Goal: Transaction & Acquisition: Purchase product/service

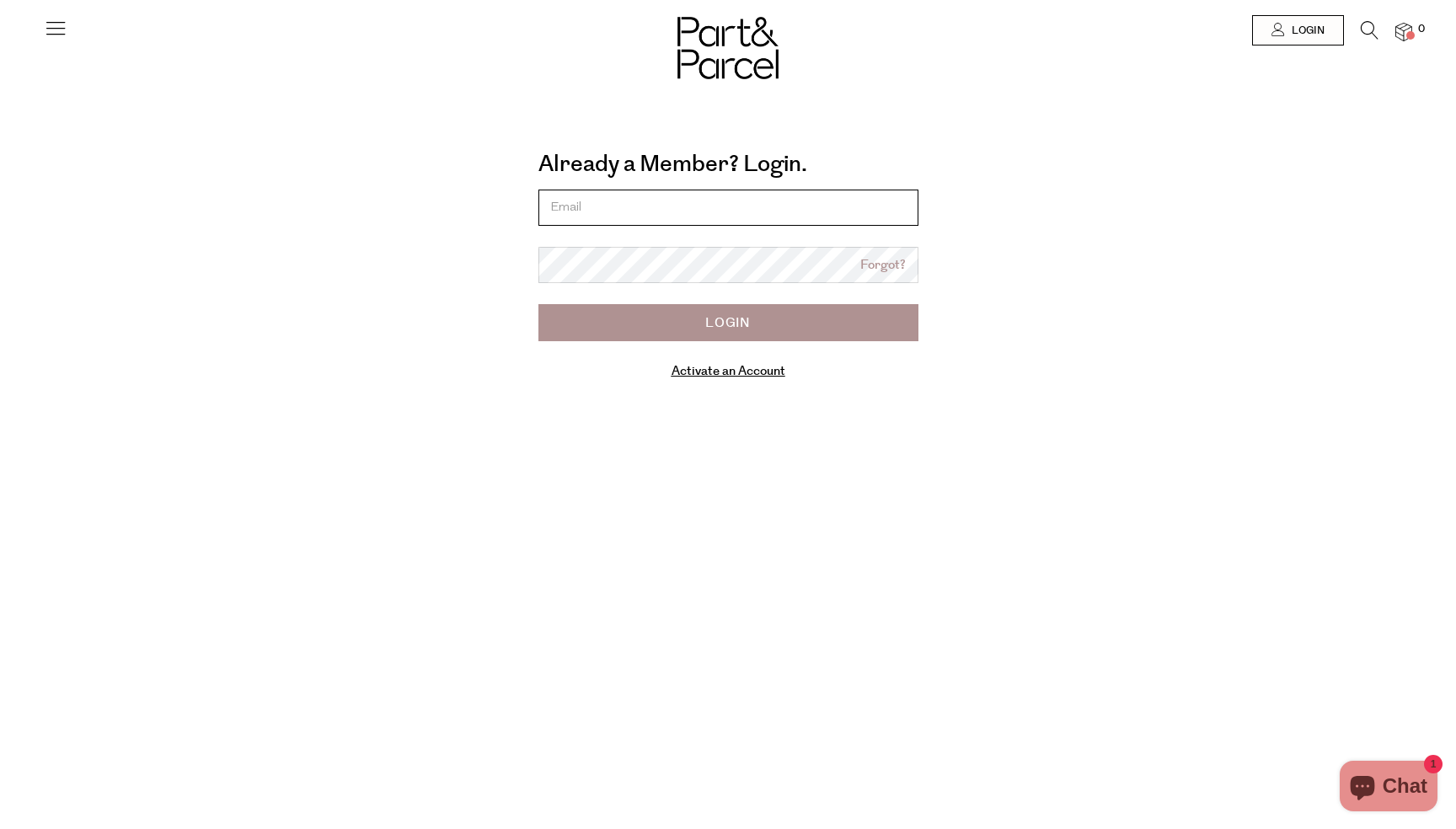
type input "[EMAIL_ADDRESS][DOMAIN_NAME]"
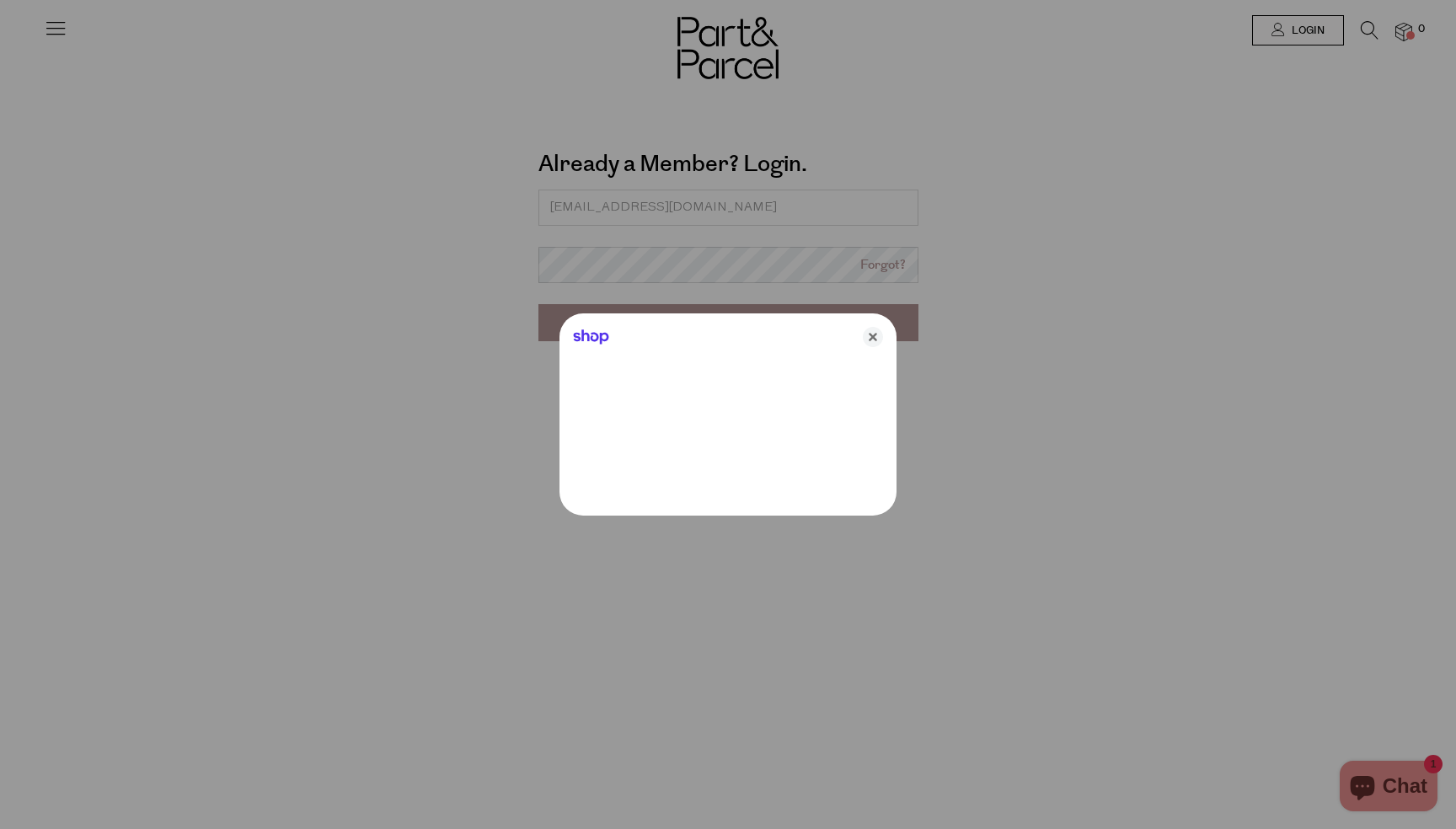
click at [801, 335] on div "Shop" at bounding box center [728, 334] width 338 height 41
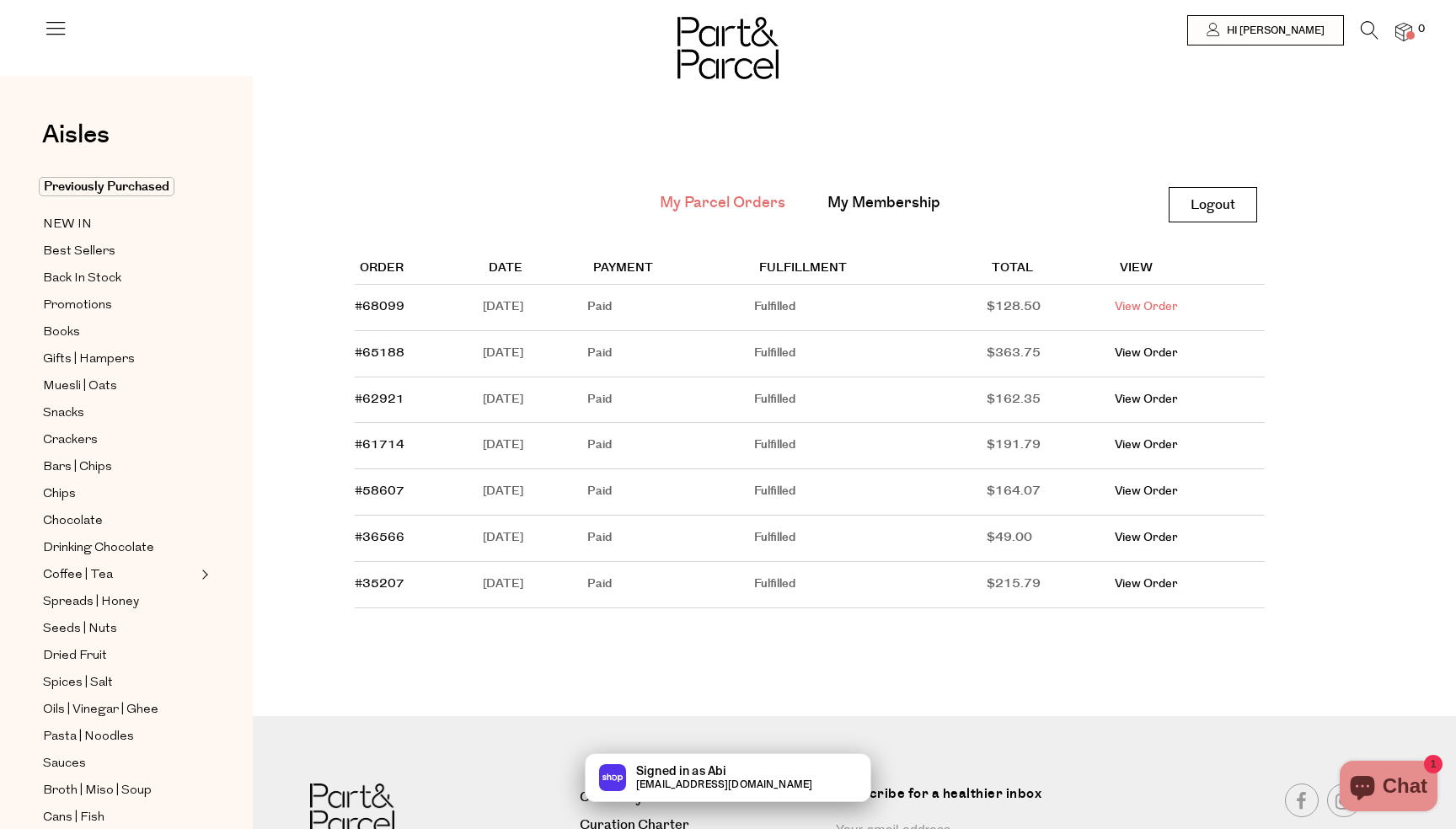
click at [1172, 308] on link "View Order" at bounding box center [1146, 307] width 63 height 17
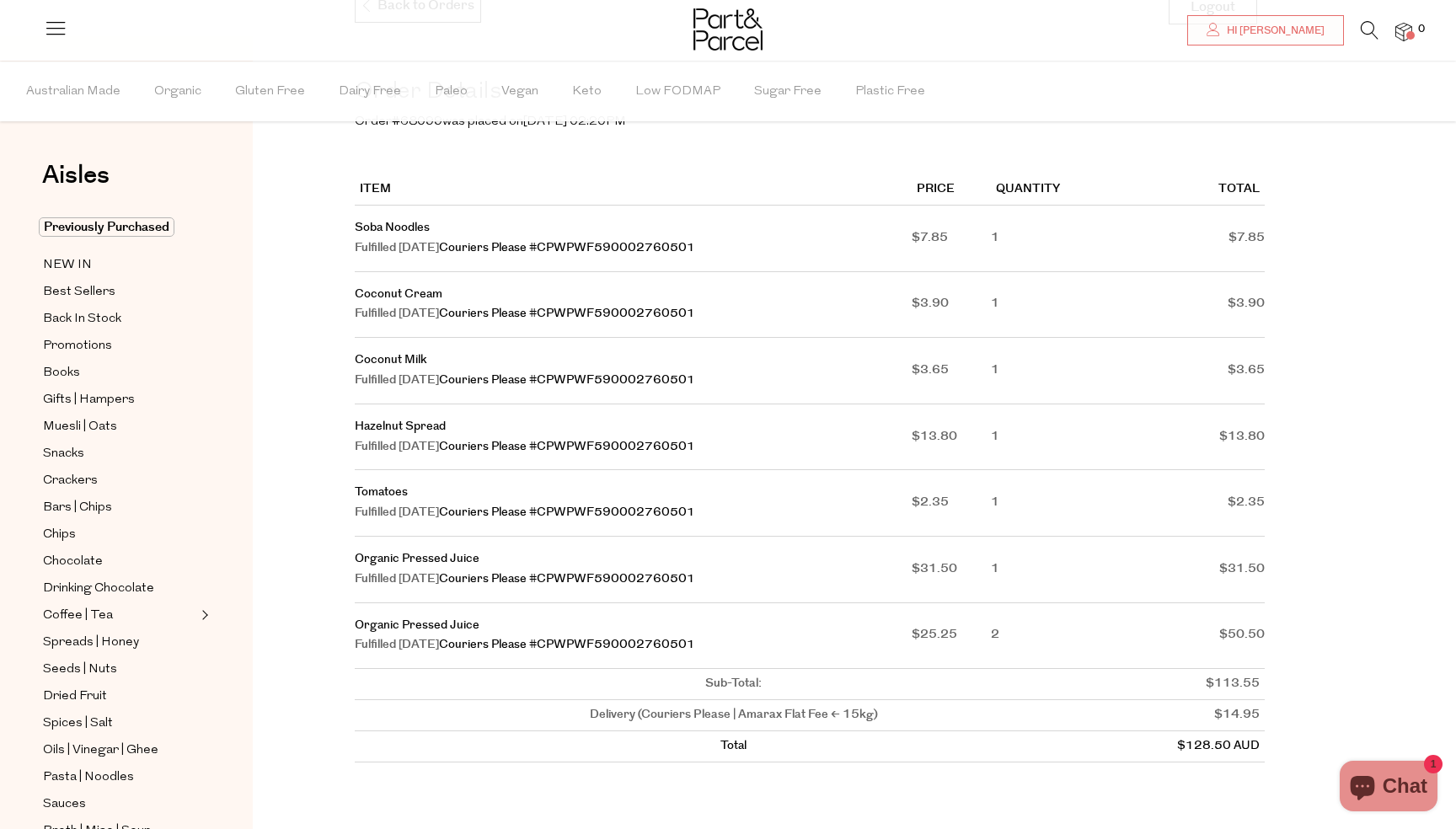
scroll to position [199, 0]
click at [441, 559] on link "Organic Pressed Juice" at bounding box center [417, 558] width 125 height 17
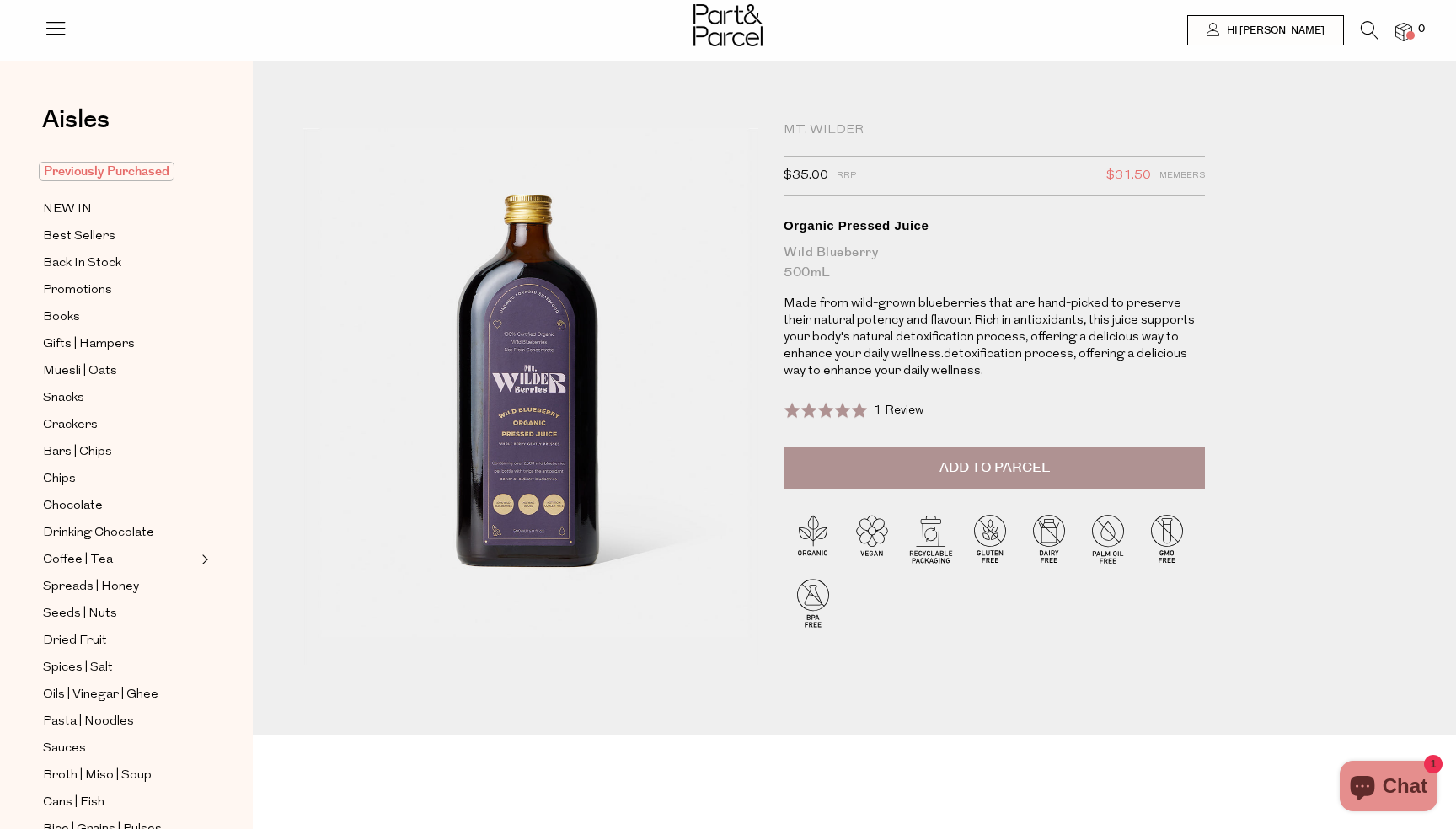
click at [94, 167] on span "Previously Purchased" at bounding box center [106, 171] width 135 height 19
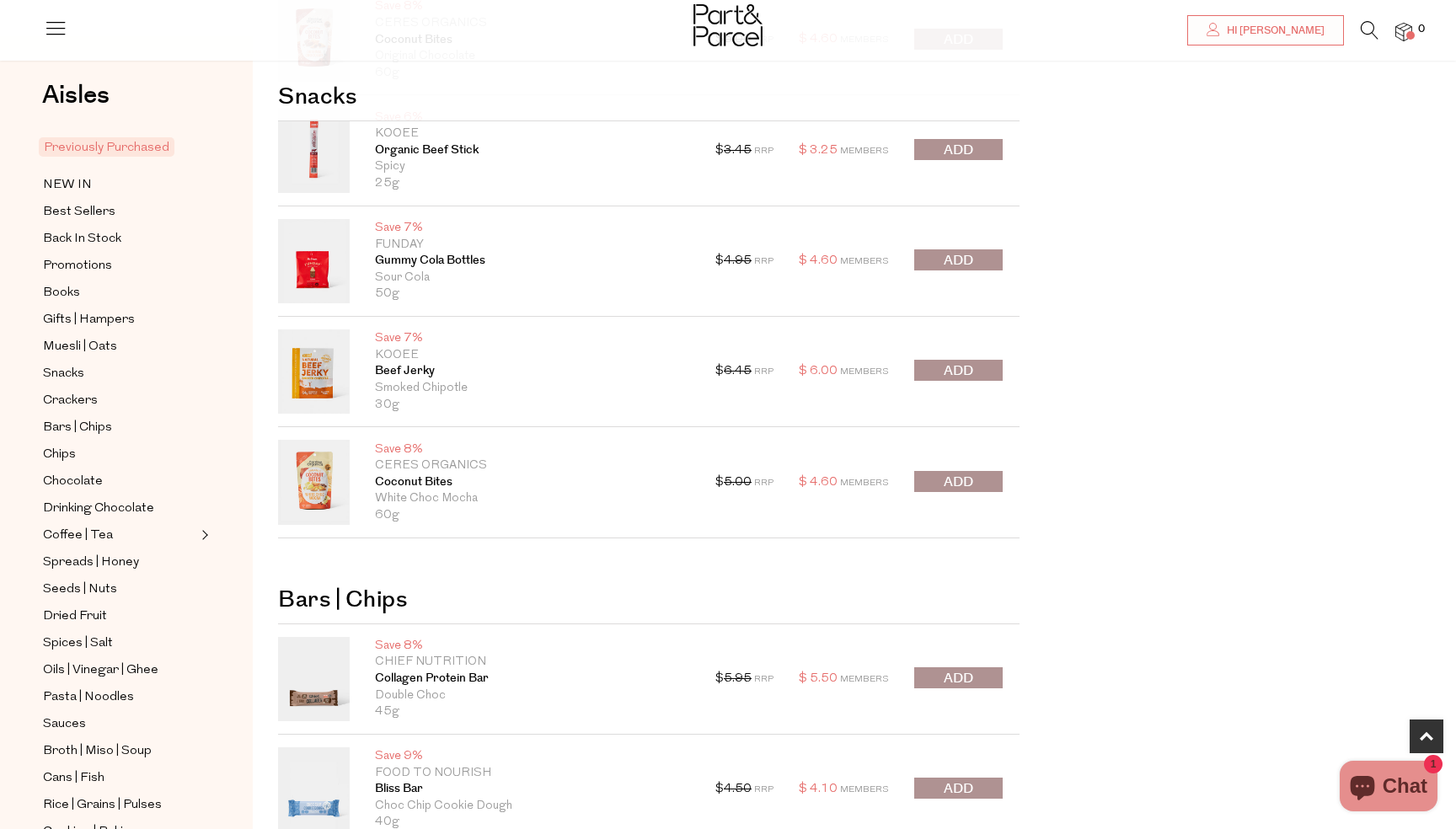
scroll to position [285, 0]
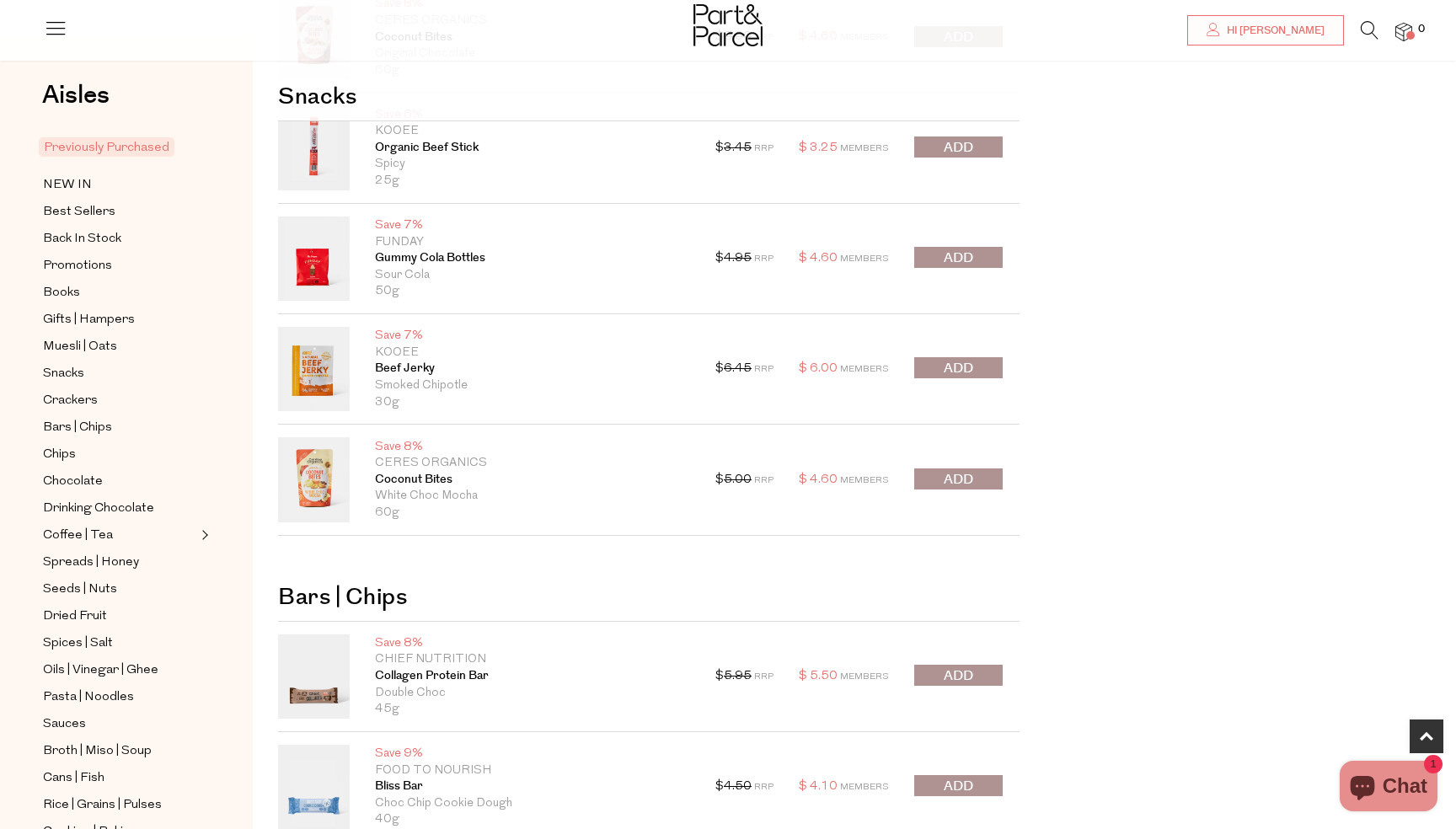
click at [980, 265] on button "submit" at bounding box center [959, 257] width 89 height 21
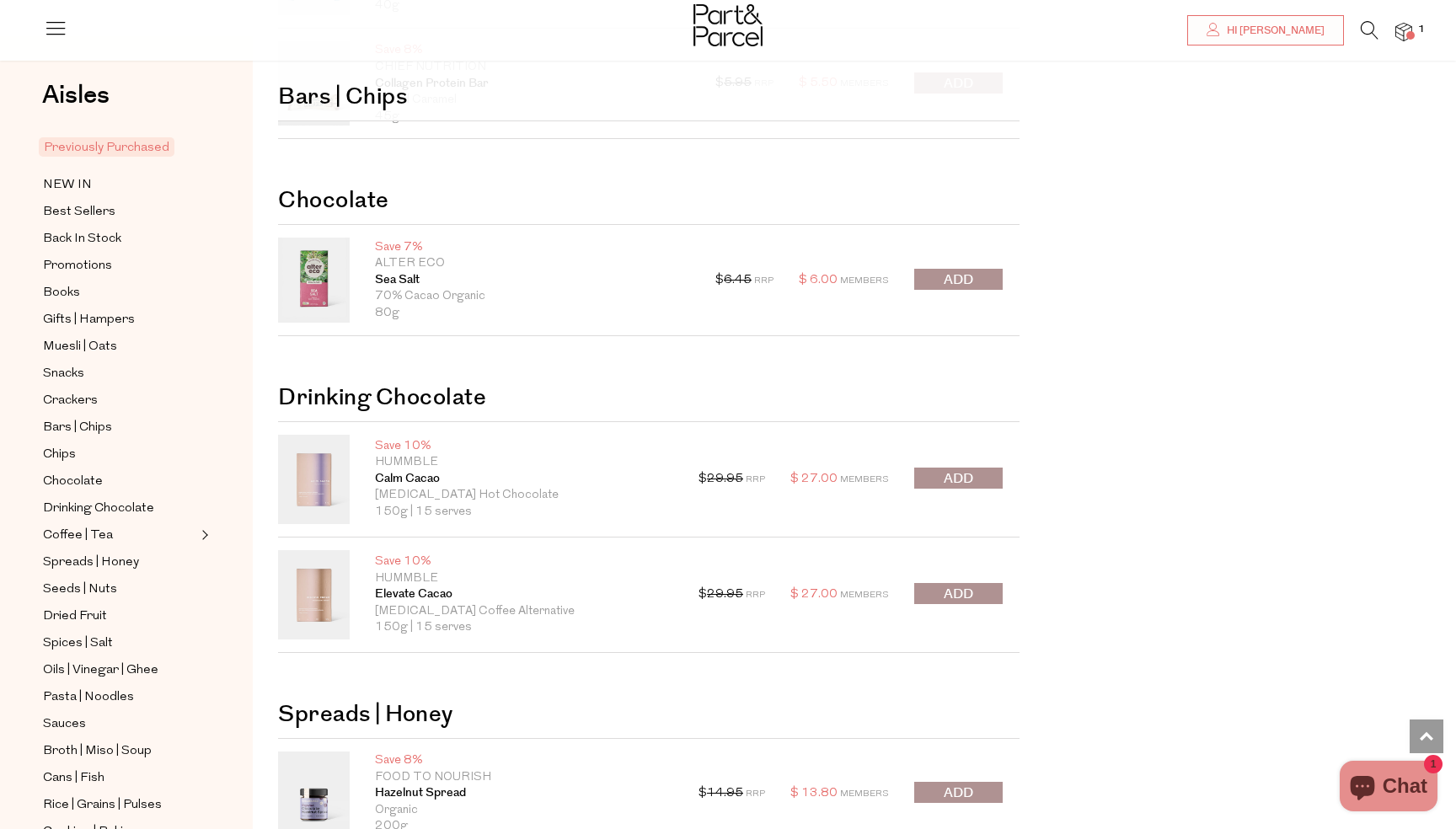
scroll to position [1102, 0]
click at [973, 277] on span "submit" at bounding box center [958, 277] width 29 height 19
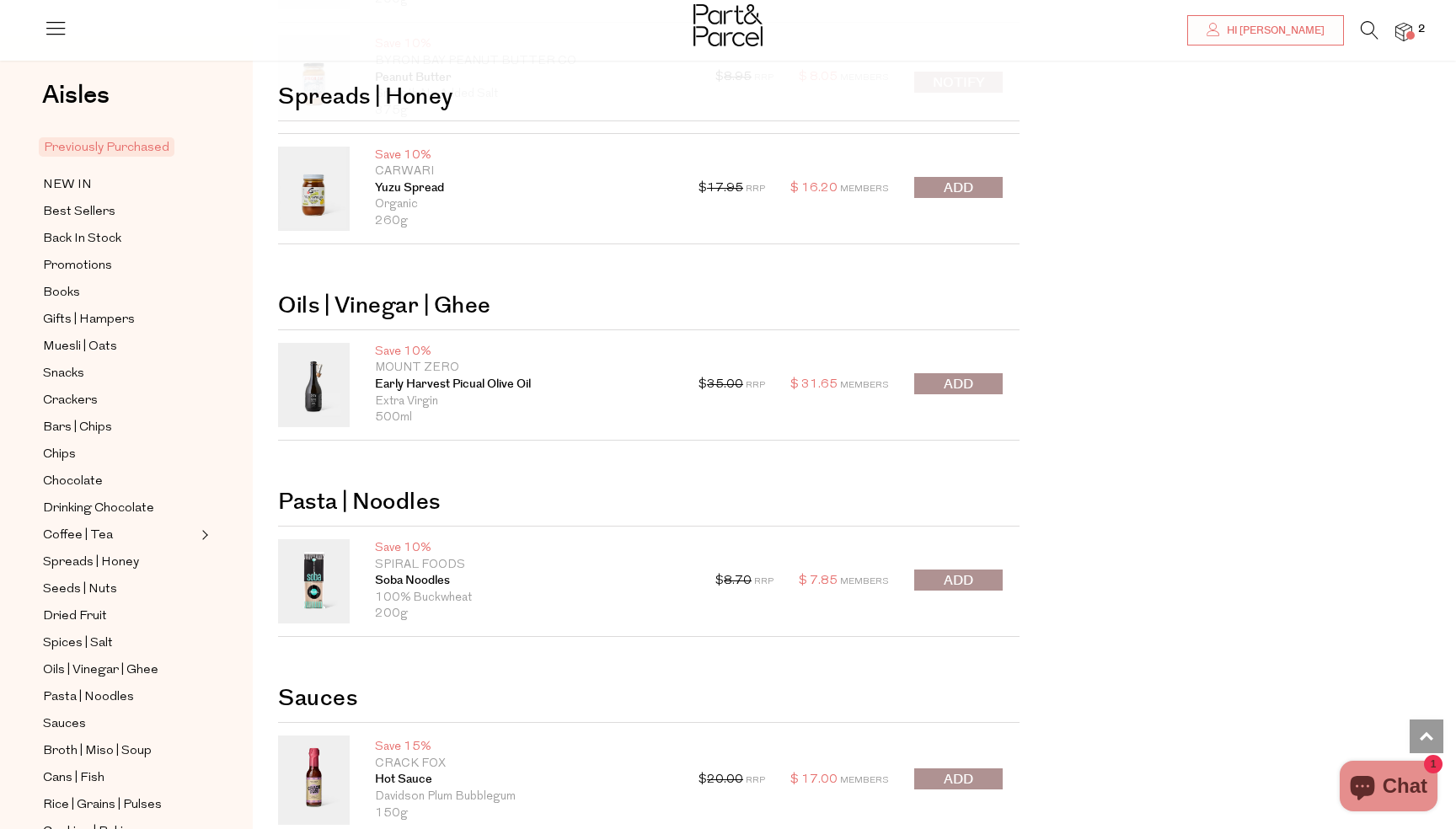
scroll to position [1926, 0]
click at [968, 387] on span "submit" at bounding box center [958, 384] width 29 height 19
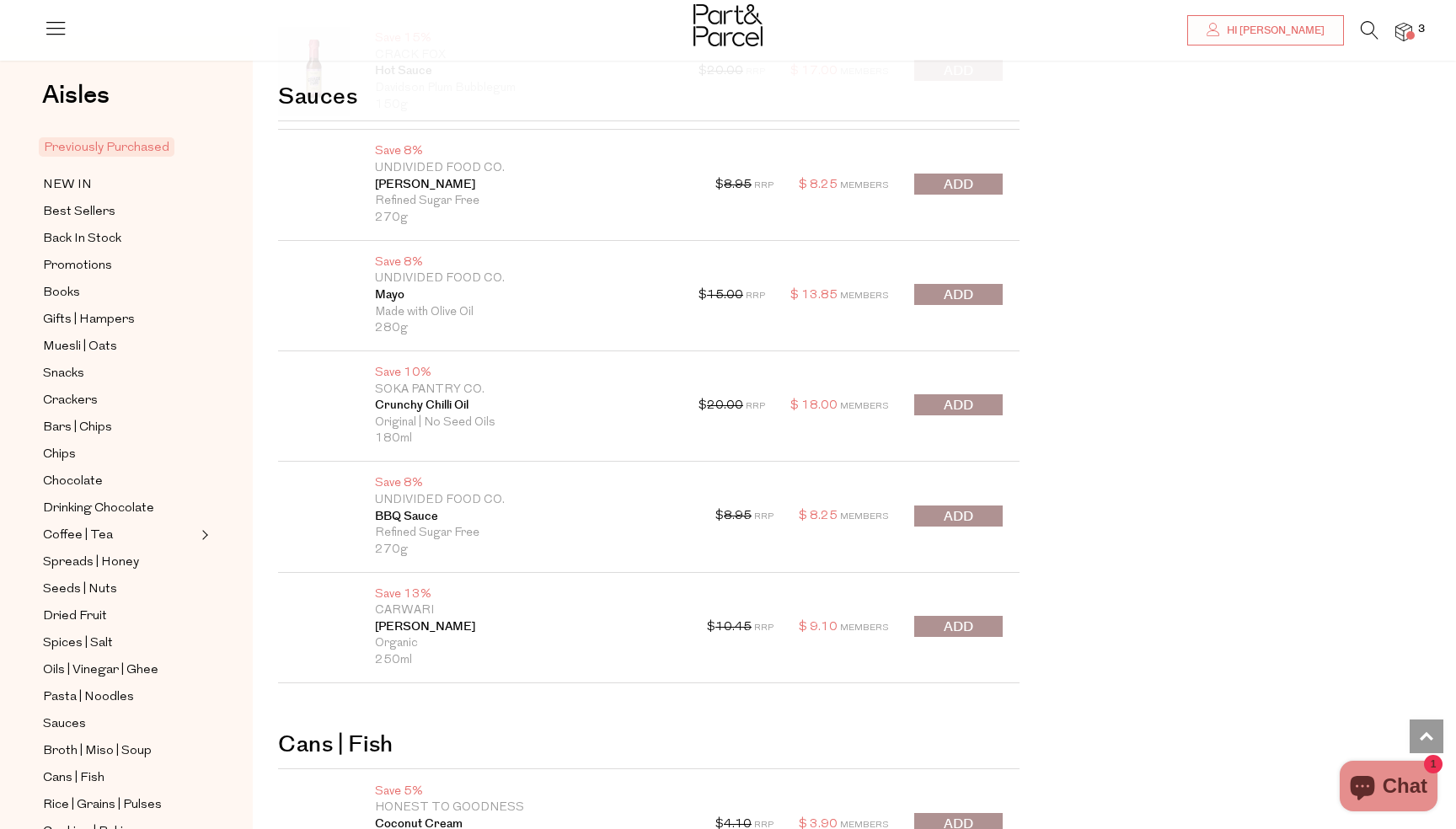
scroll to position [2639, 0]
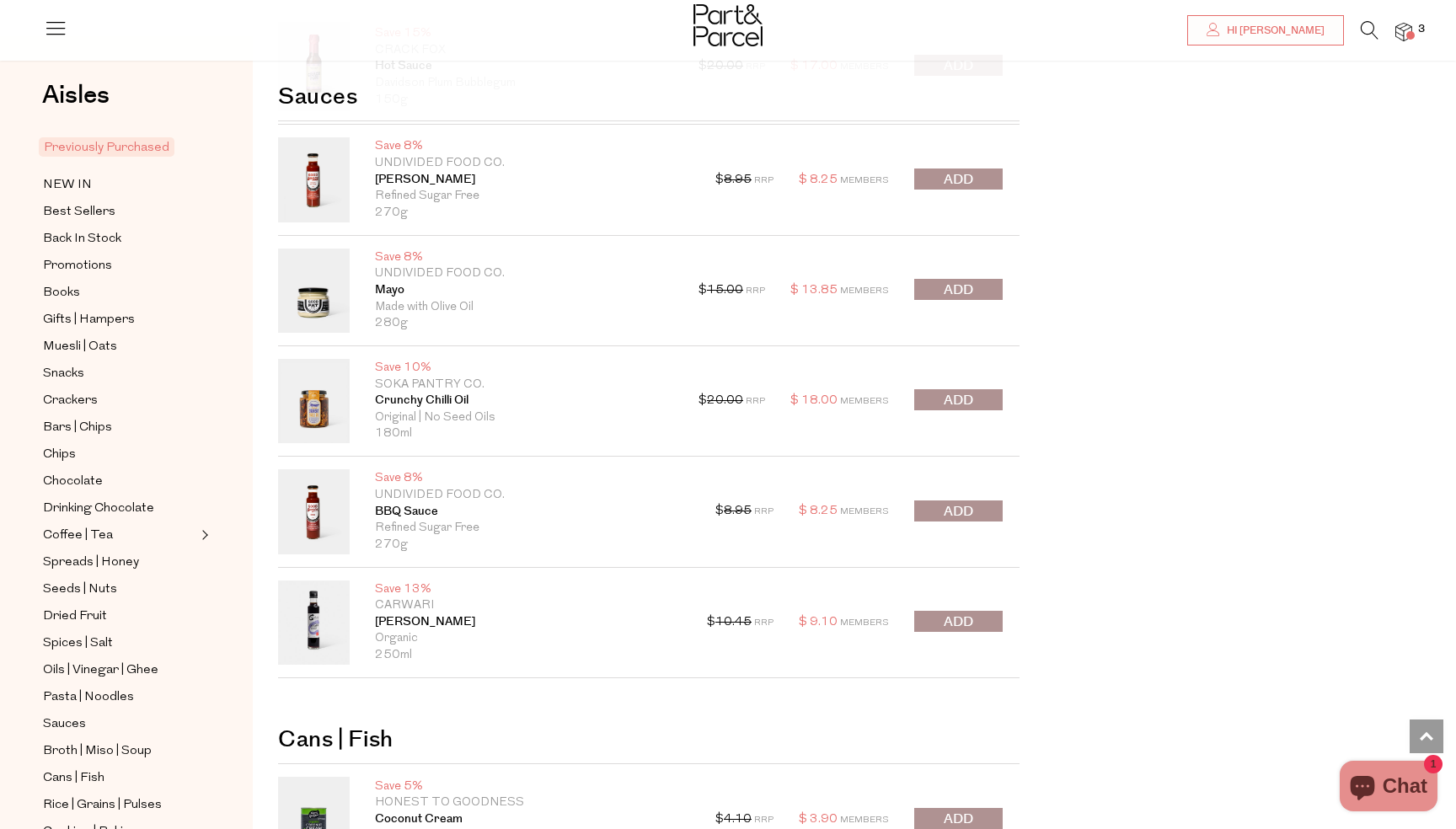
click at [965, 399] on span "submit" at bounding box center [958, 401] width 29 height 19
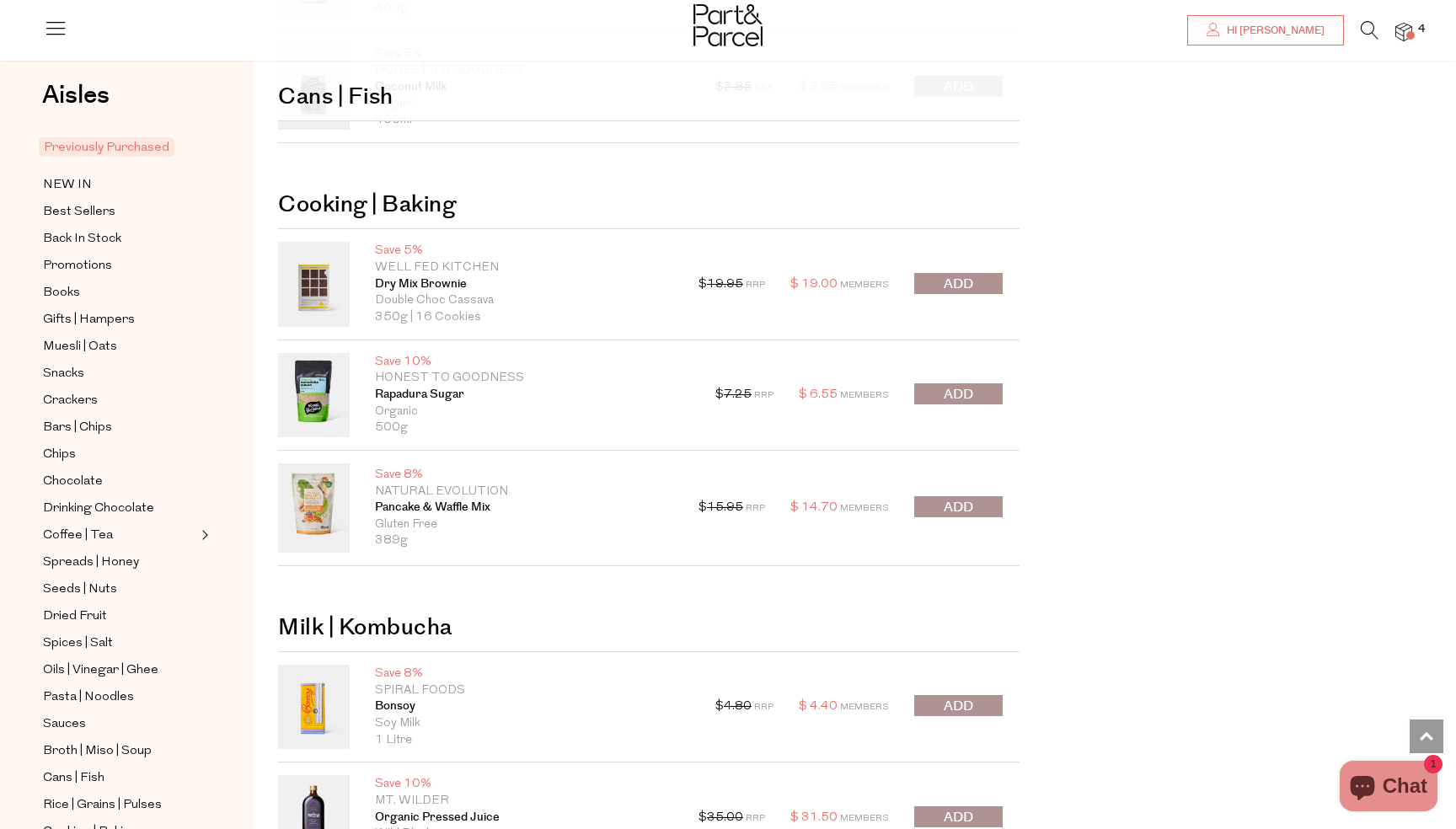
scroll to position [3618, 0]
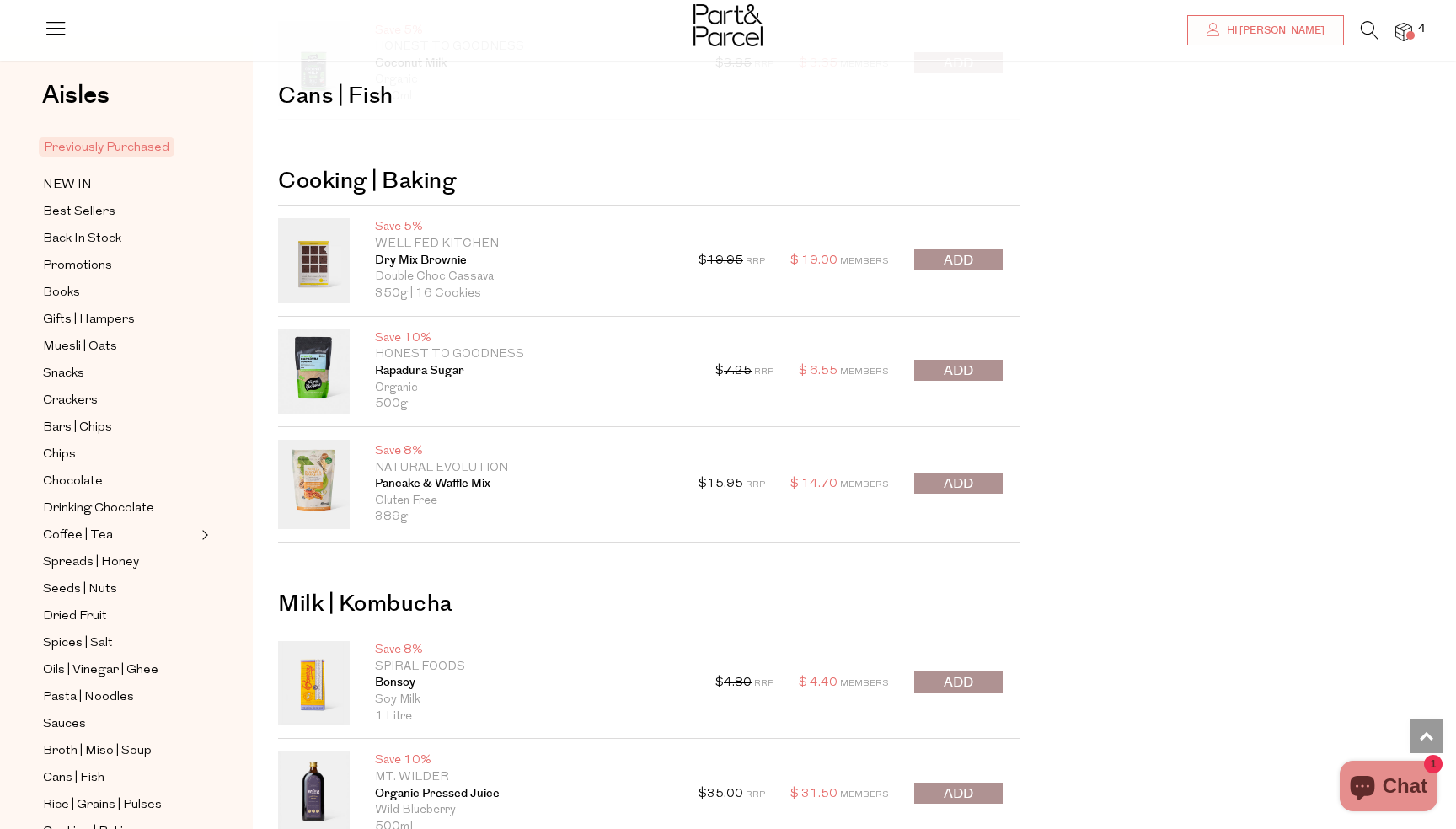
click at [971, 259] on span "submit" at bounding box center [958, 261] width 29 height 19
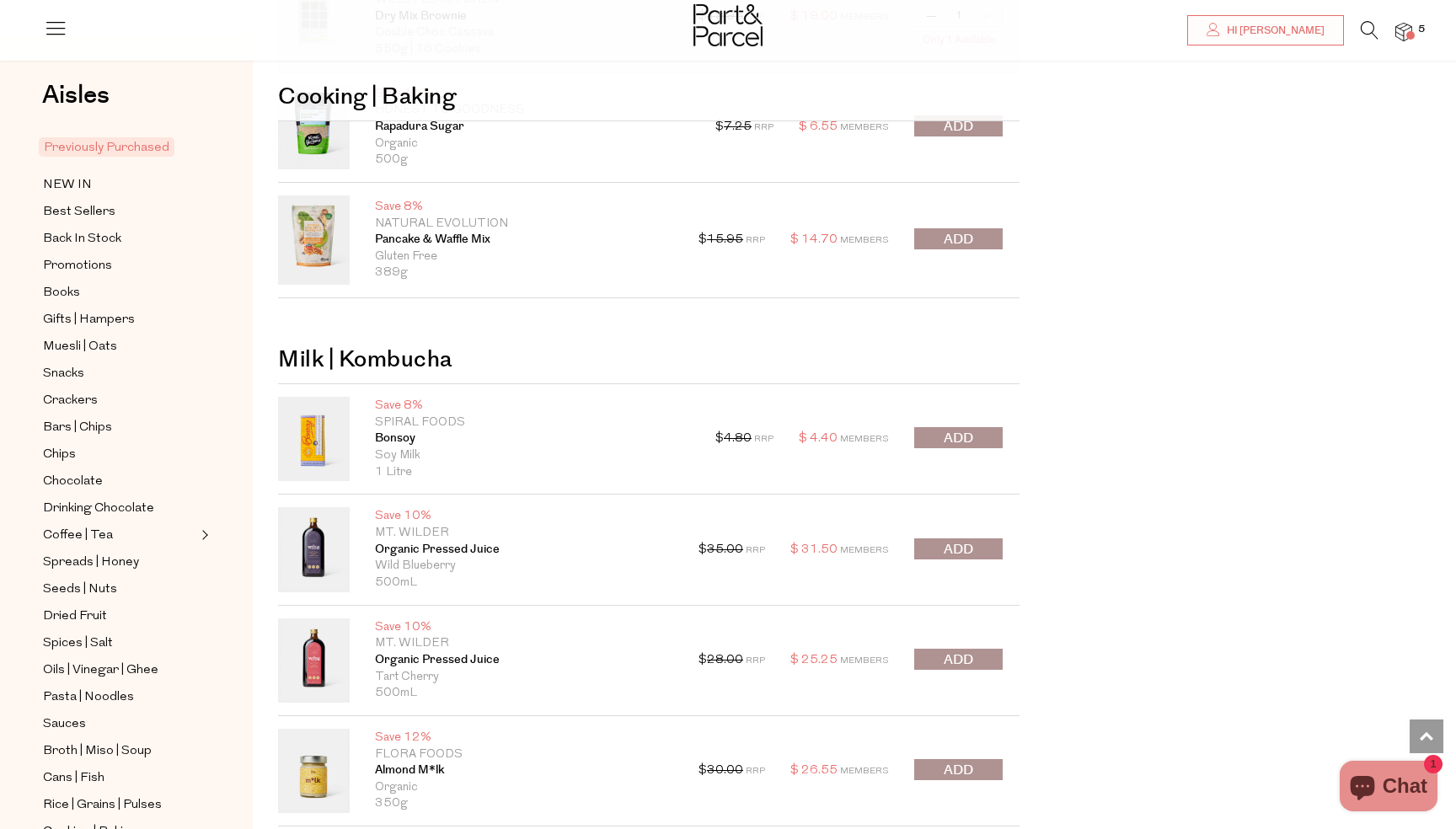
scroll to position [3863, 0]
click at [963, 437] on span "submit" at bounding box center [958, 437] width 29 height 19
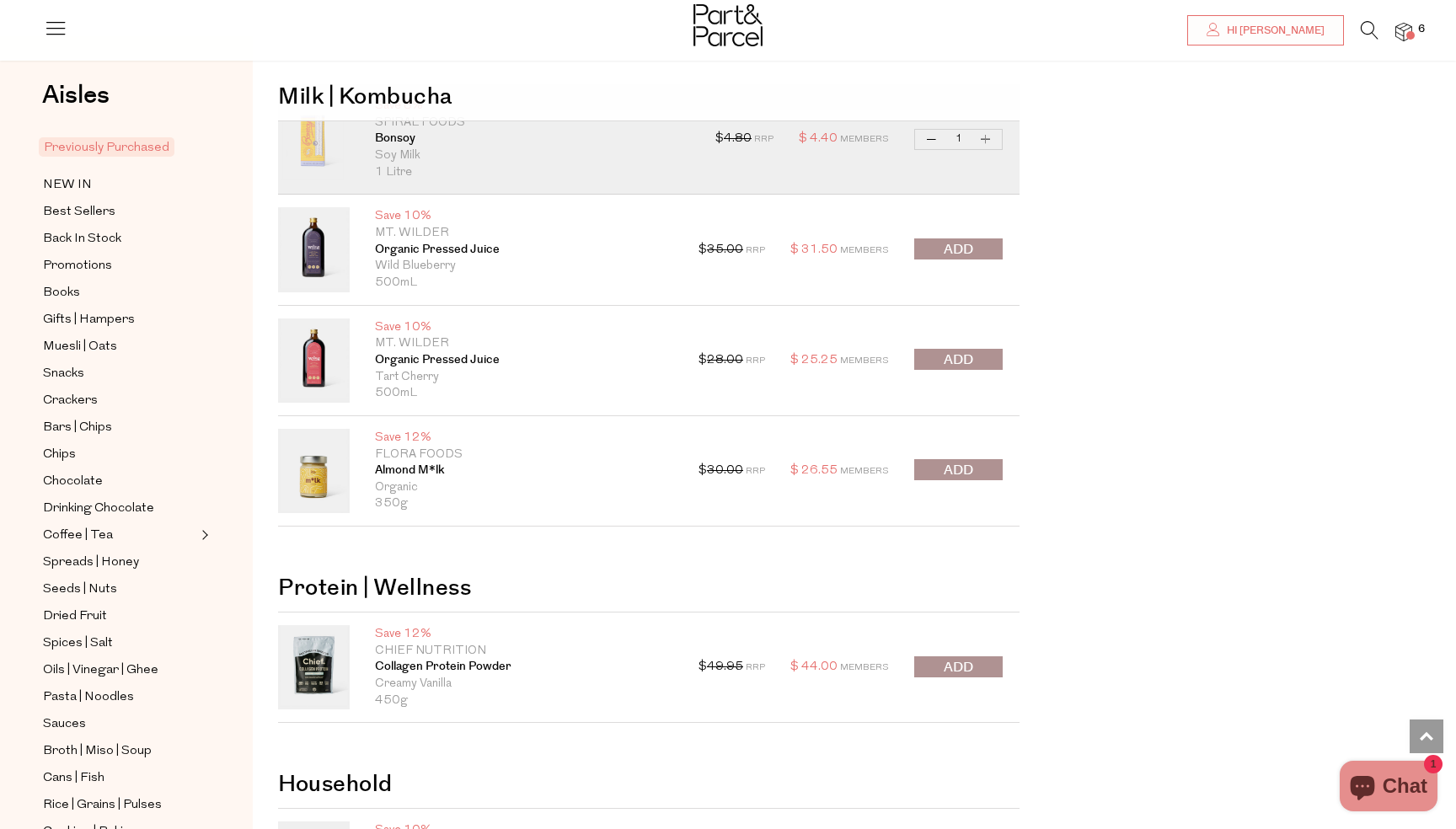
scroll to position [4163, 0]
click at [972, 362] on span "submit" at bounding box center [958, 359] width 29 height 19
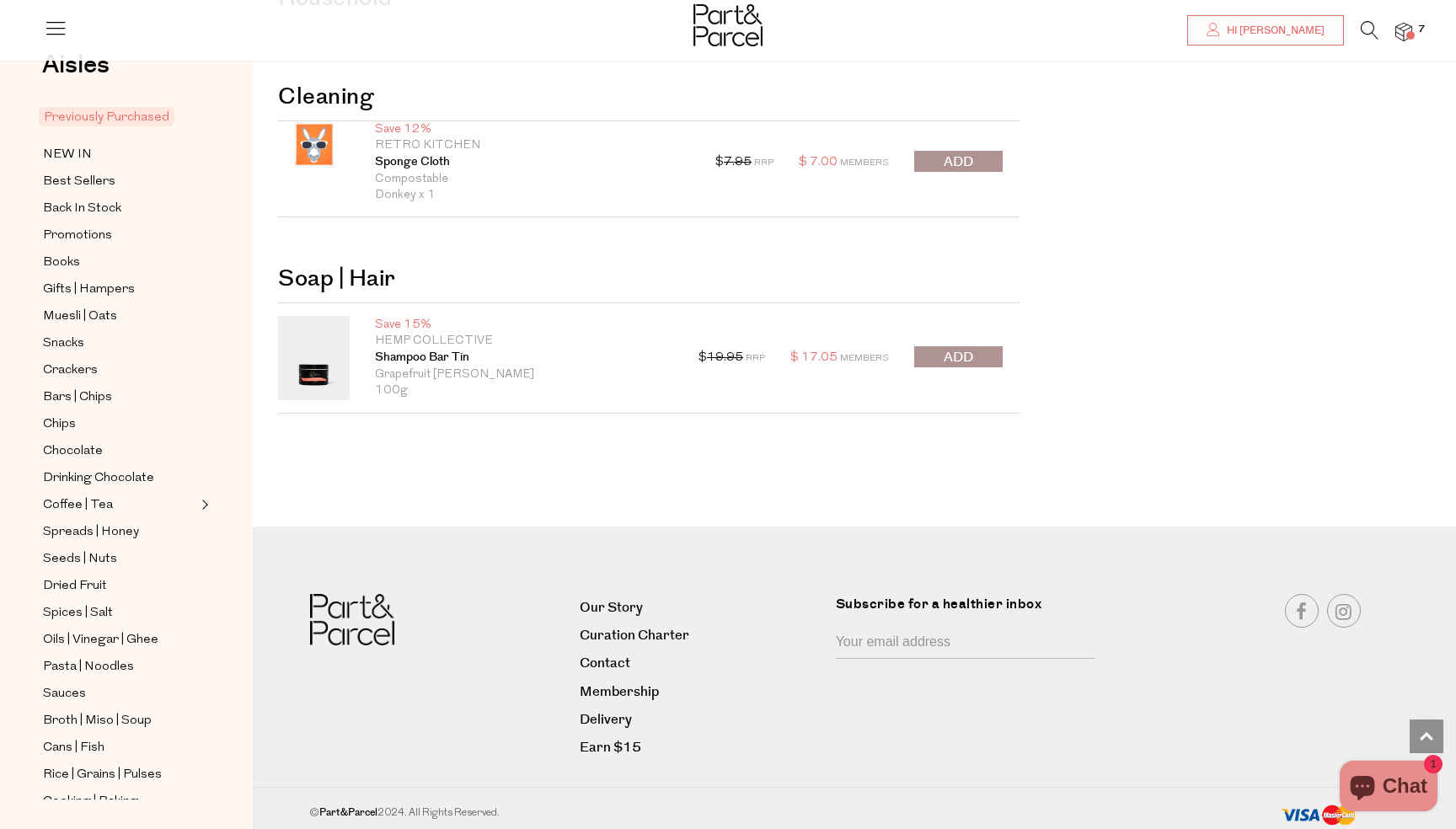
scroll to position [5171, 0]
click at [1371, 31] on icon at bounding box center [1369, 30] width 18 height 19
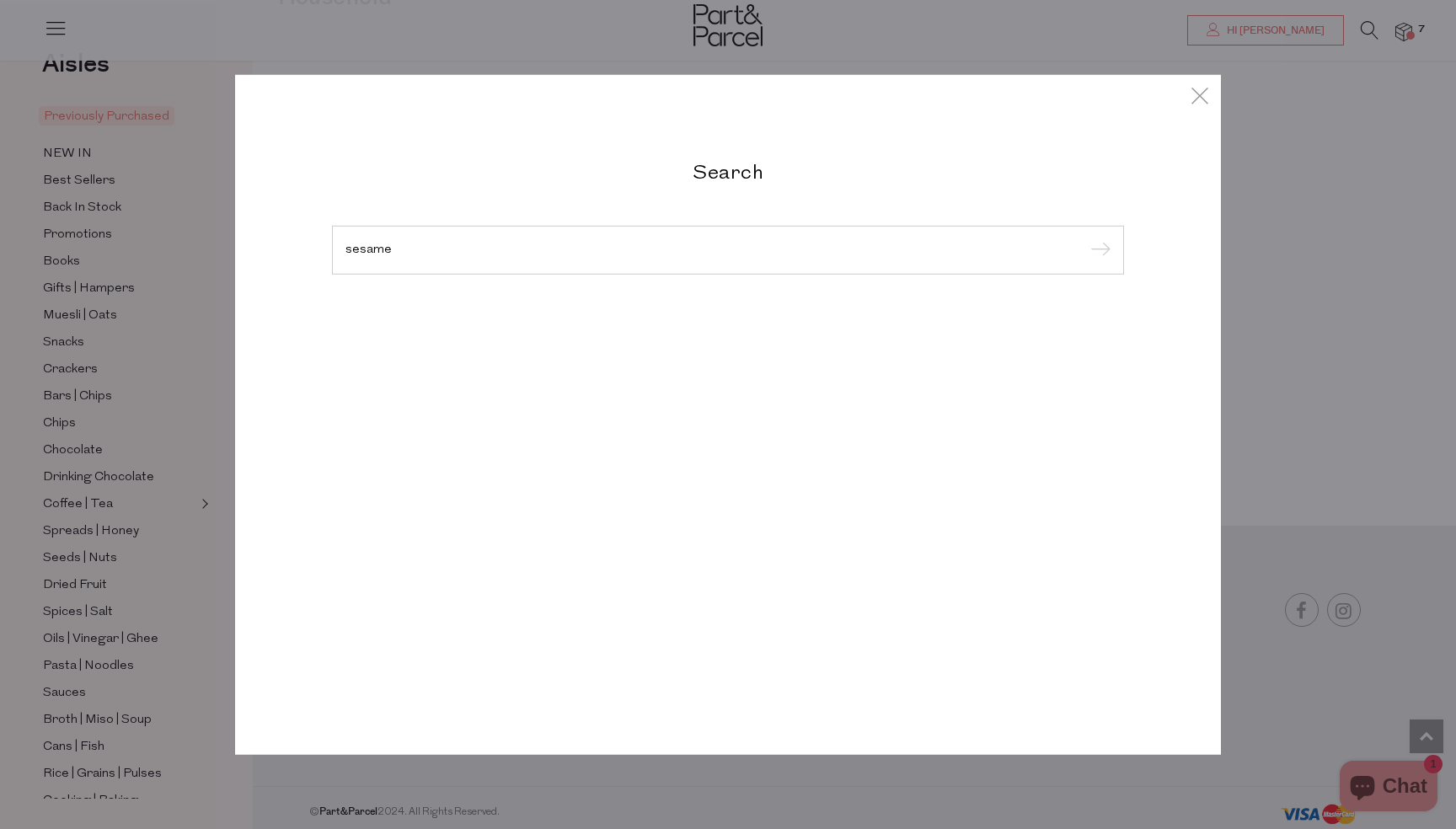
type input "sesame"
click at [1085, 238] on input "submit" at bounding box center [1098, 250] width 26 height 26
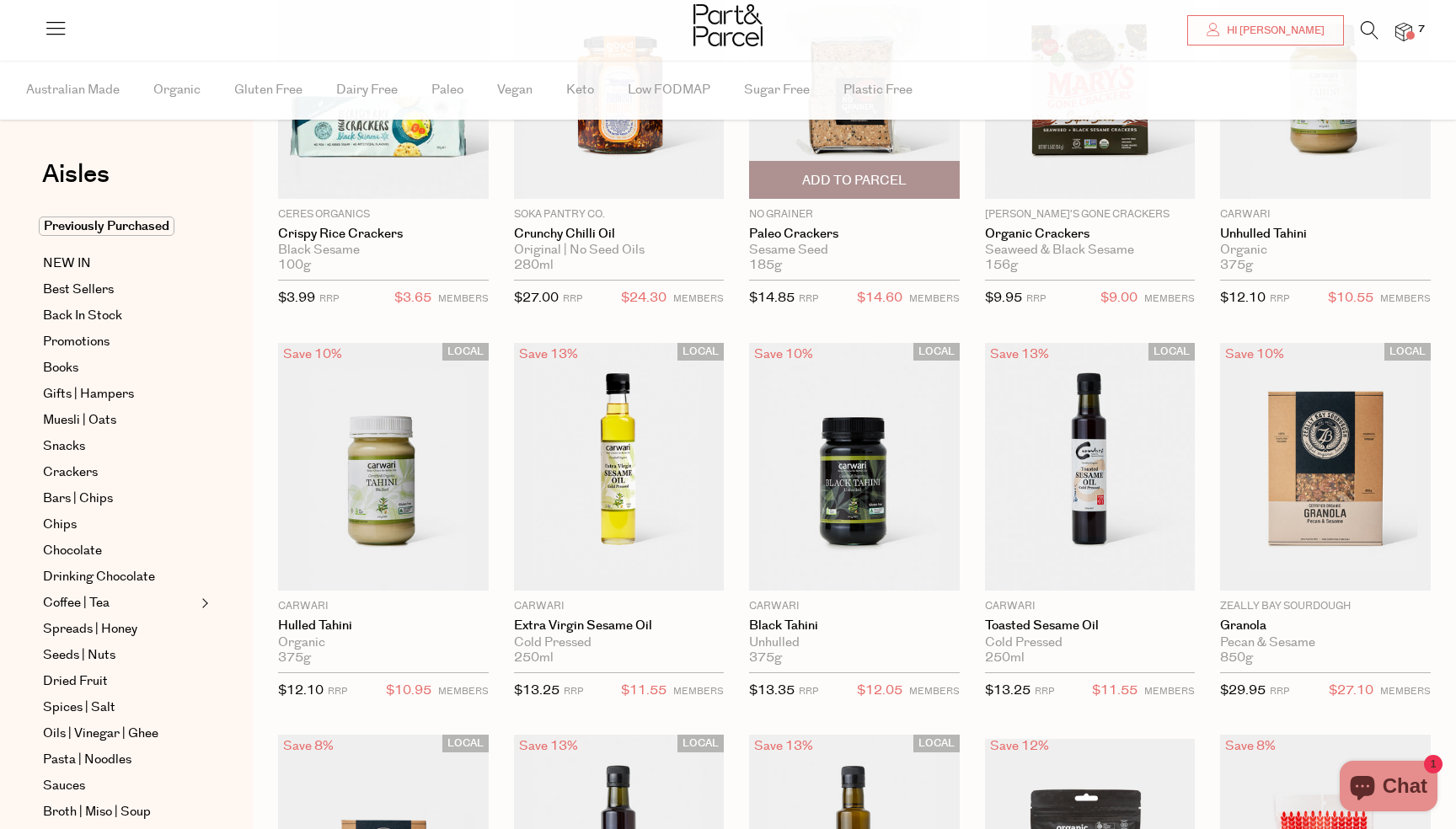
scroll to position [241, 0]
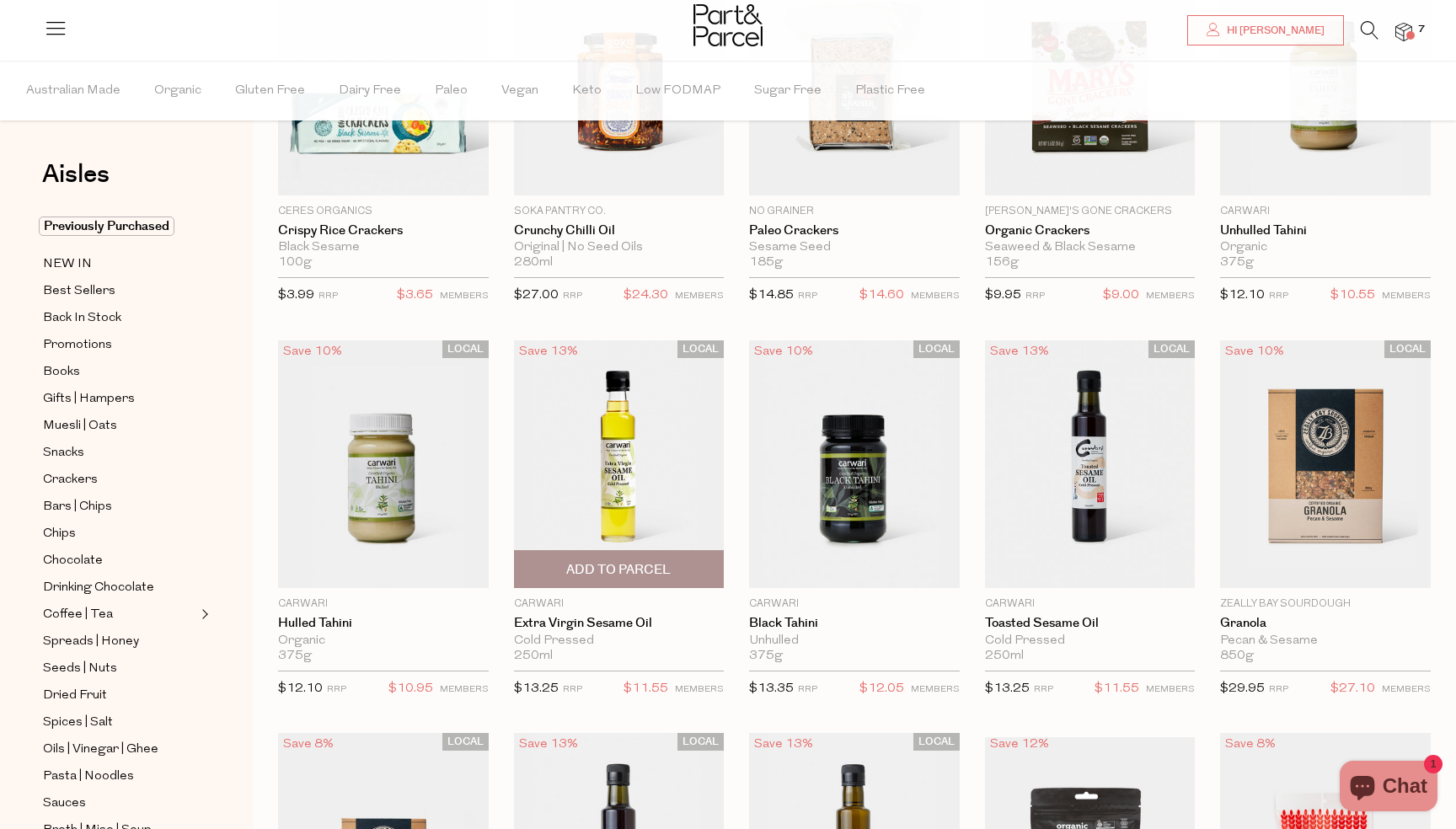
click at [649, 571] on span "Add To Parcel" at bounding box center [618, 570] width 105 height 18
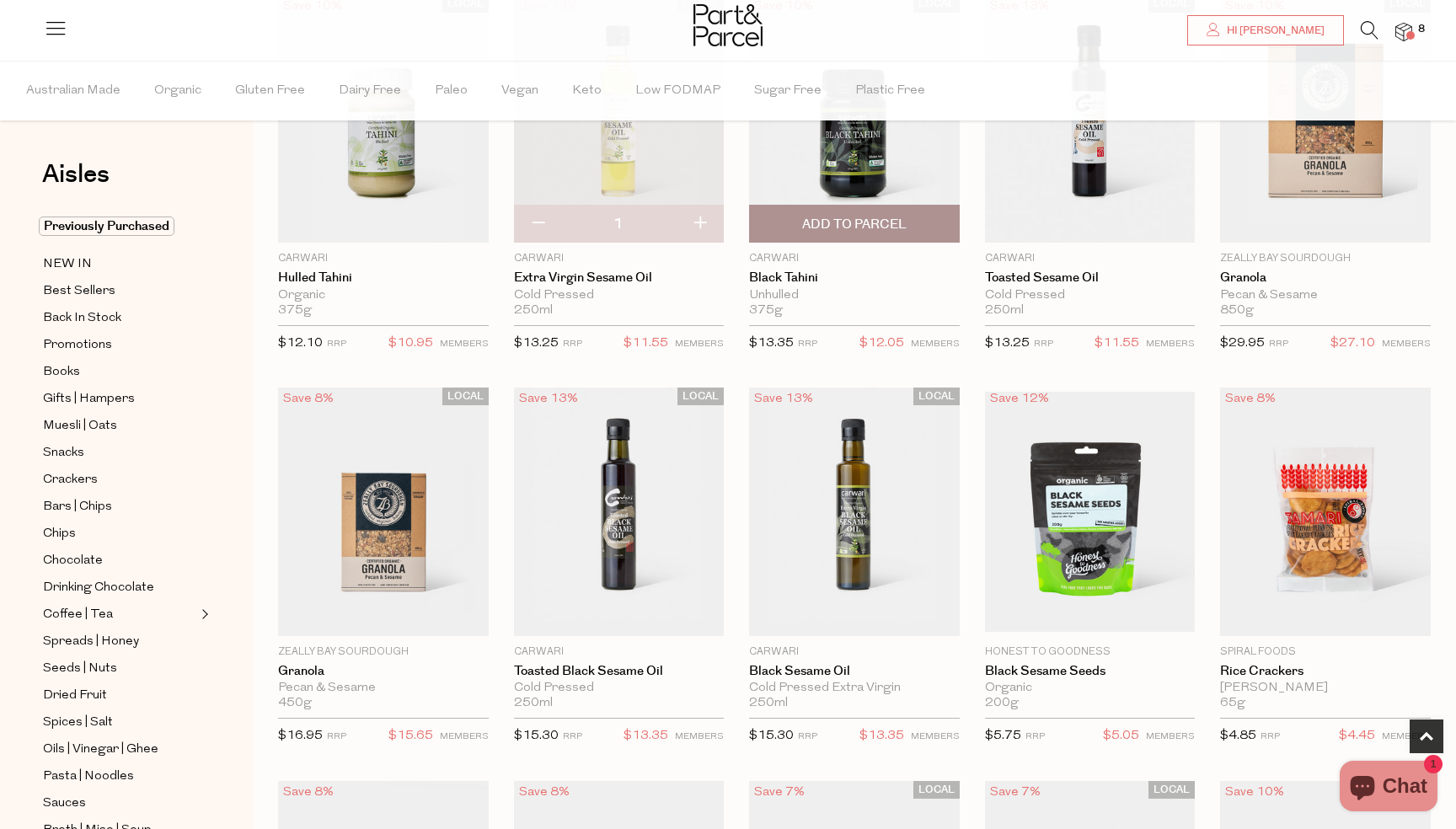
scroll to position [588, 0]
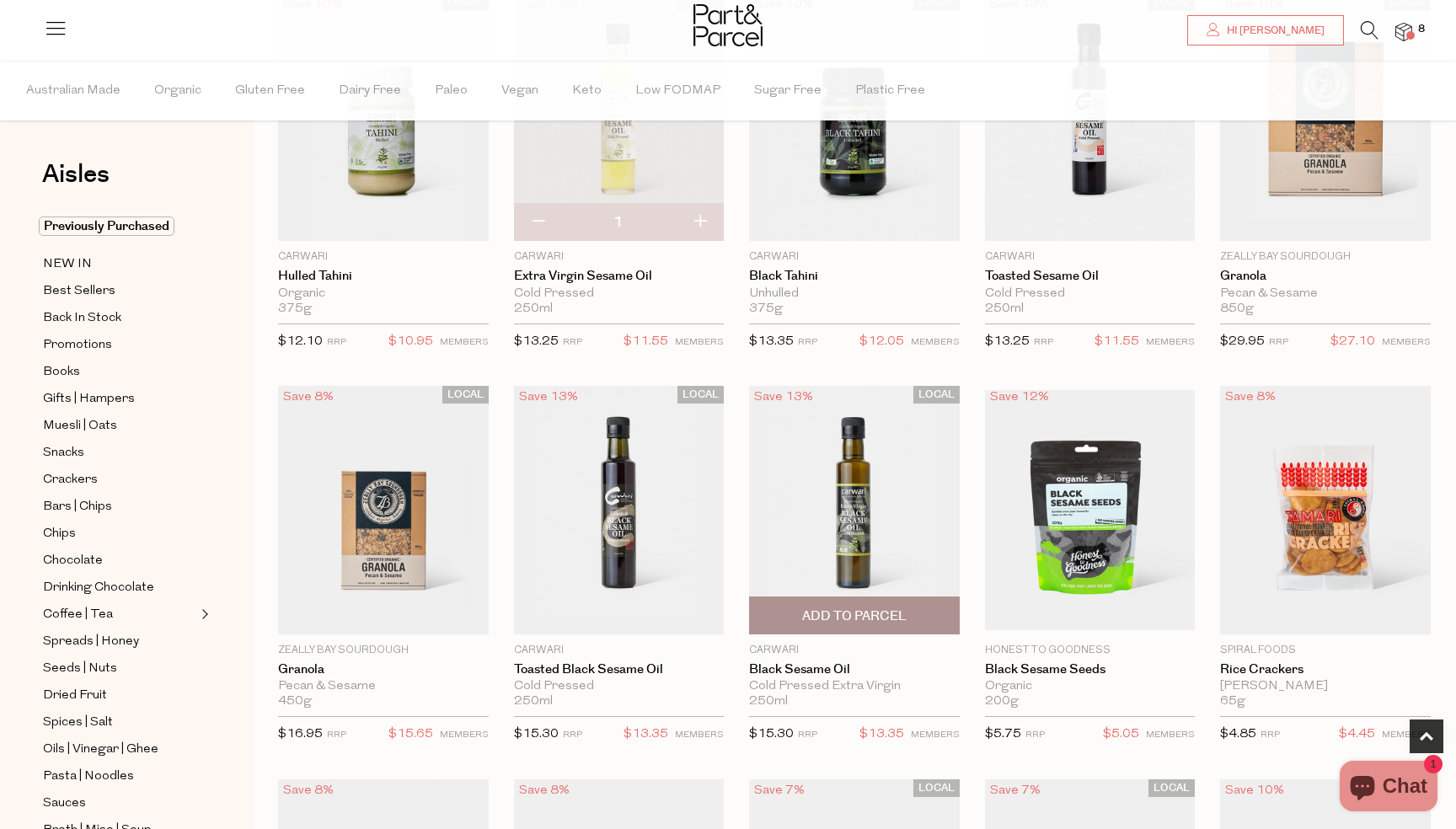
click at [900, 613] on span "Add To Parcel" at bounding box center [854, 616] width 105 height 18
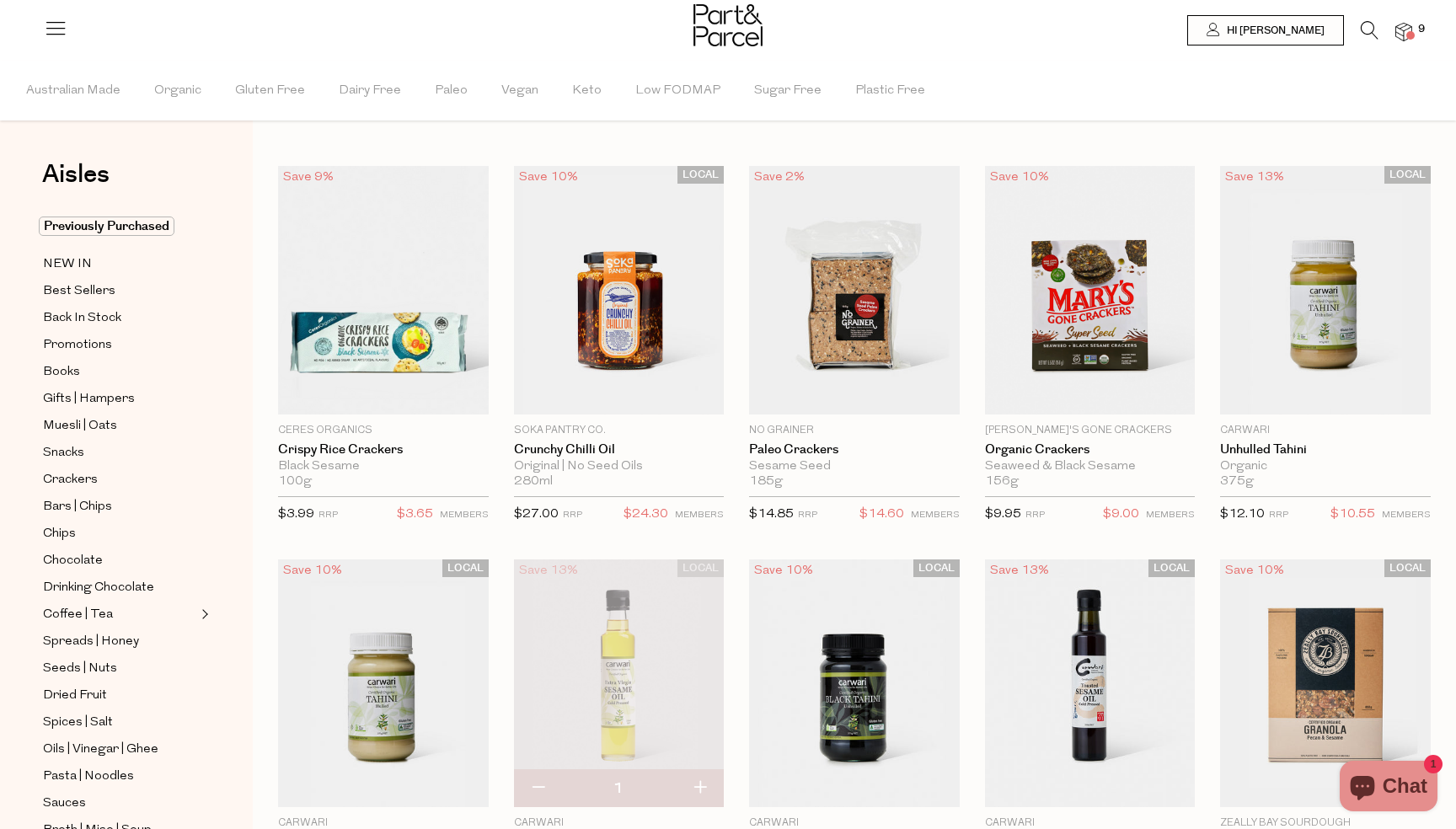
scroll to position [0, 0]
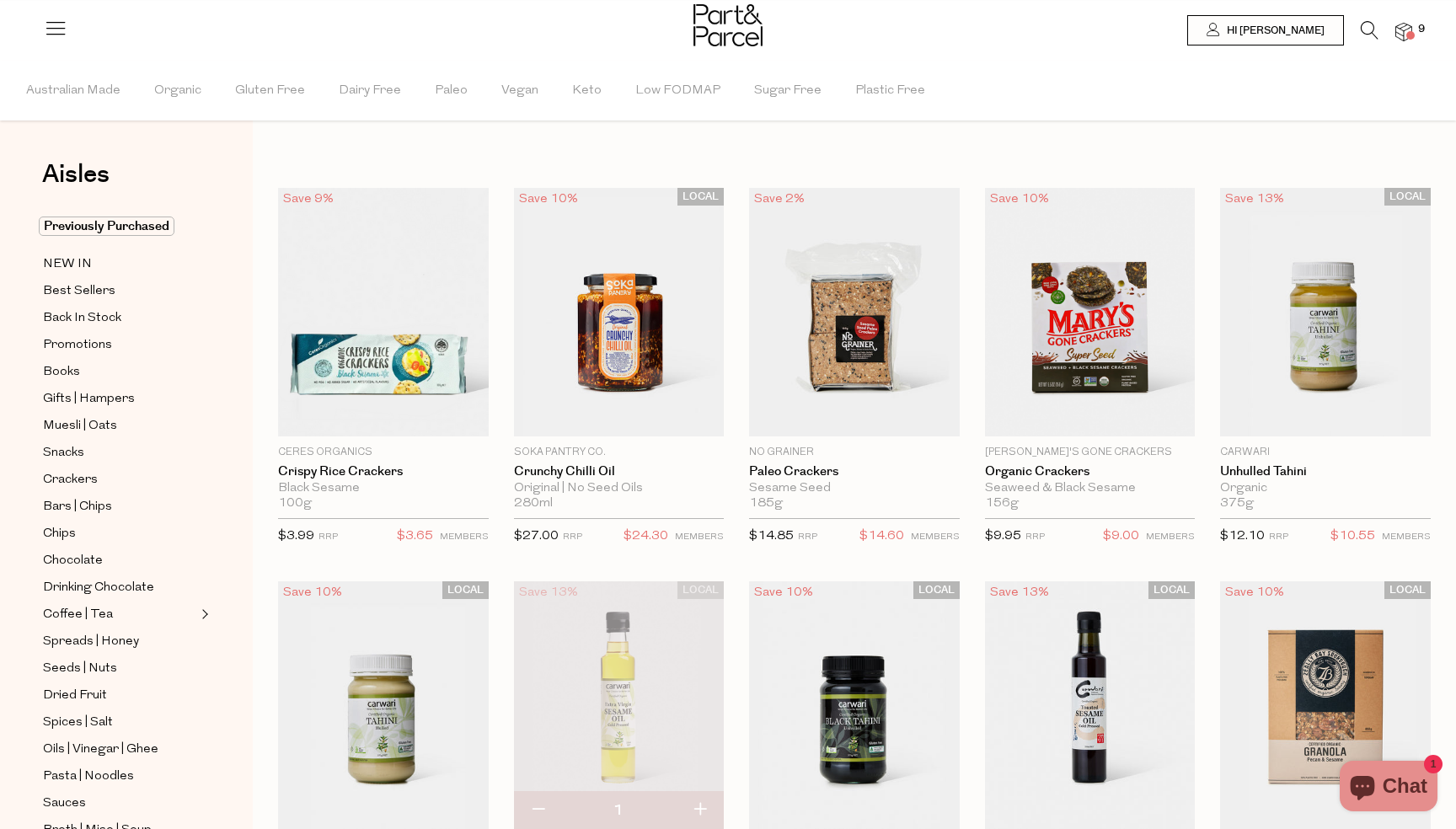
click at [1371, 30] on icon at bounding box center [1369, 30] width 18 height 19
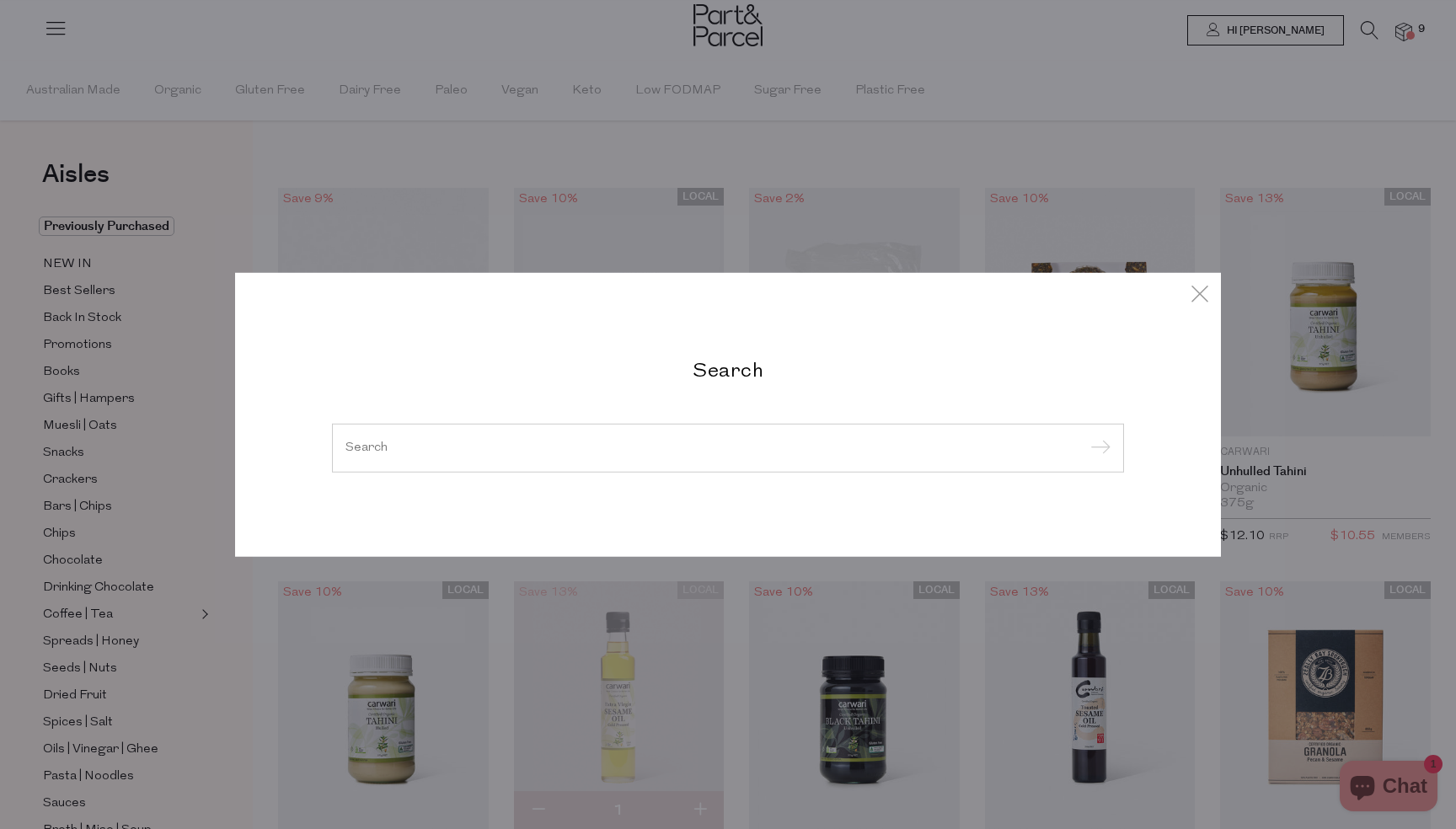
click at [808, 444] on input "search" at bounding box center [727, 447] width 765 height 12
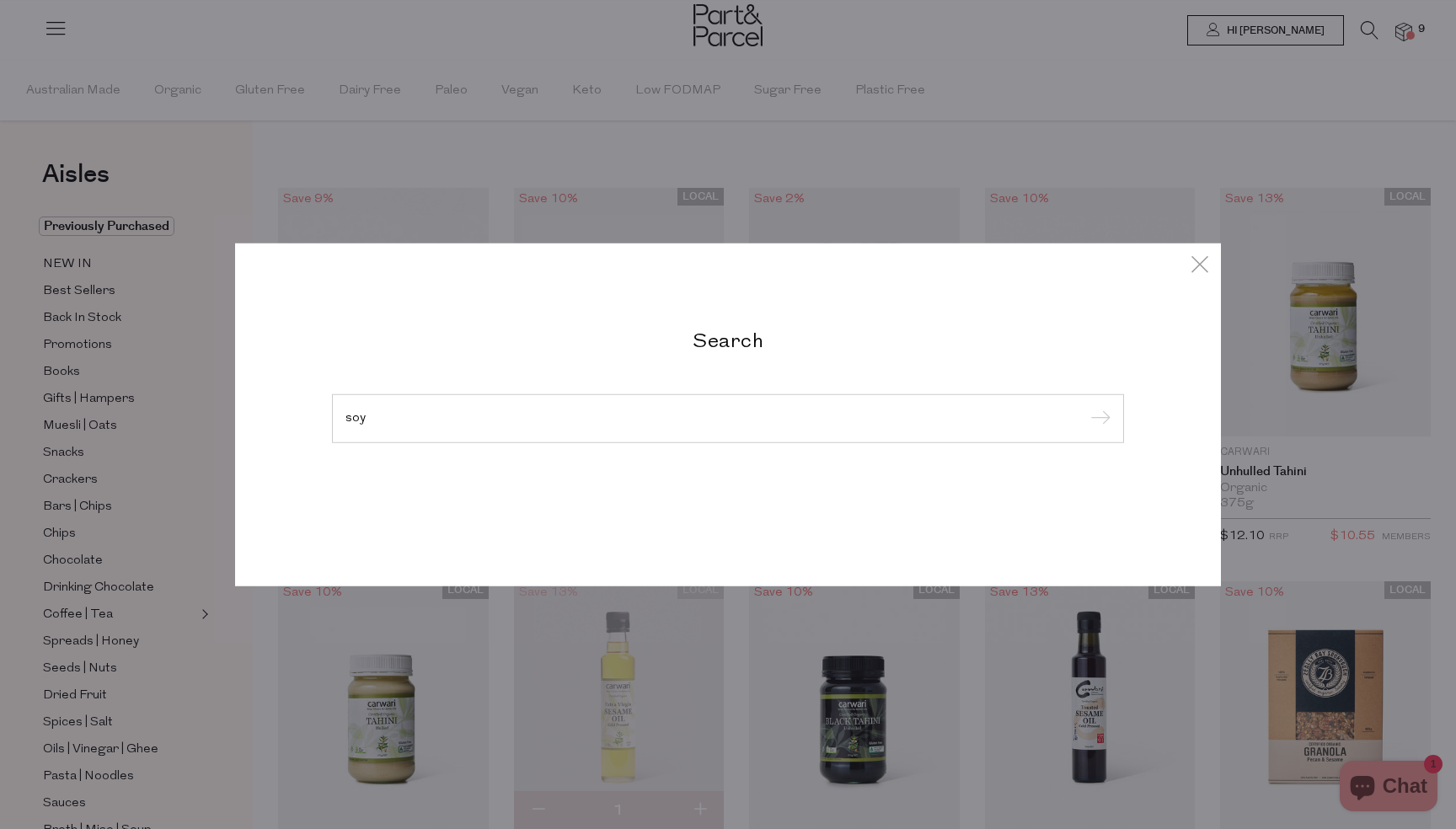
type input "soy"
click at [1085, 406] on input "submit" at bounding box center [1098, 419] width 26 height 26
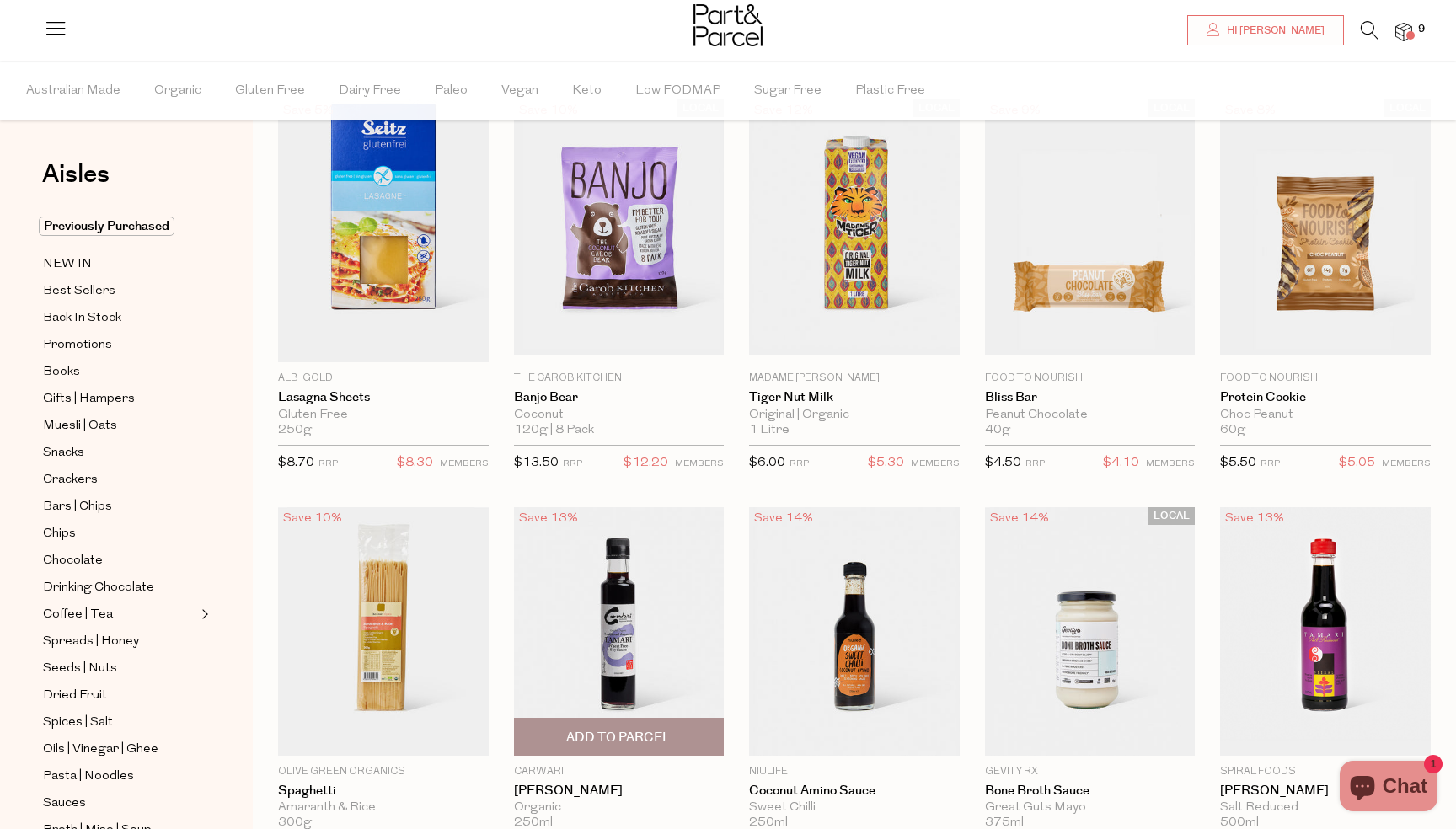
scroll to position [45, 0]
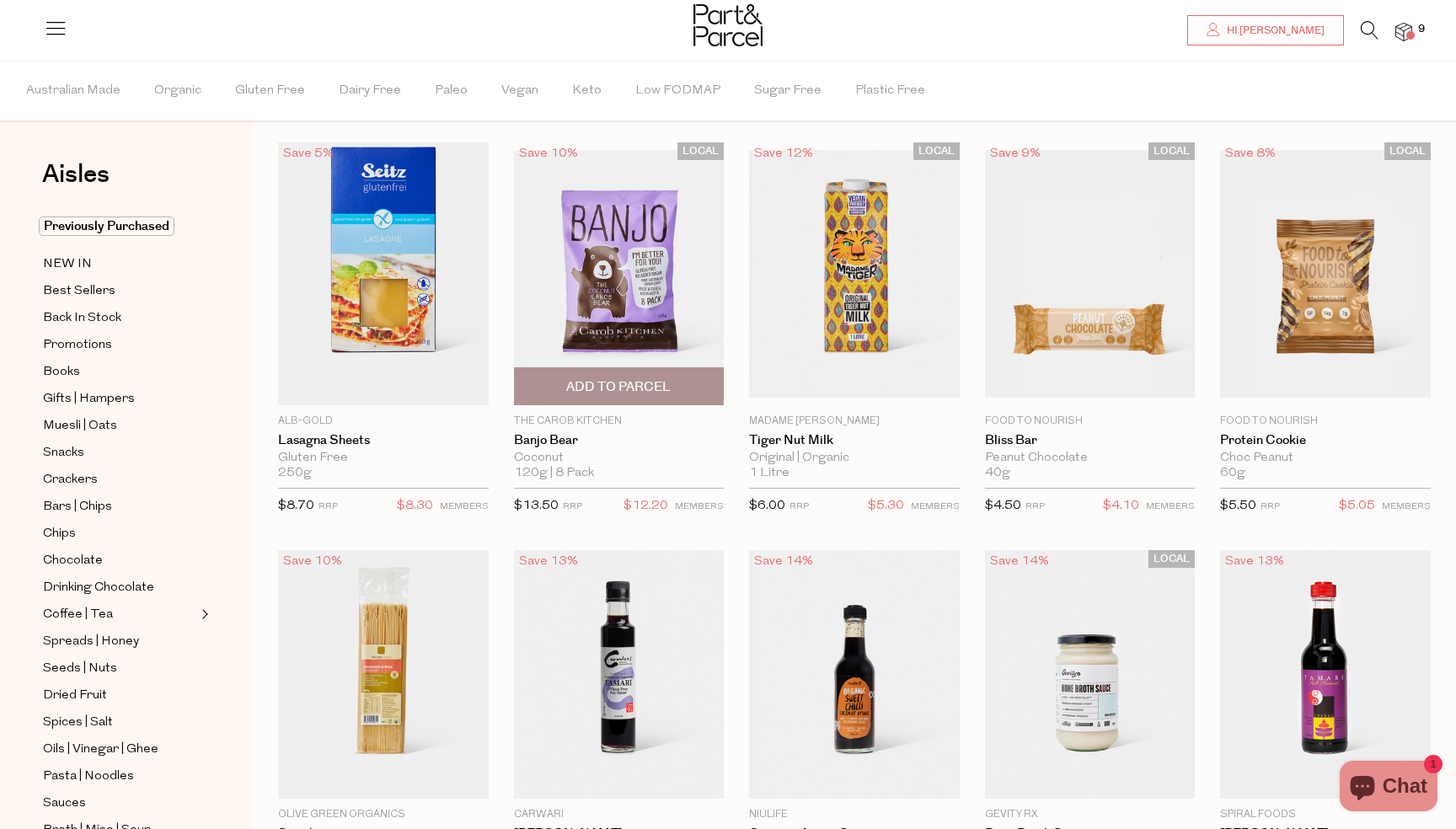
click at [650, 394] on span "Add To Parcel" at bounding box center [618, 387] width 105 height 18
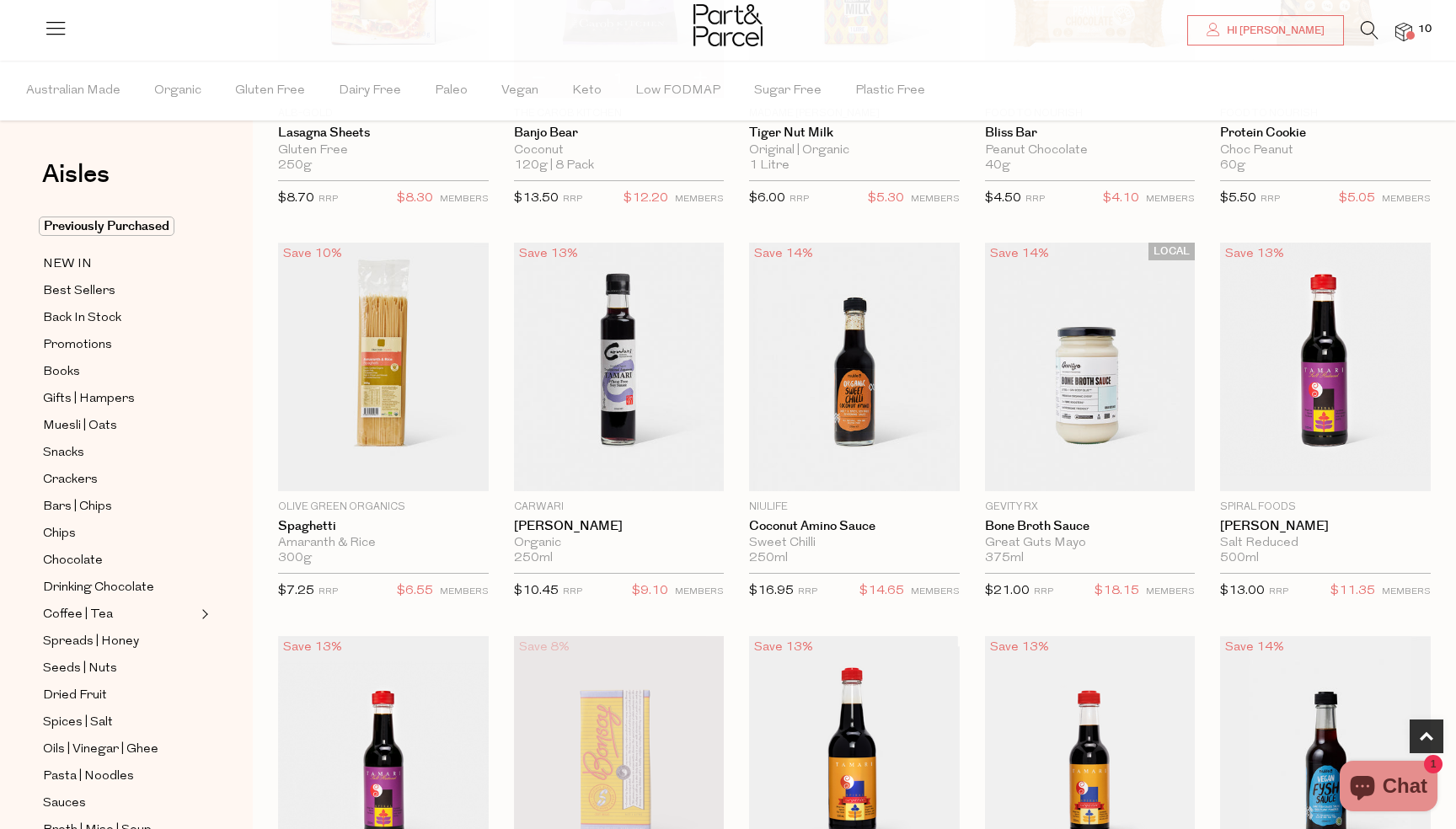
scroll to position [354, 0]
click at [911, 473] on span "Add To Parcel" at bounding box center [855, 472] width 200 height 36
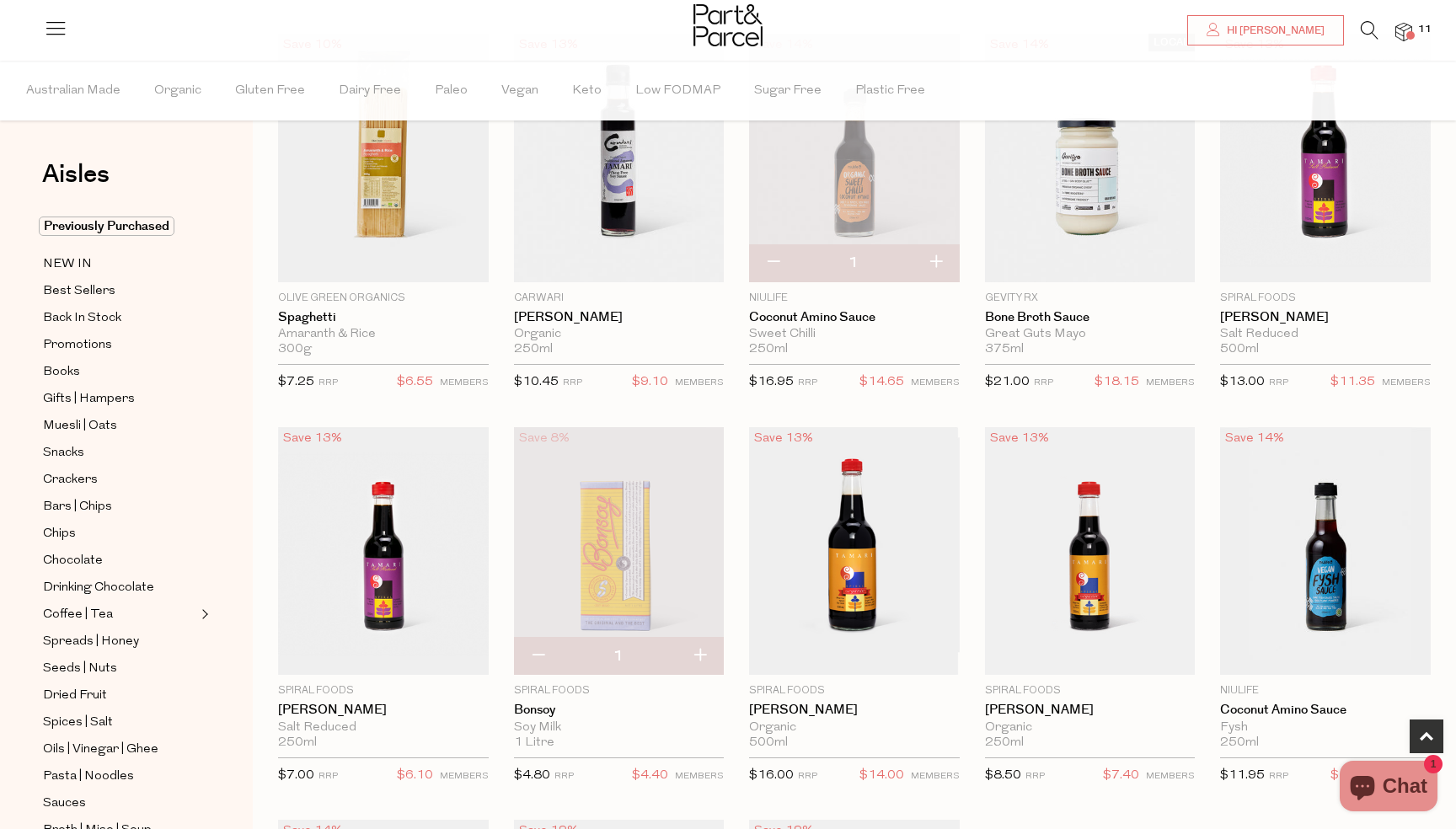
scroll to position [559, 0]
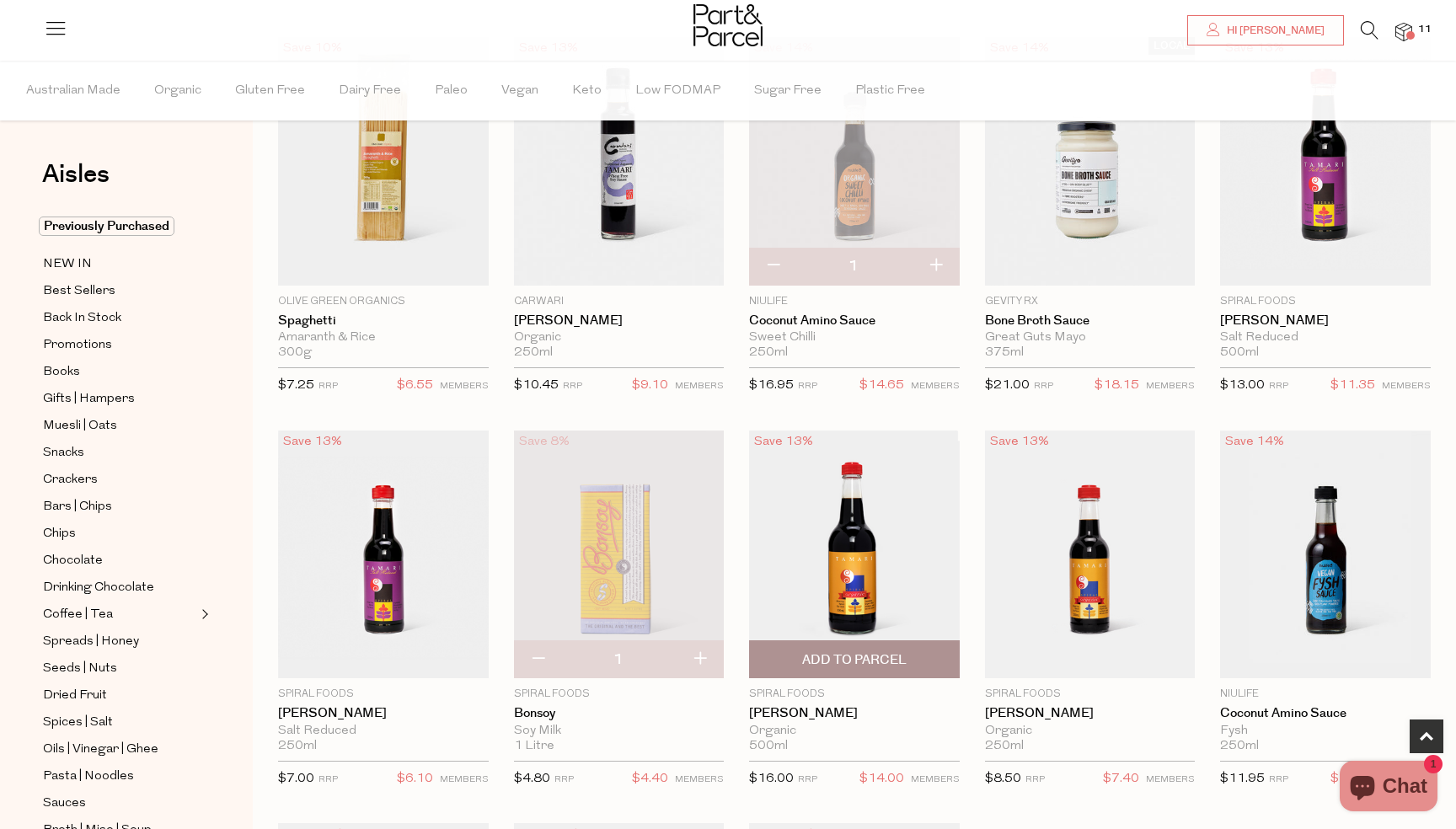
click at [867, 659] on span "Add To Parcel" at bounding box center [854, 660] width 105 height 18
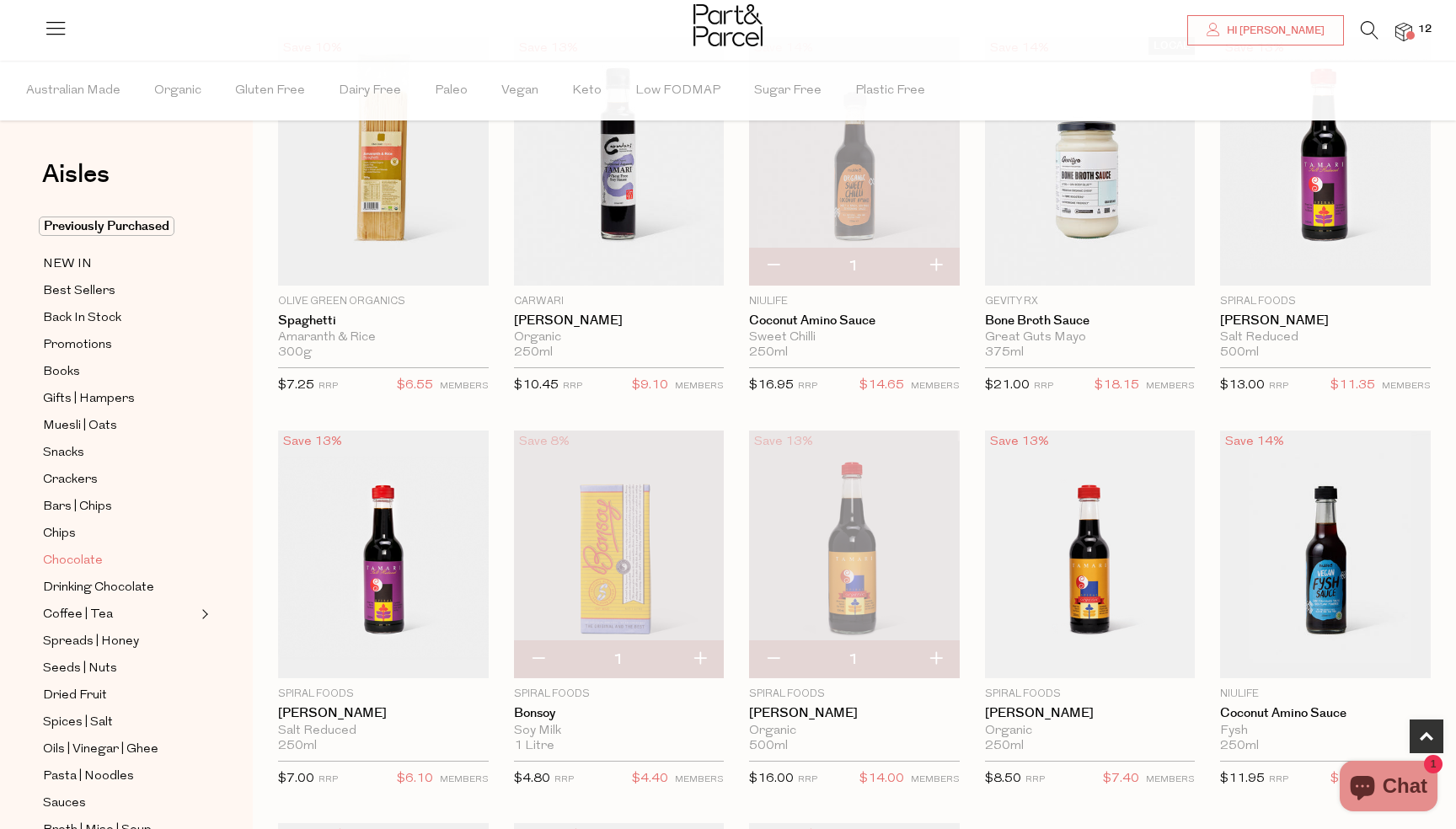
click at [92, 559] on span "Chocolate" at bounding box center [72, 561] width 60 height 20
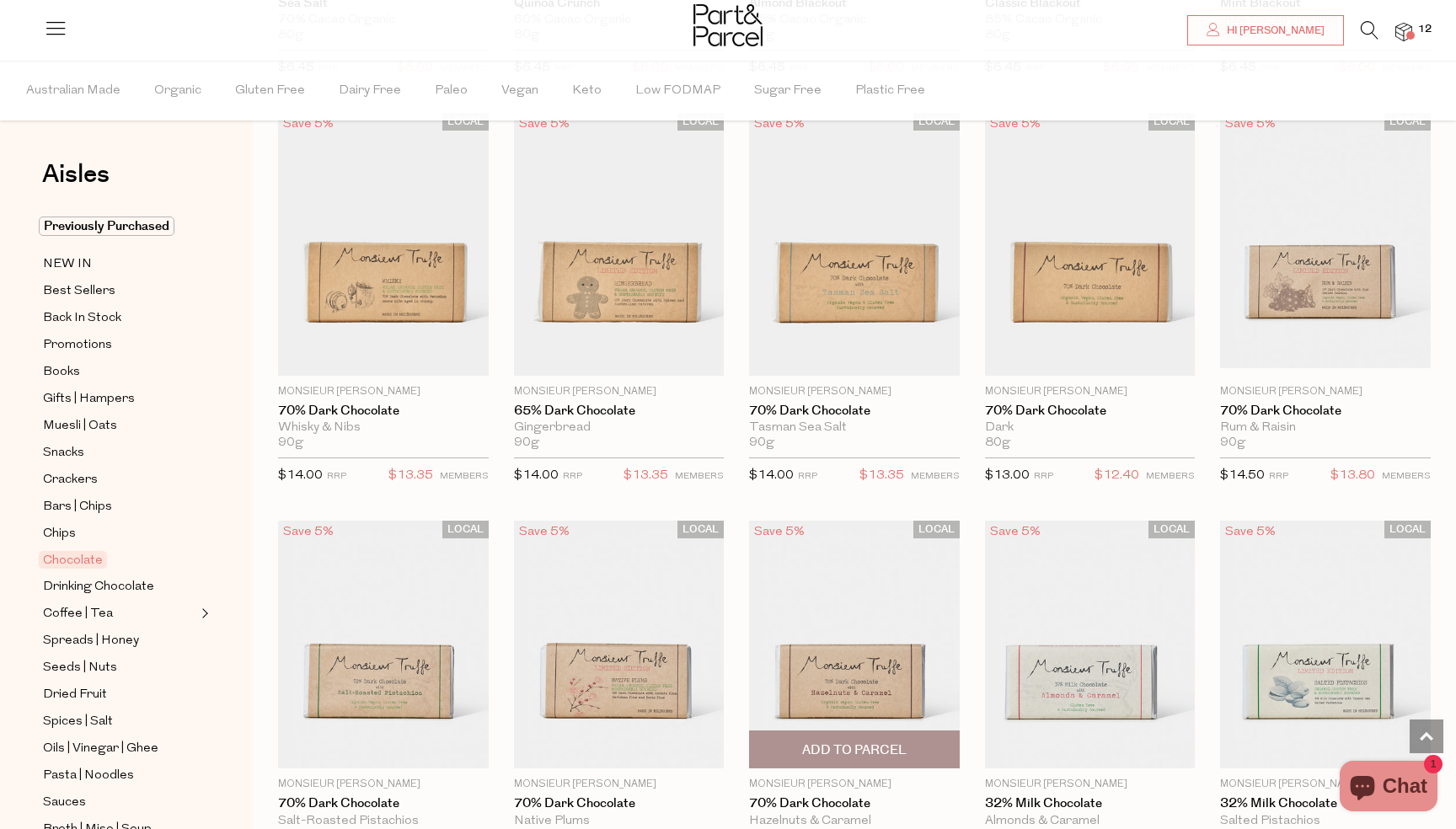
scroll to position [2101, 0]
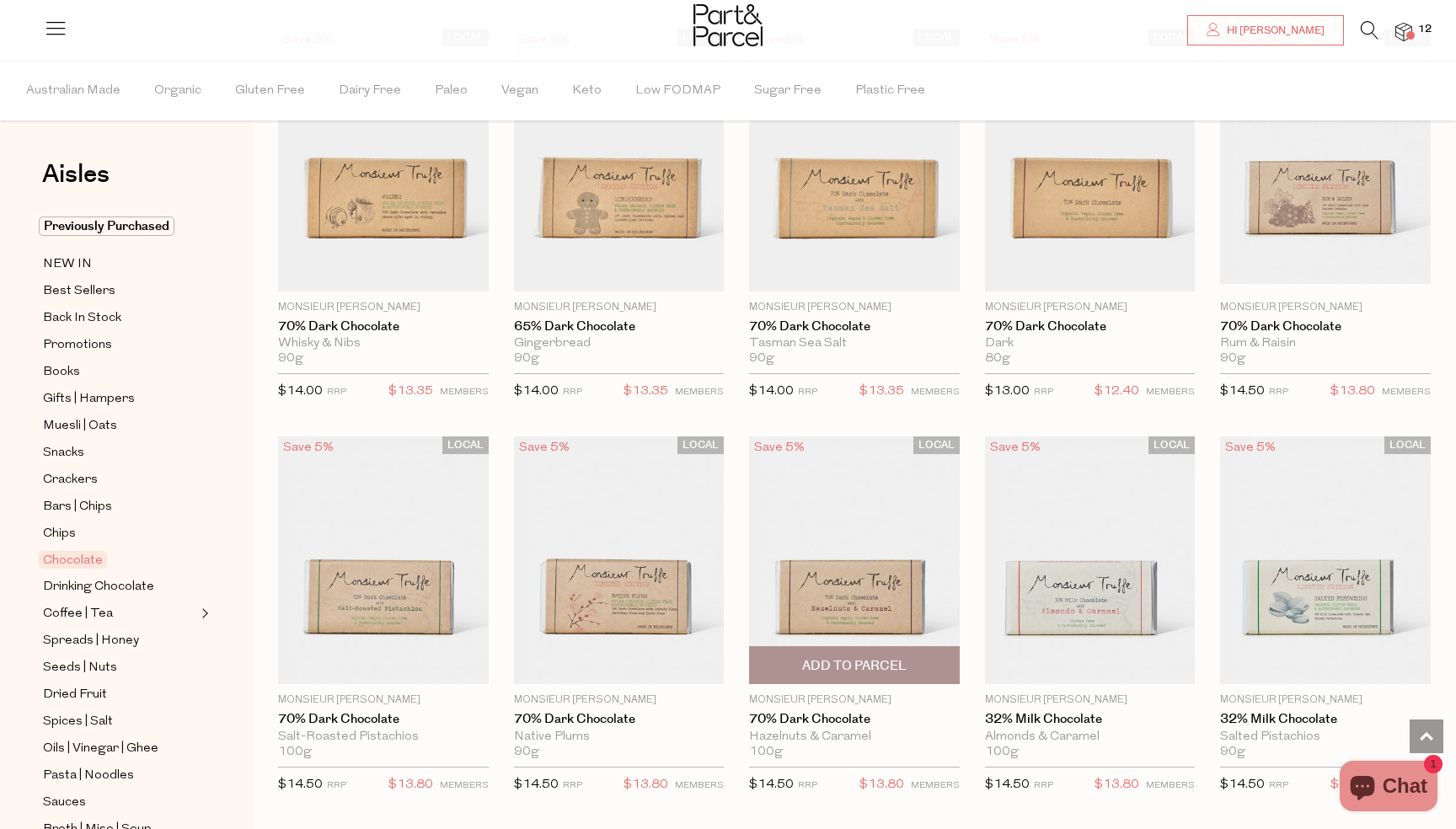
scroll to position [2174, 0]
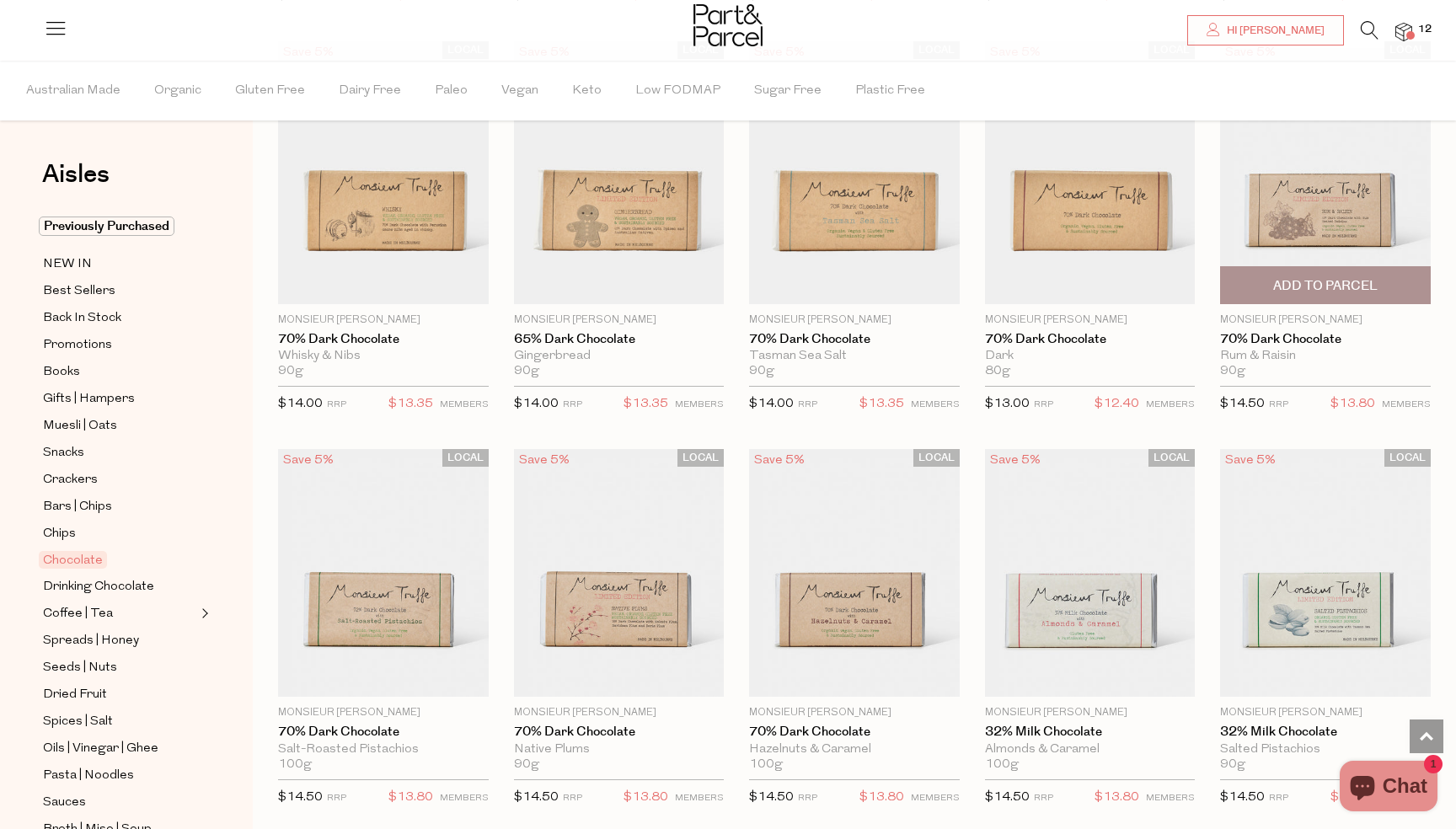
click at [1353, 278] on span "Add To Parcel" at bounding box center [1326, 285] width 105 height 18
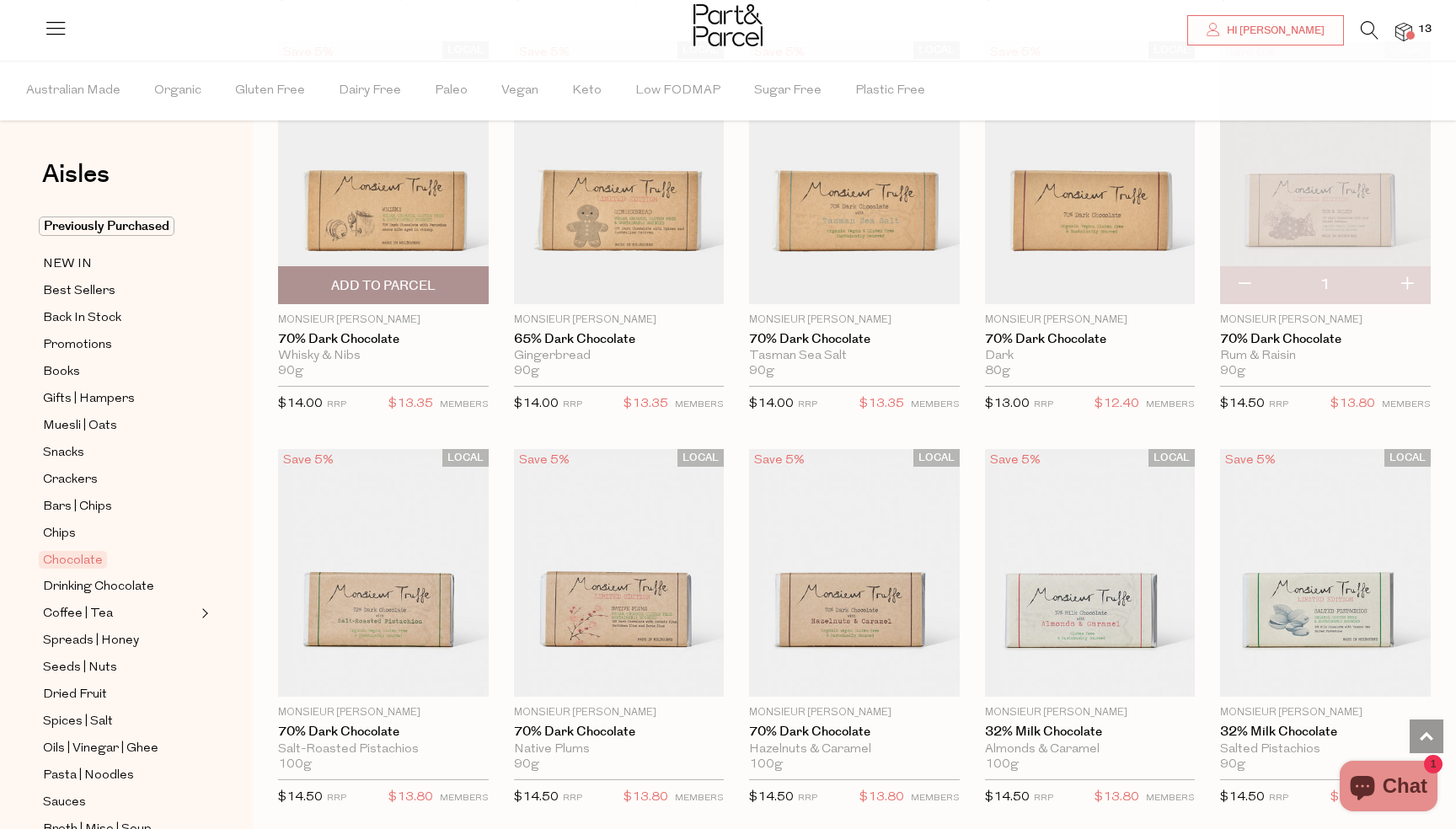
click at [423, 285] on span "Add To Parcel" at bounding box center [383, 285] width 105 height 18
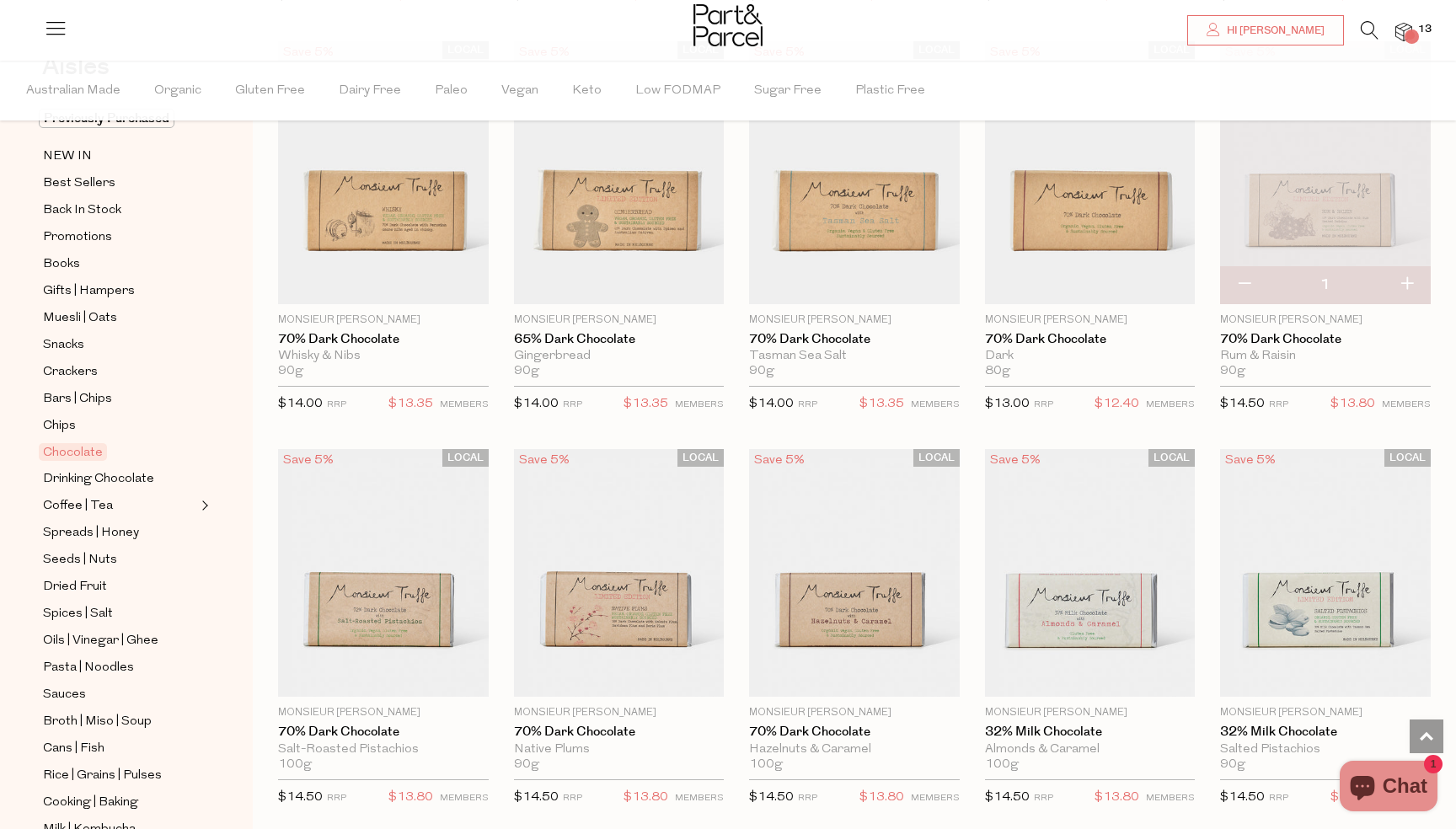
scroll to position [115, 0]
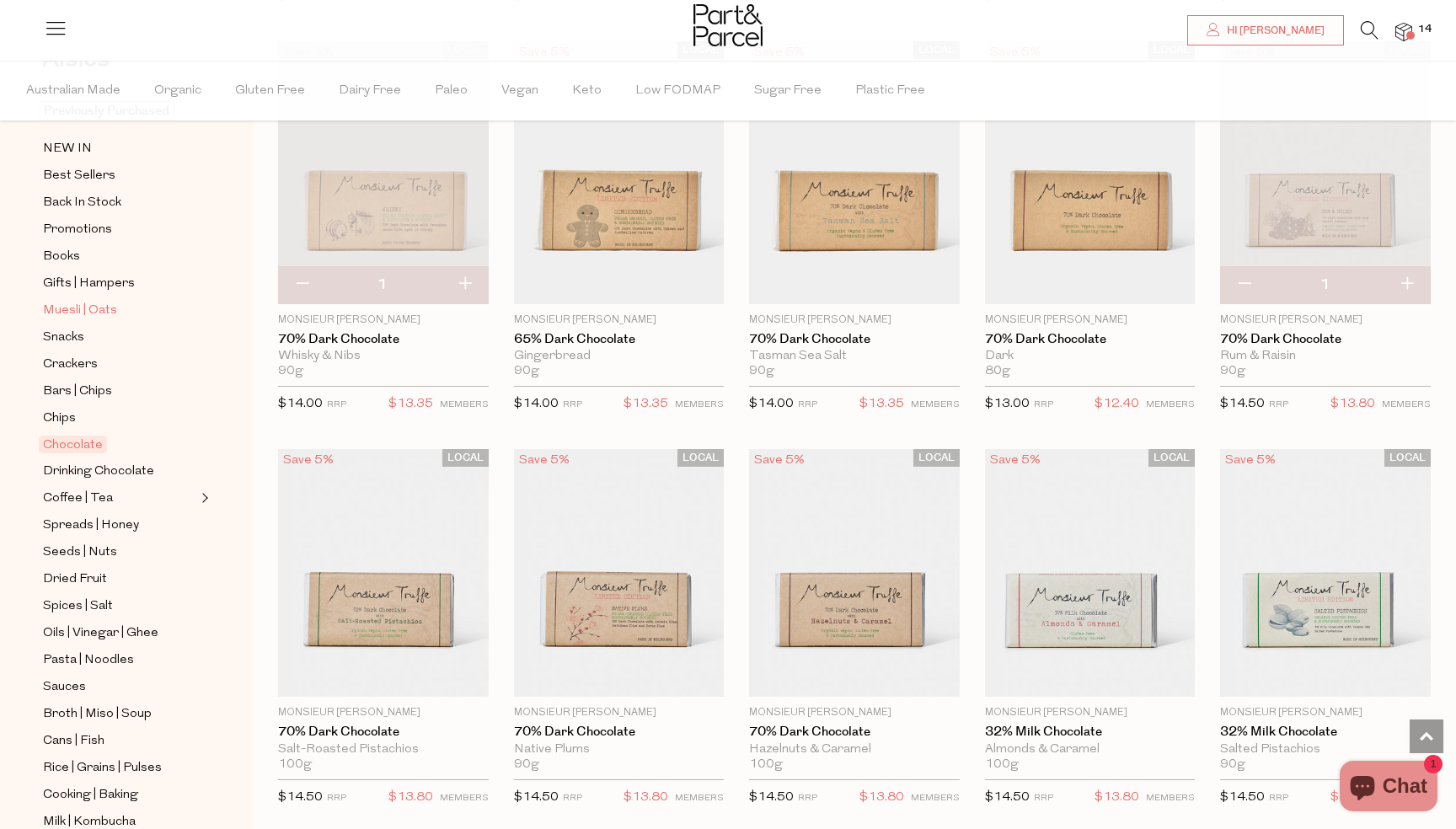
click at [105, 310] on span "Muesli | Oats" at bounding box center [79, 310] width 74 height 20
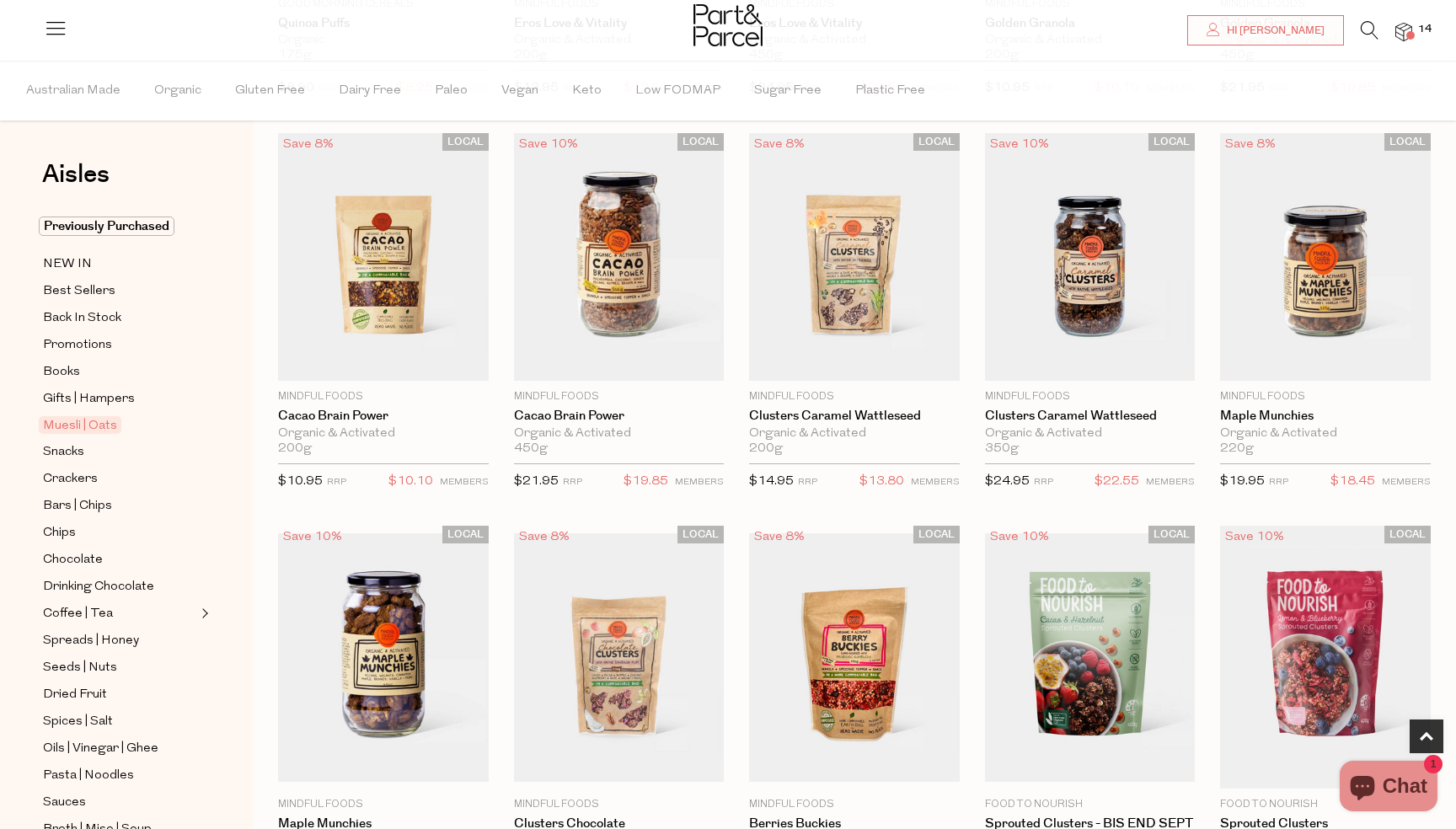
scroll to position [866, 0]
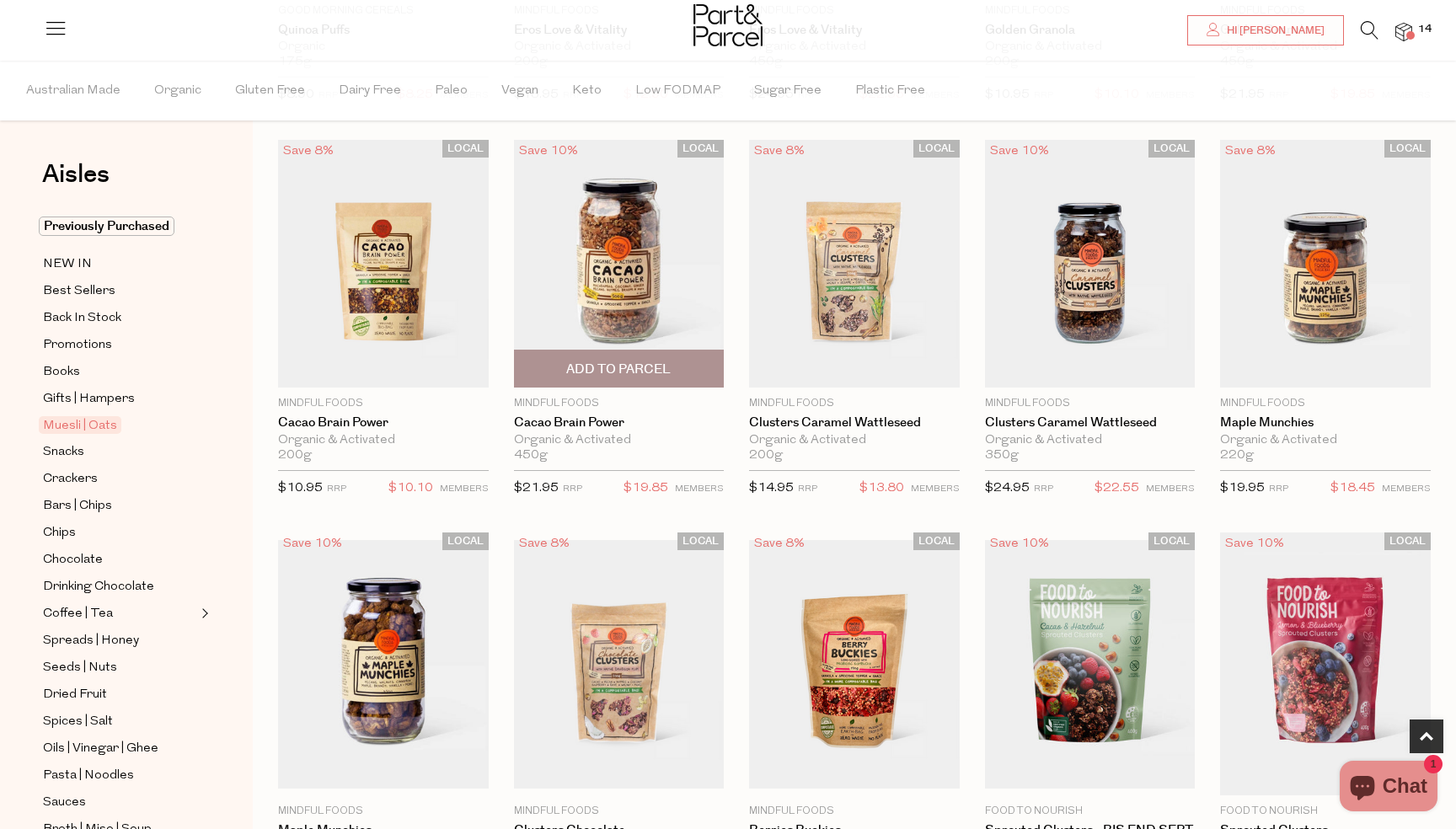
click at [633, 283] on img at bounding box center [619, 264] width 211 height 249
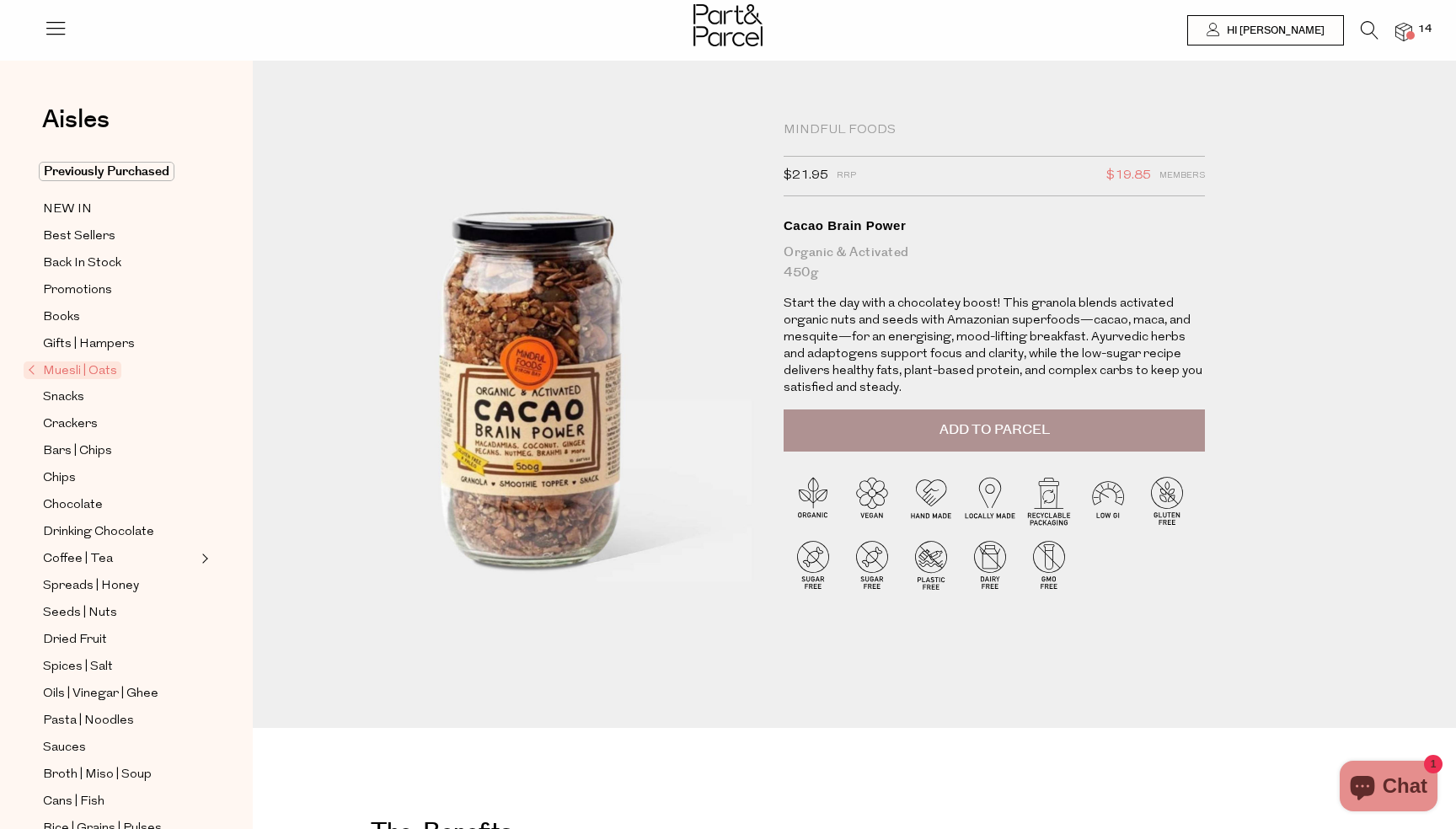
click at [943, 429] on span "Add to Parcel" at bounding box center [995, 430] width 111 height 19
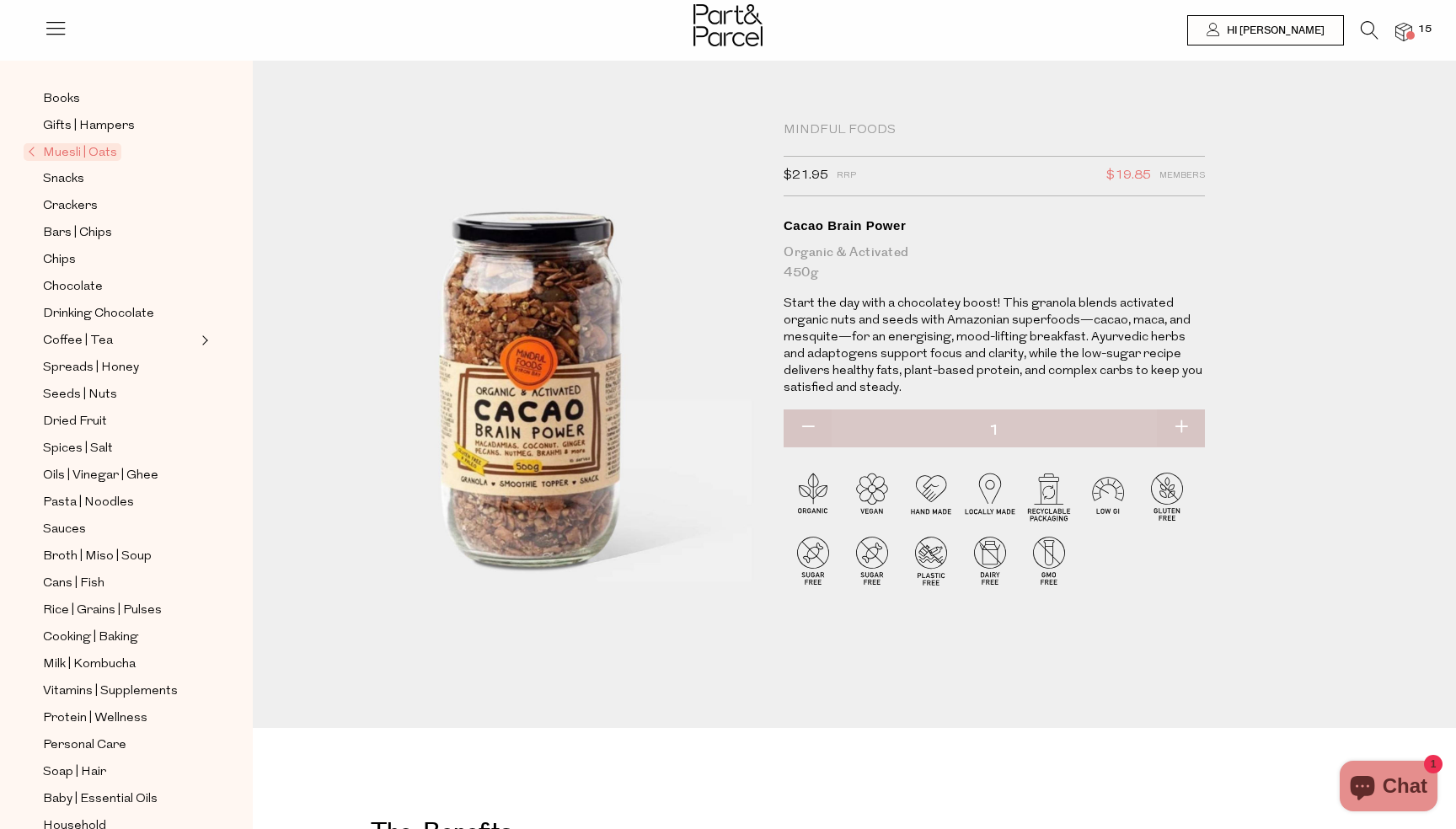
scroll to position [229, 0]
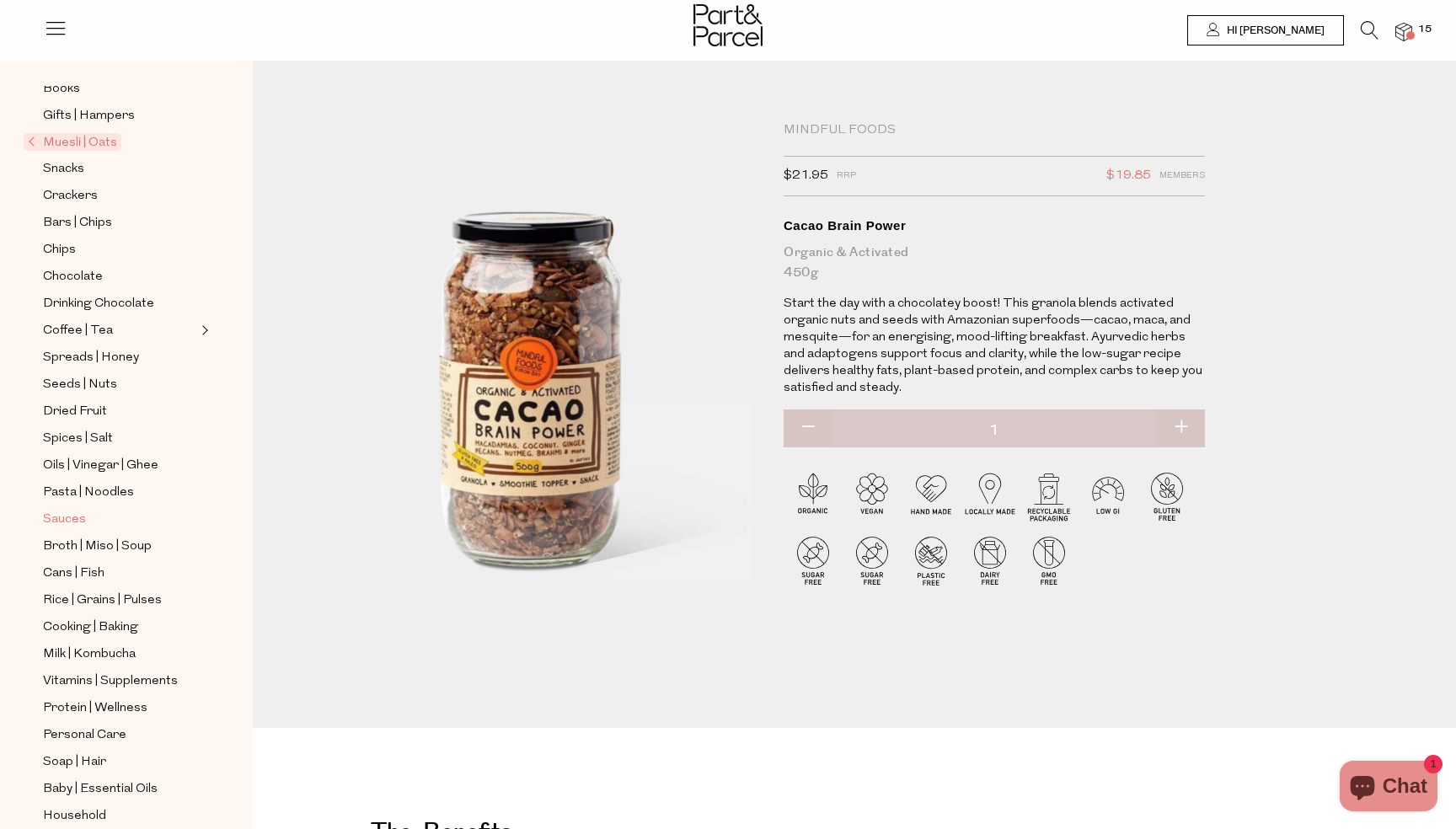
click at [74, 522] on span "Sauces" at bounding box center [63, 519] width 43 height 20
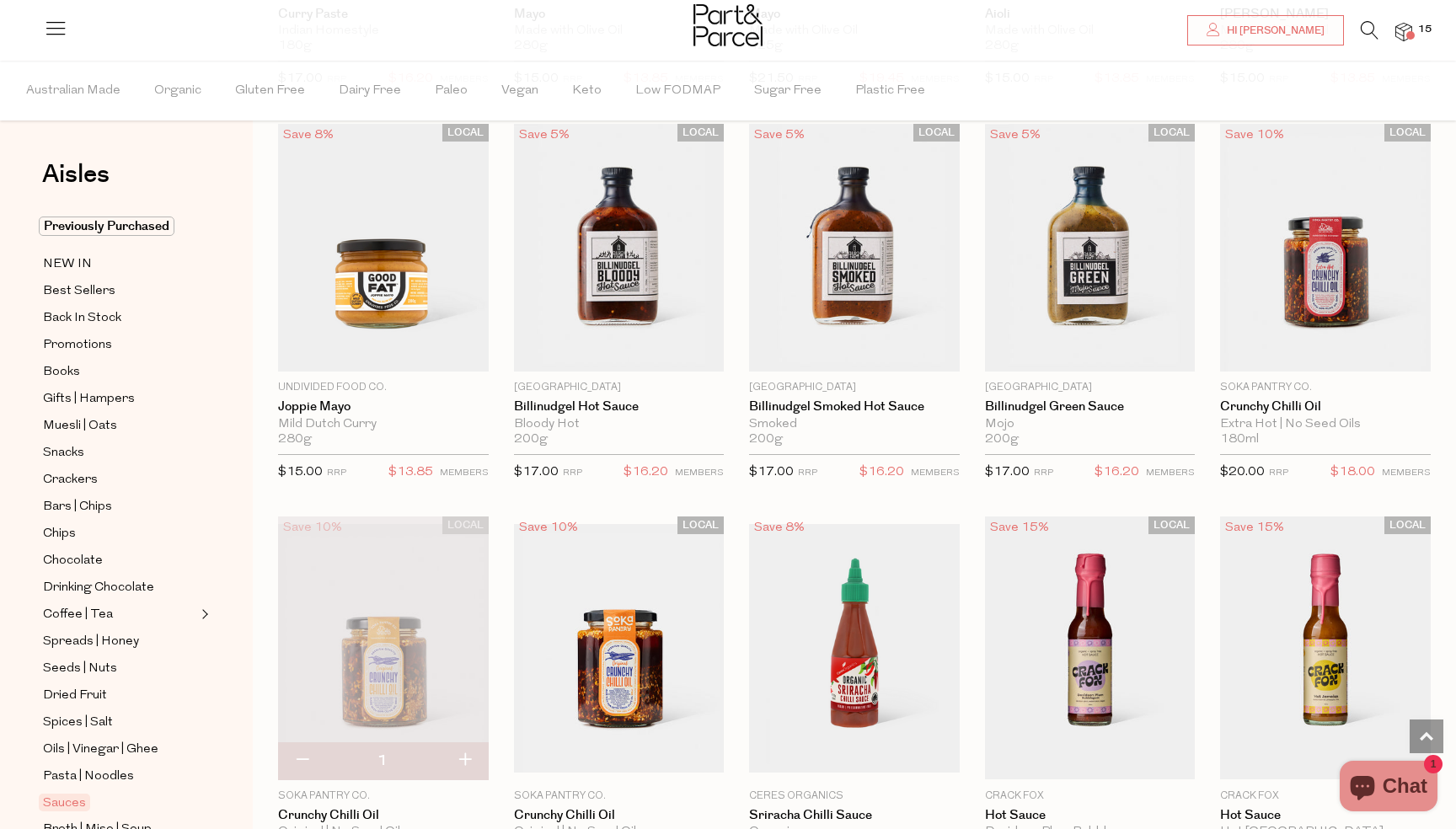
scroll to position [1675, 0]
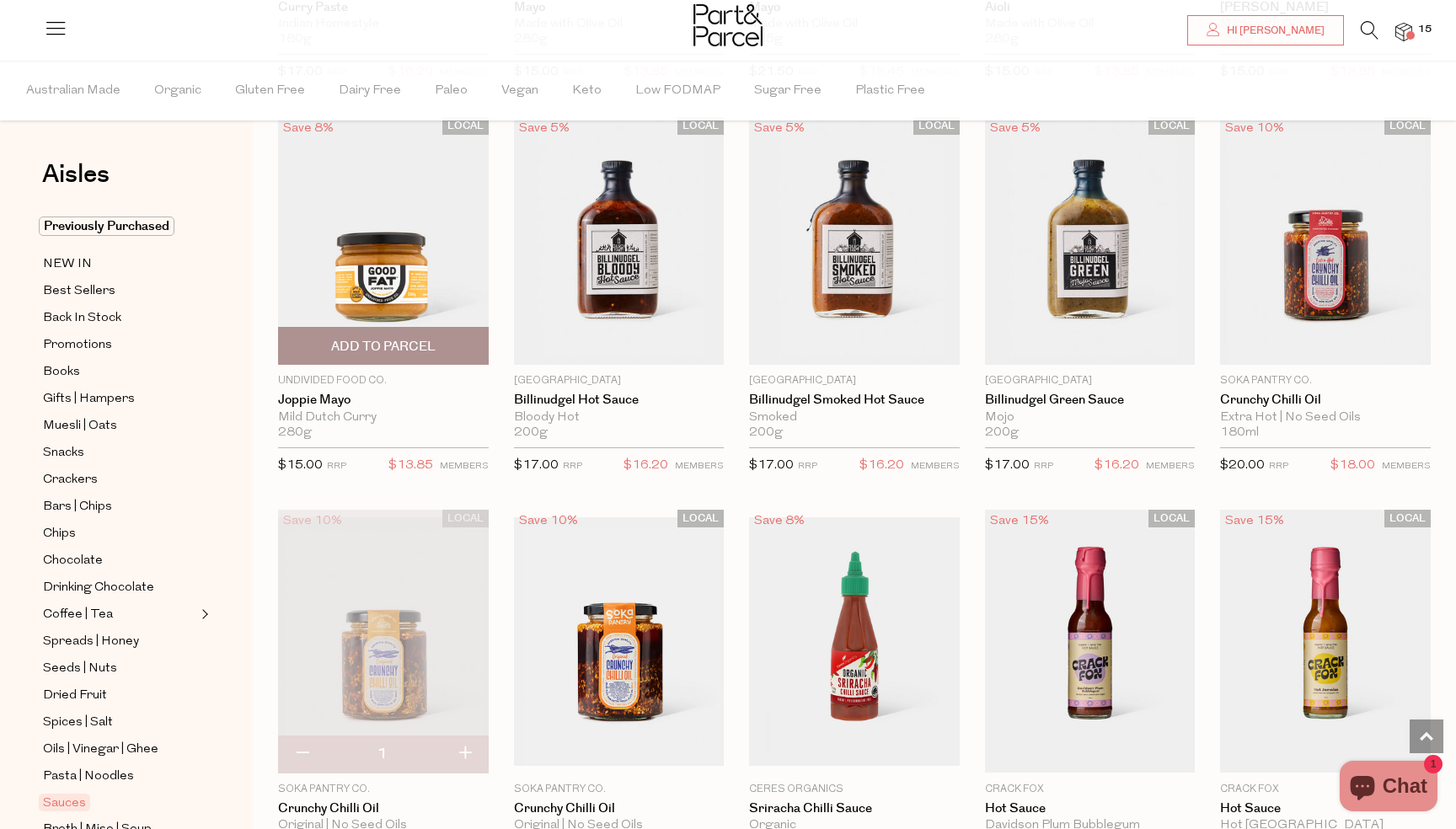
click at [430, 343] on span "Add To Parcel" at bounding box center [383, 346] width 105 height 18
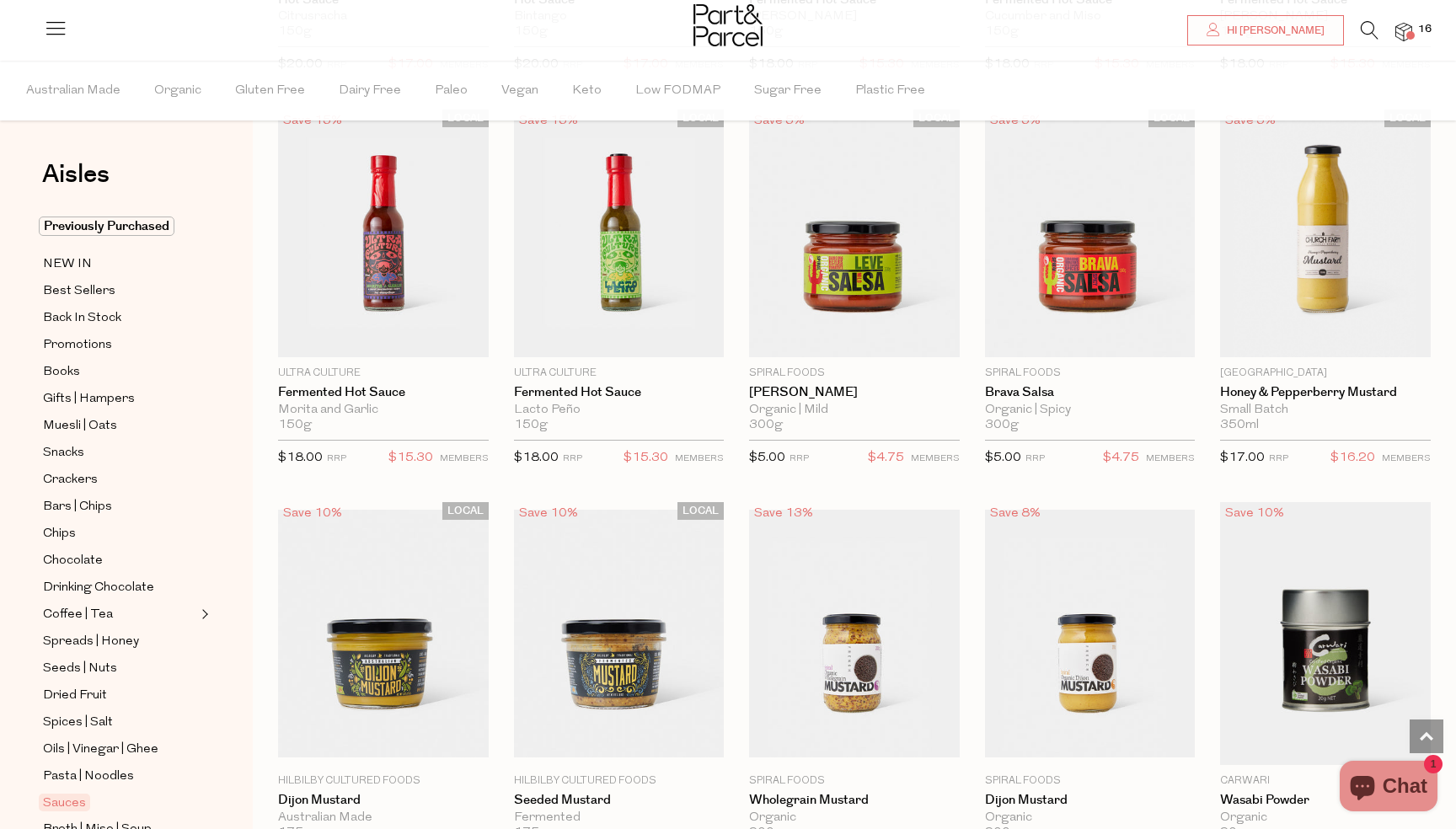
scroll to position [2909, 0]
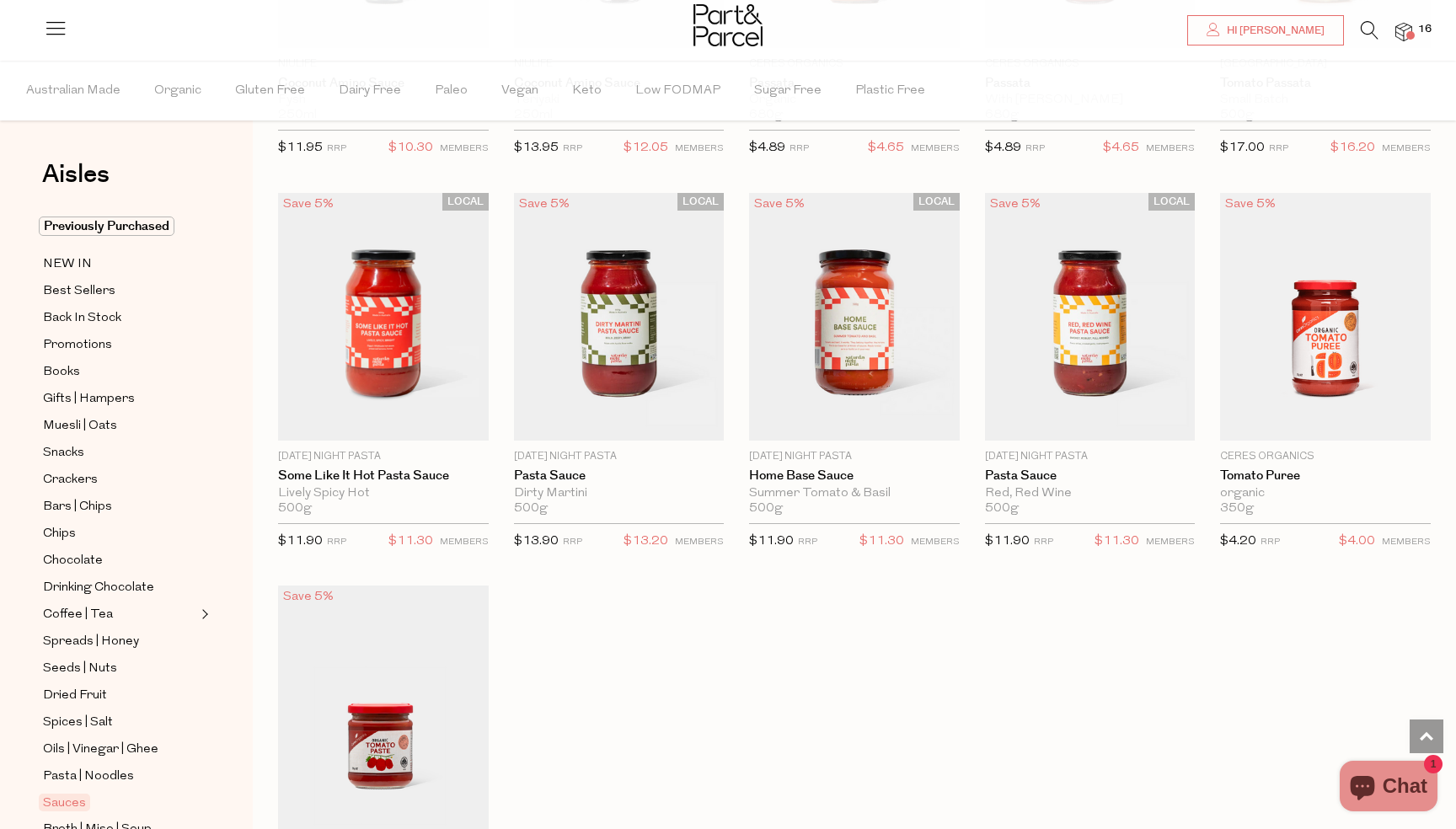
scroll to position [4794, 0]
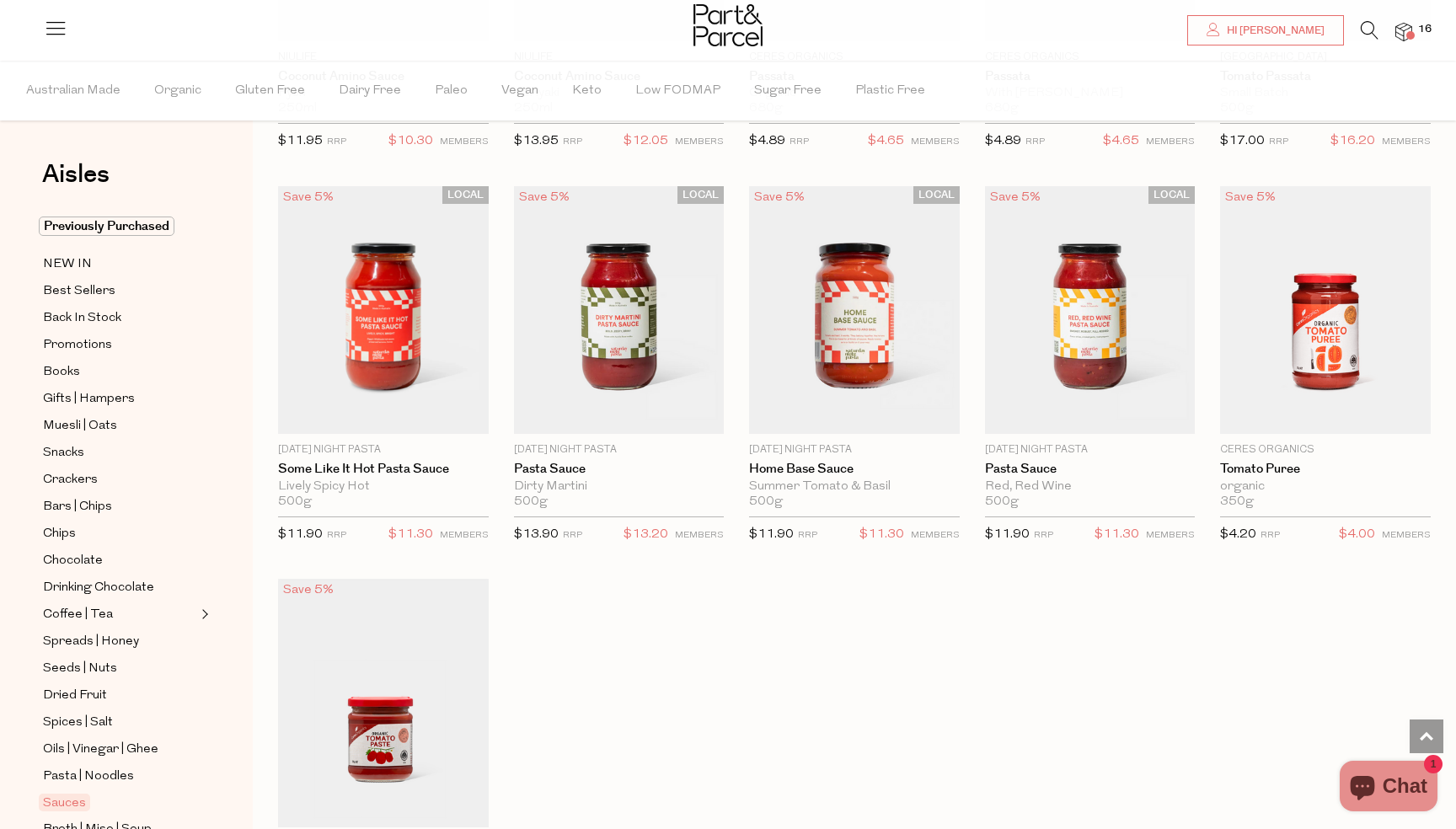
click at [1368, 42] on link at bounding box center [1369, 35] width 18 height 18
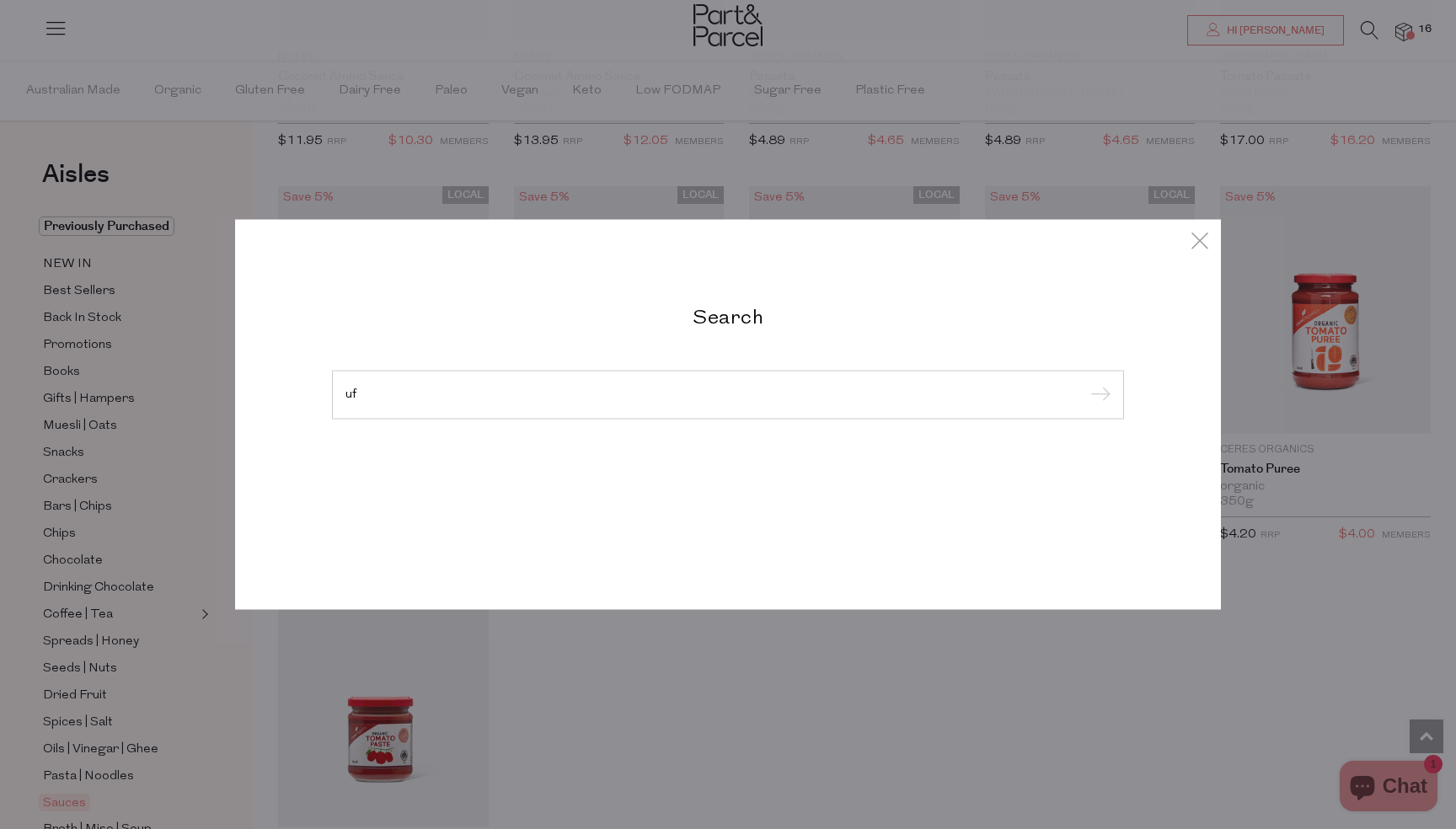
type input "u"
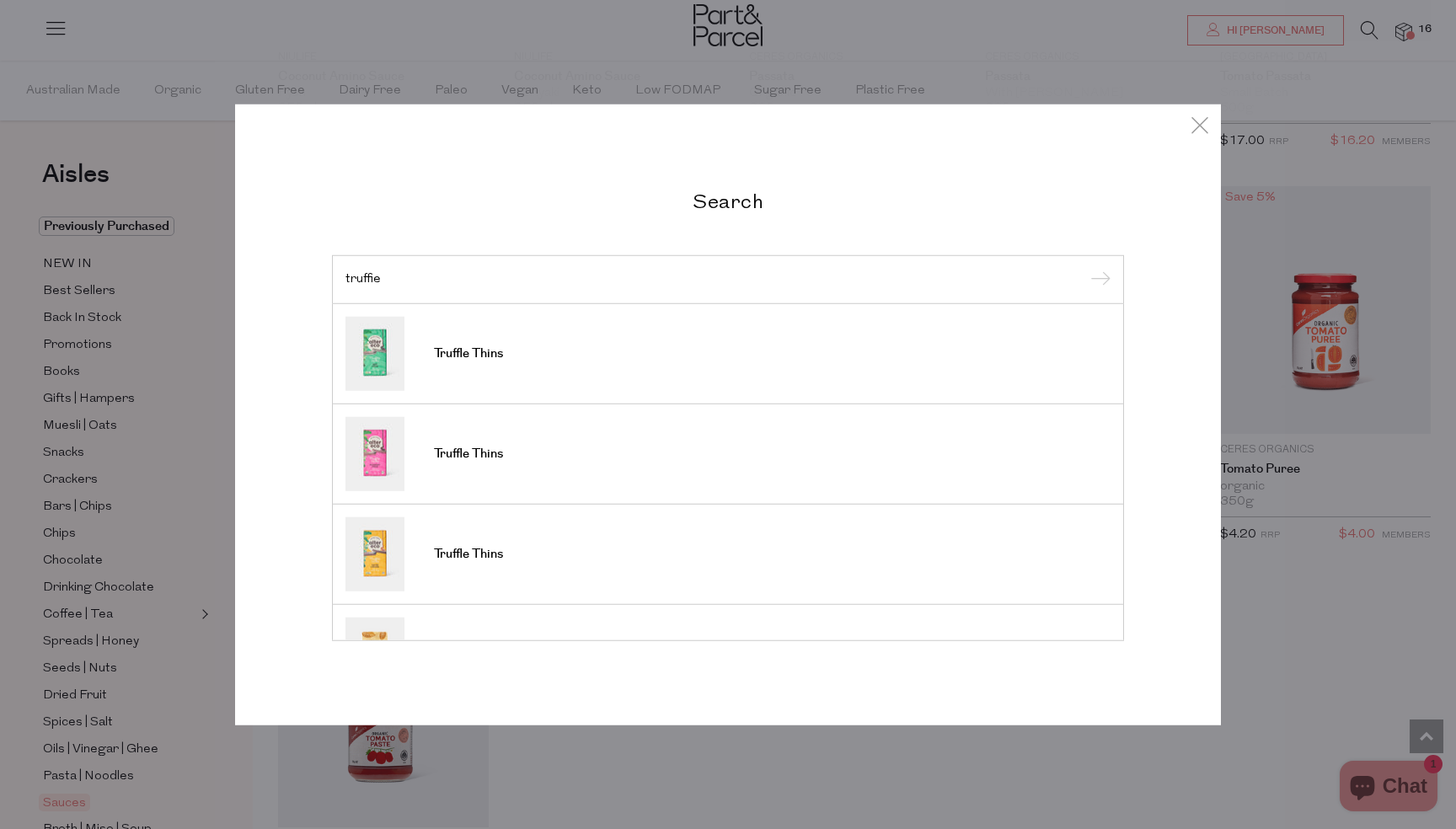
type input "truffle"
click at [1085, 268] on input "submit" at bounding box center [1098, 280] width 26 height 26
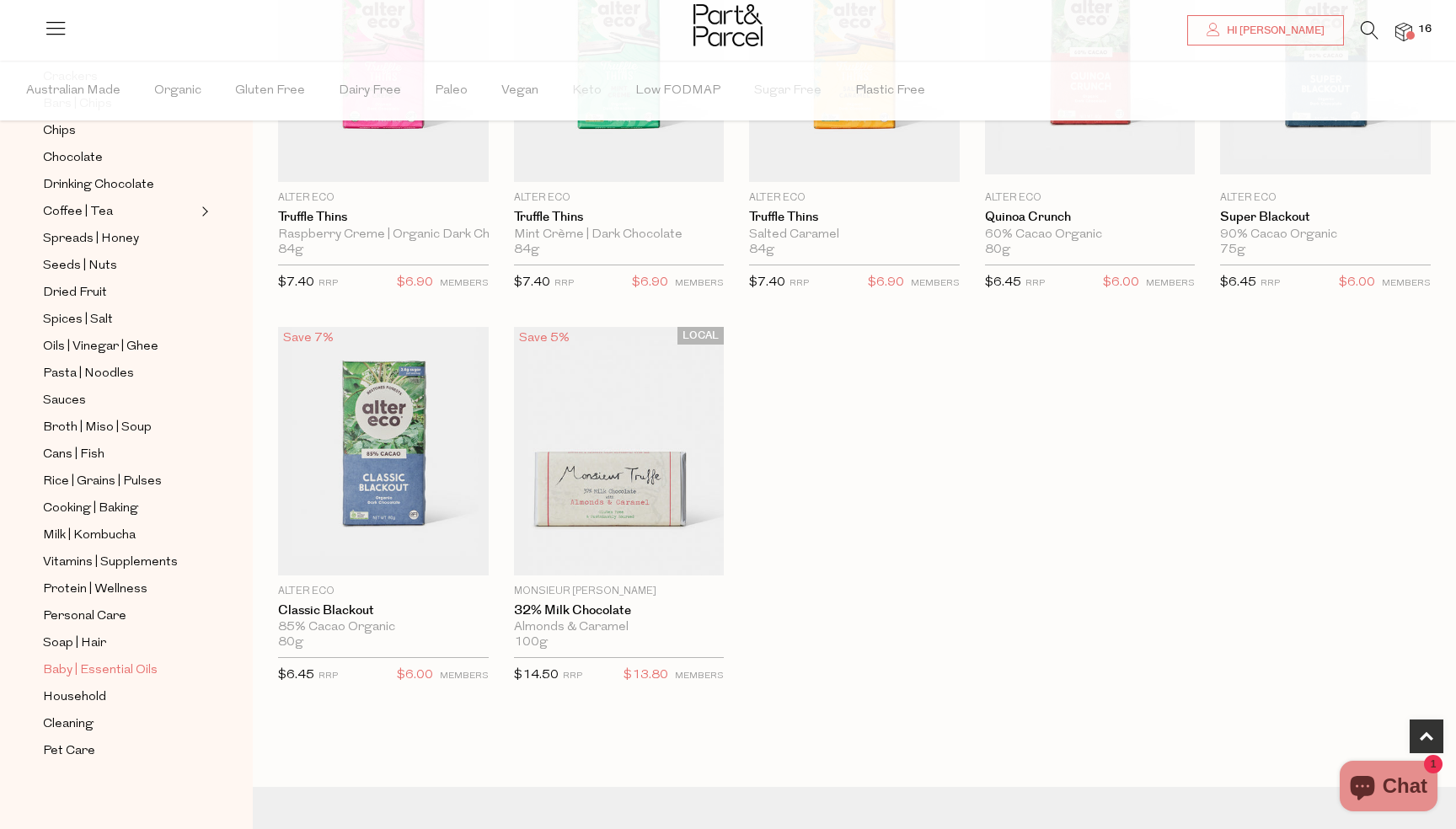
scroll to position [408, 0]
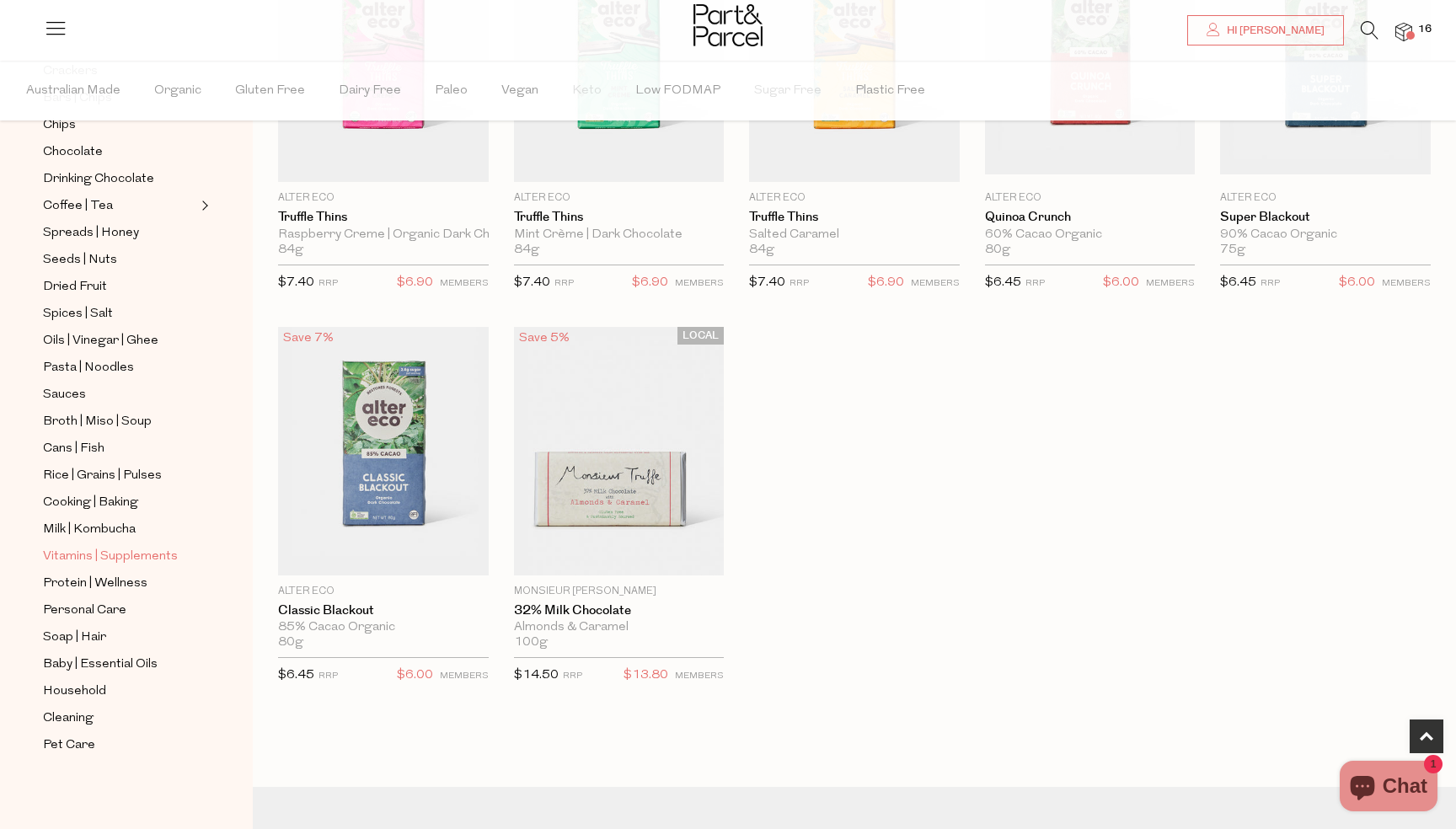
click at [95, 556] on span "Vitamins | Supplements" at bounding box center [110, 556] width 135 height 20
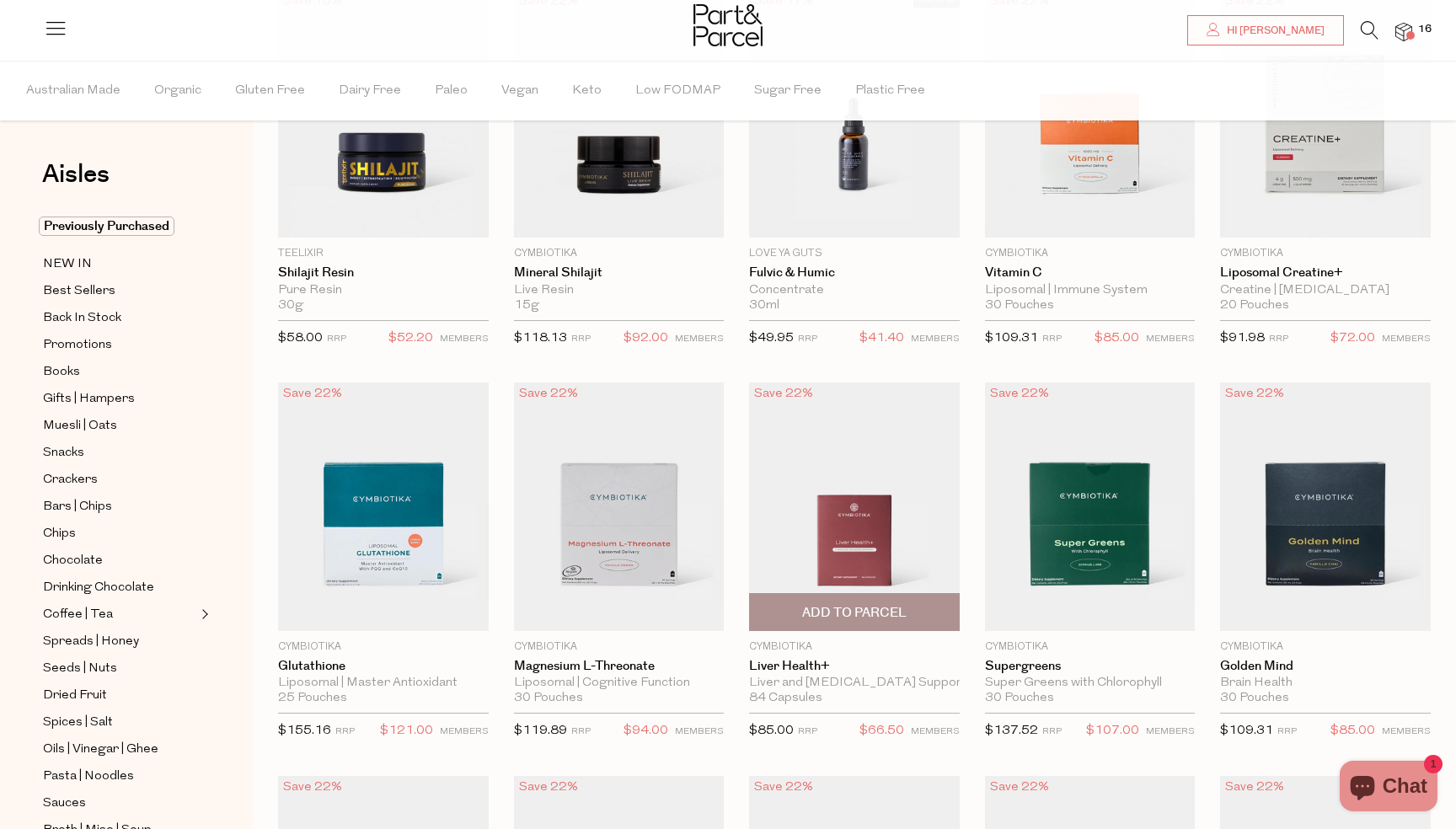
scroll to position [229, 0]
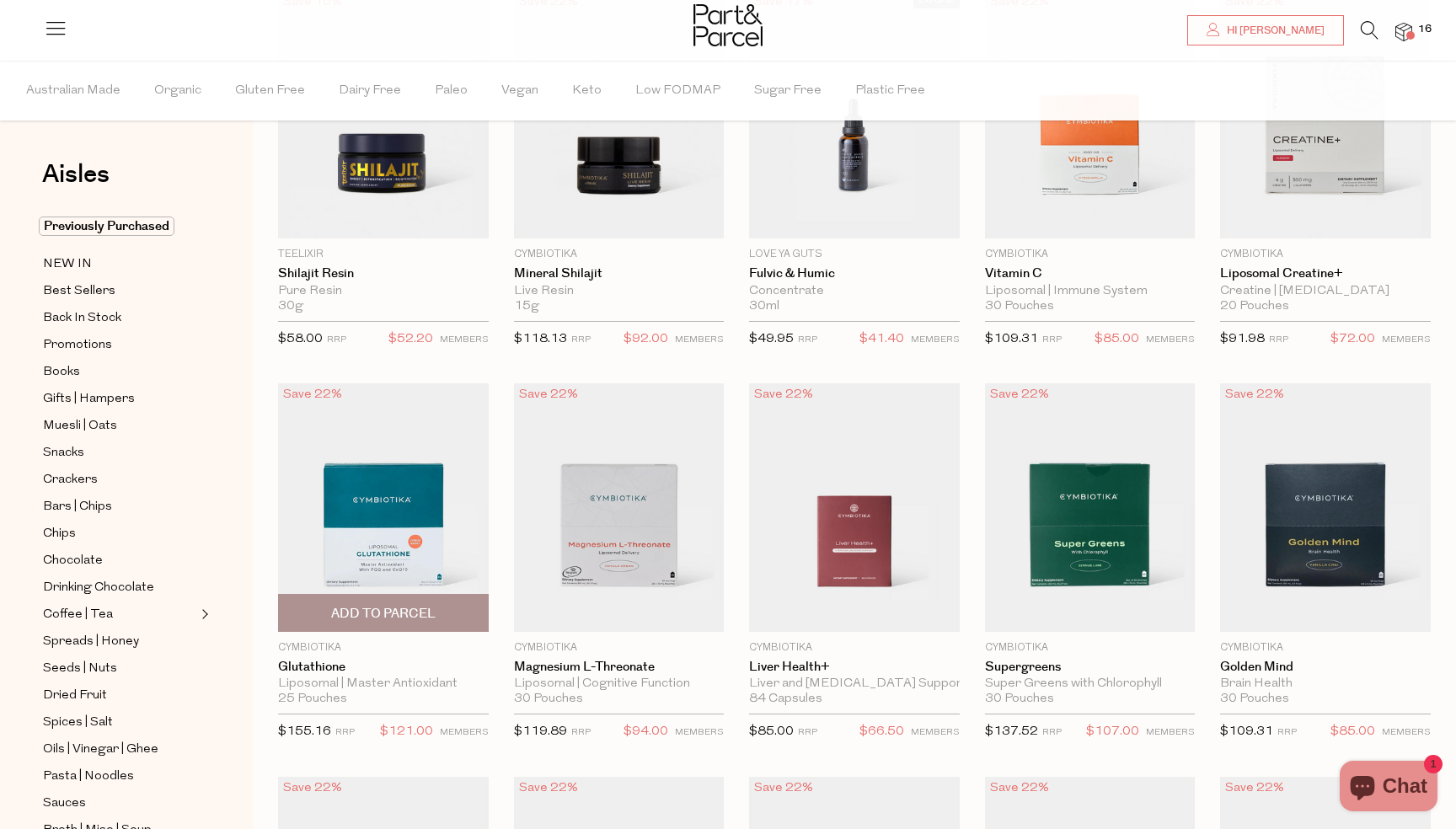
click at [423, 614] on span "Add To Parcel" at bounding box center [383, 613] width 105 height 18
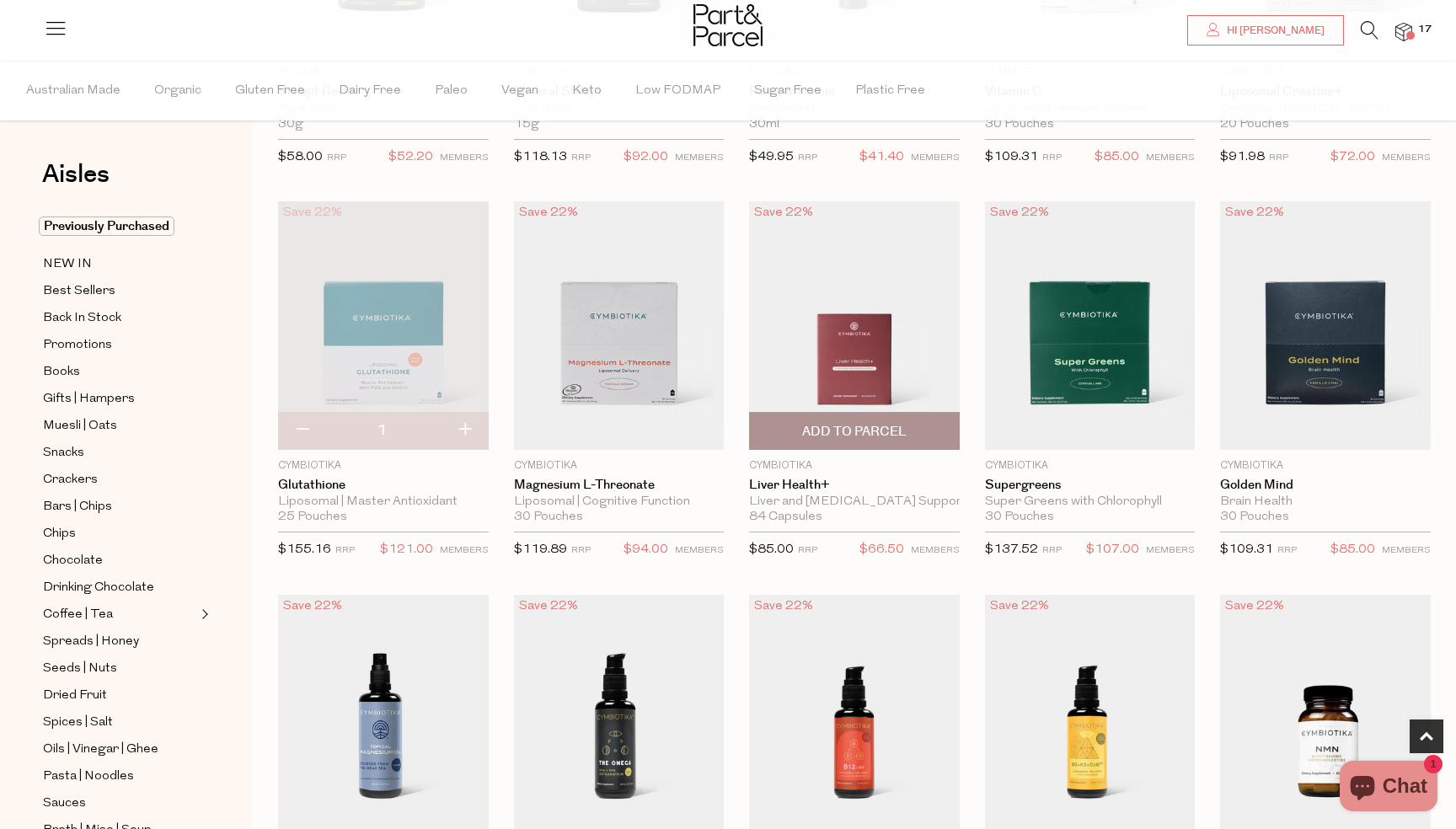
scroll to position [415, 0]
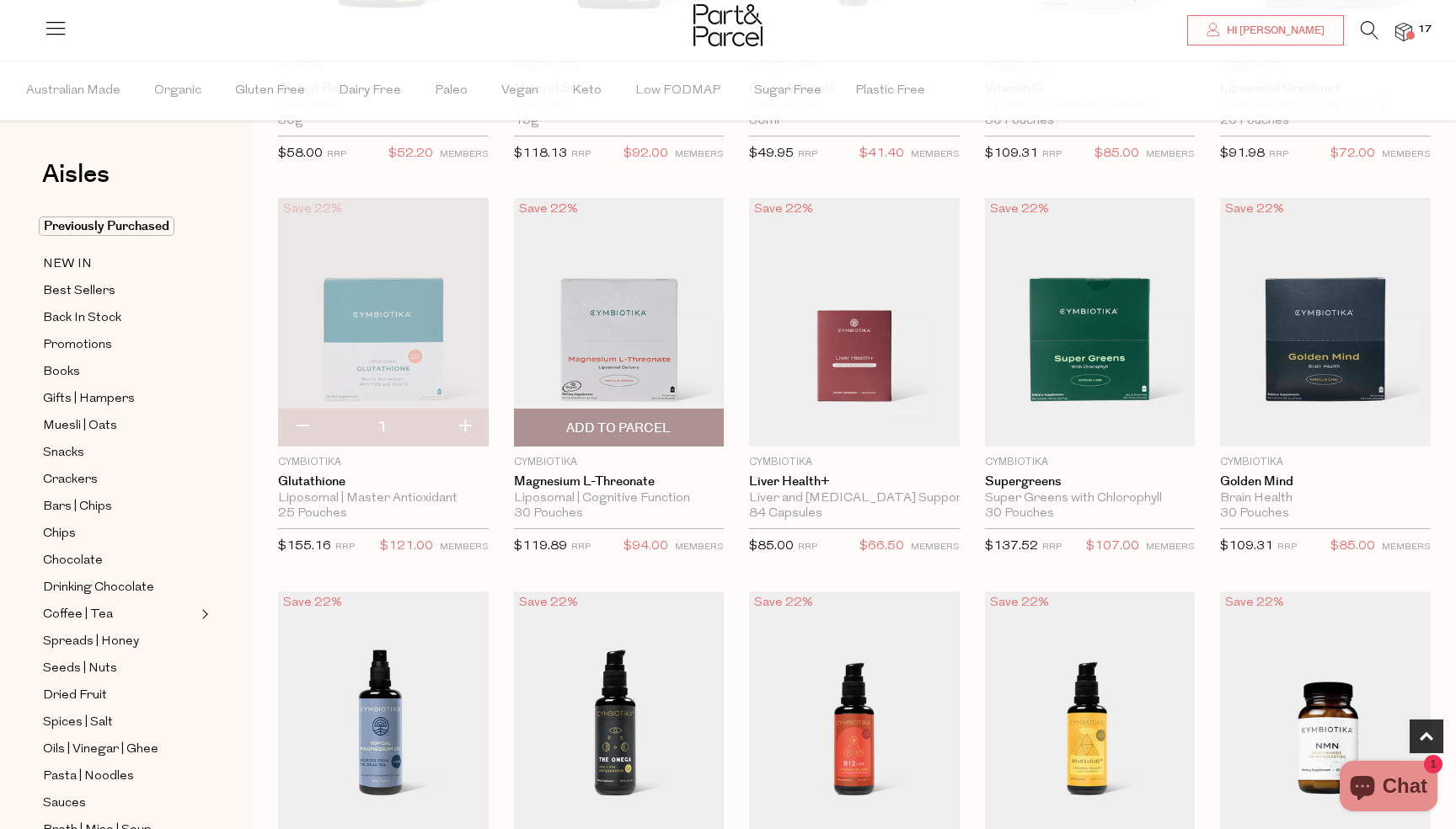
click at [659, 432] on span "Add To Parcel" at bounding box center [618, 428] width 105 height 18
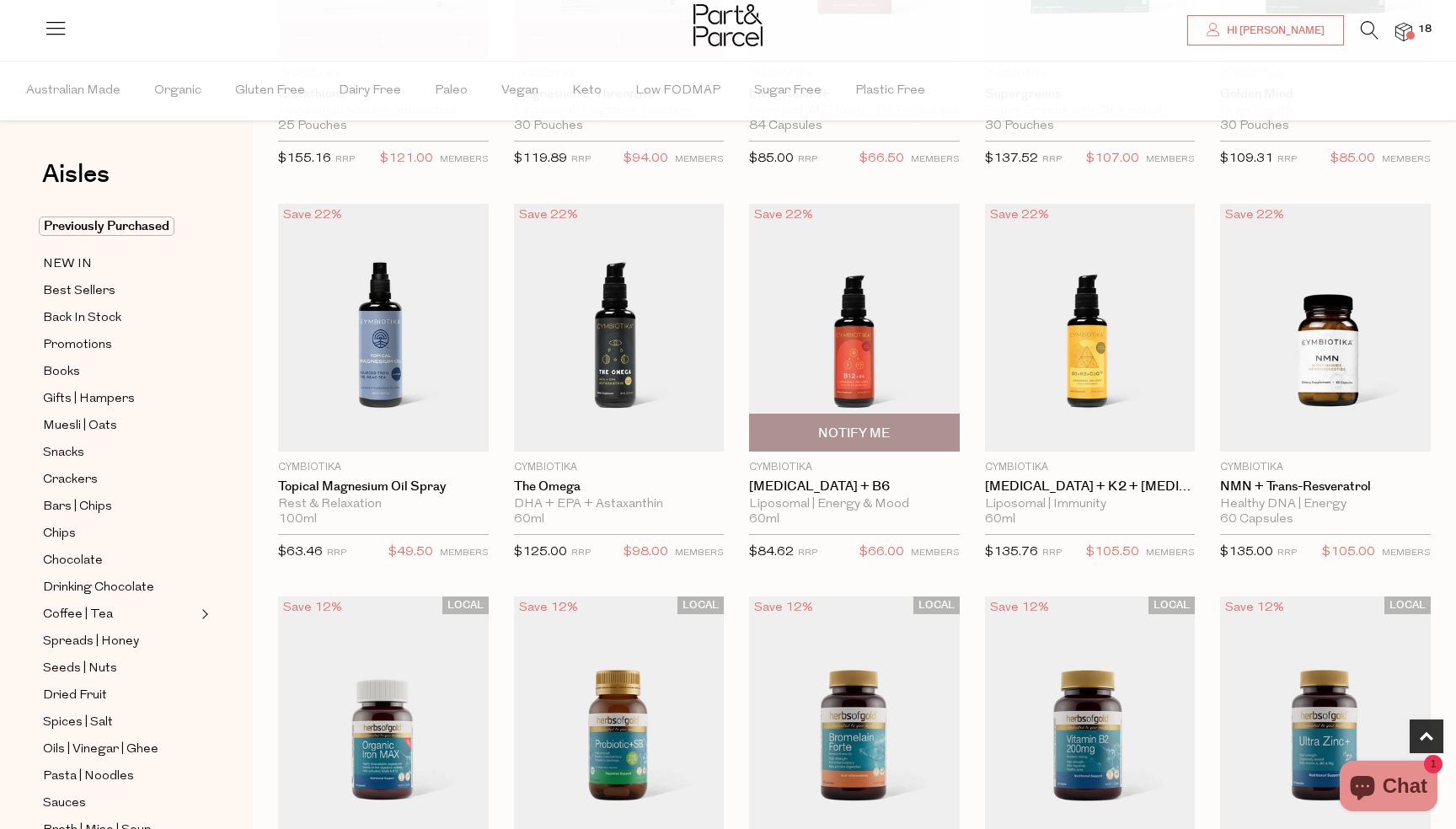
scroll to position [803, 0]
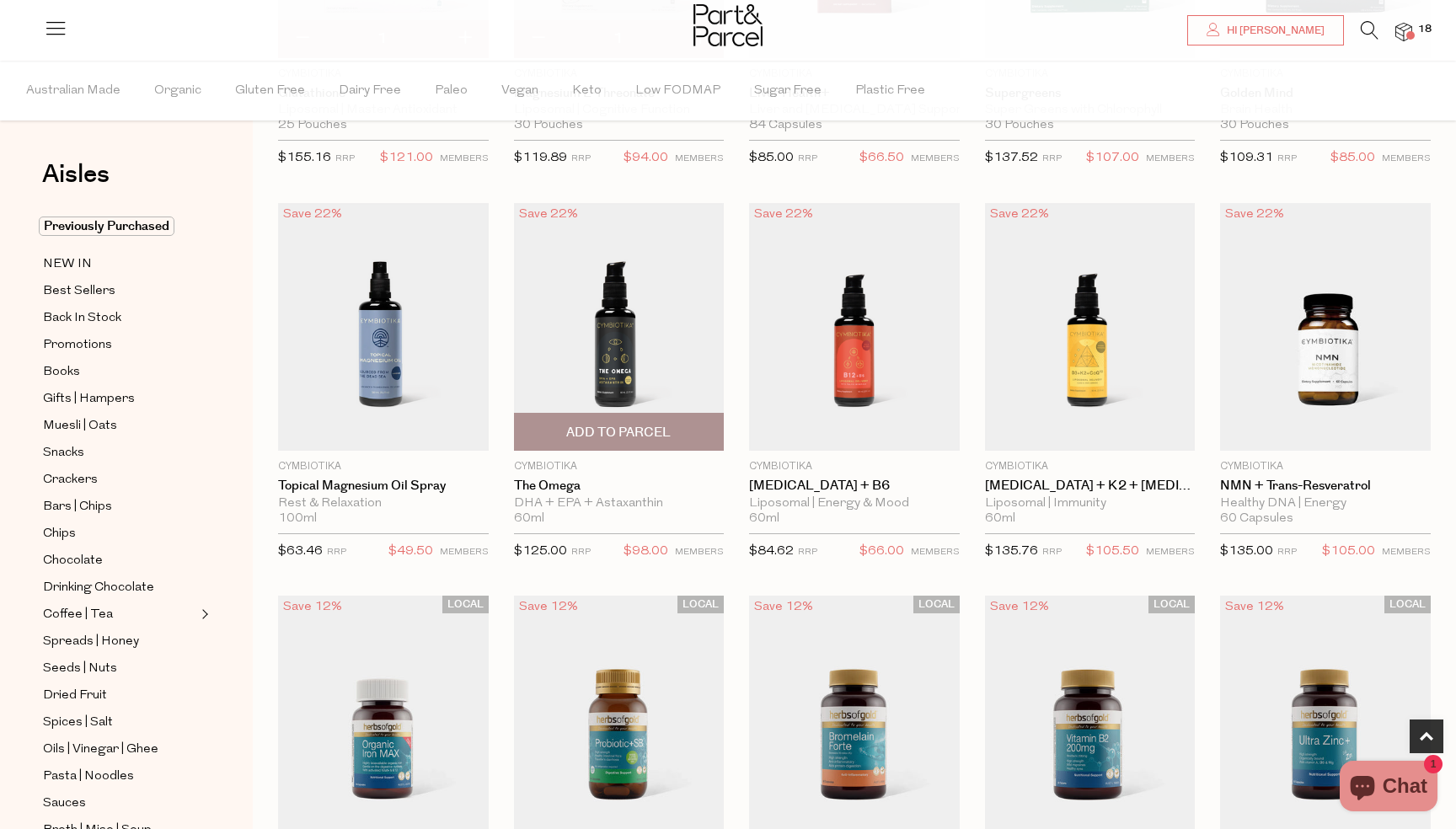
click at [662, 428] on span "Add To Parcel" at bounding box center [618, 432] width 105 height 18
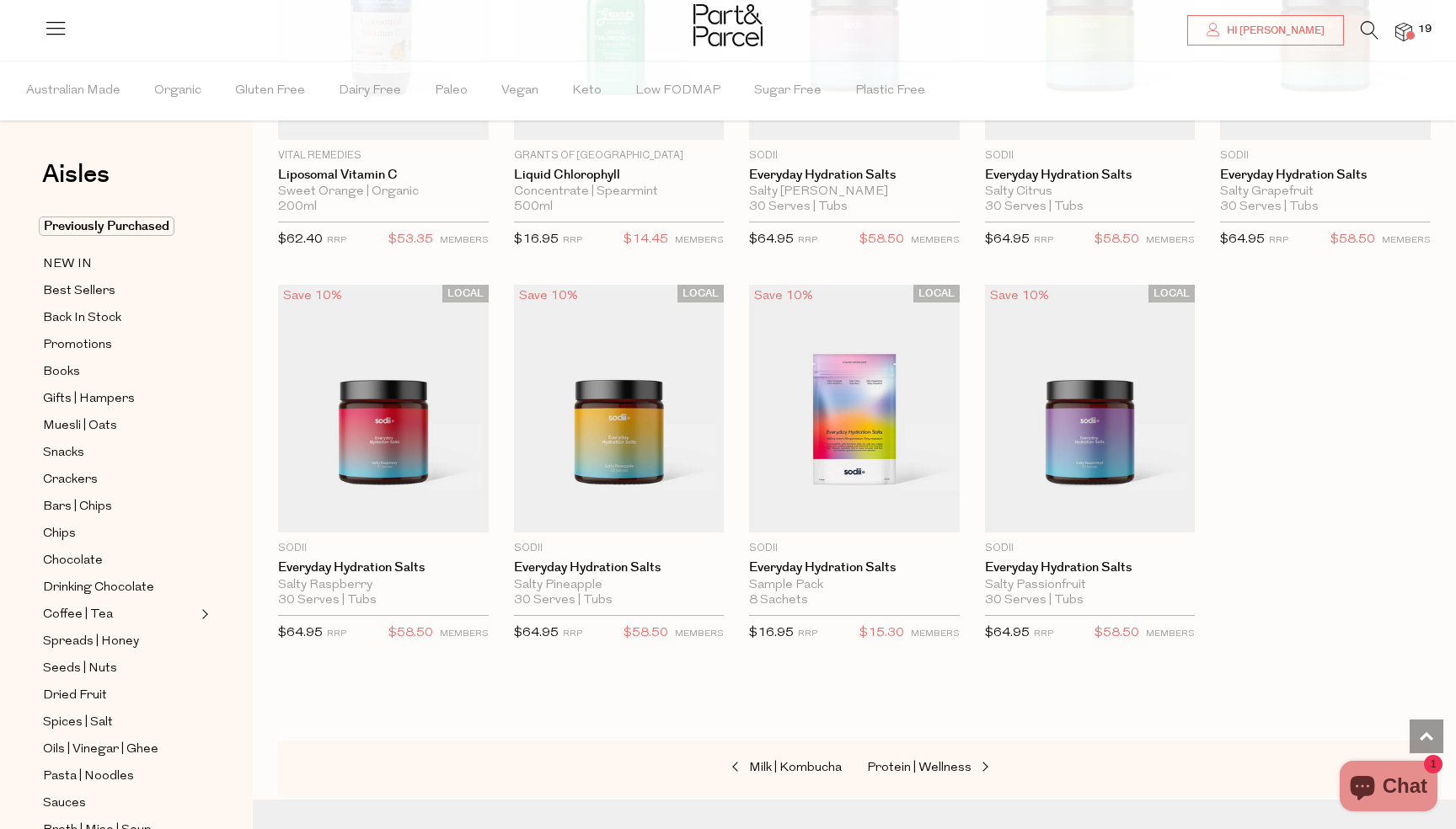
scroll to position [4296, 0]
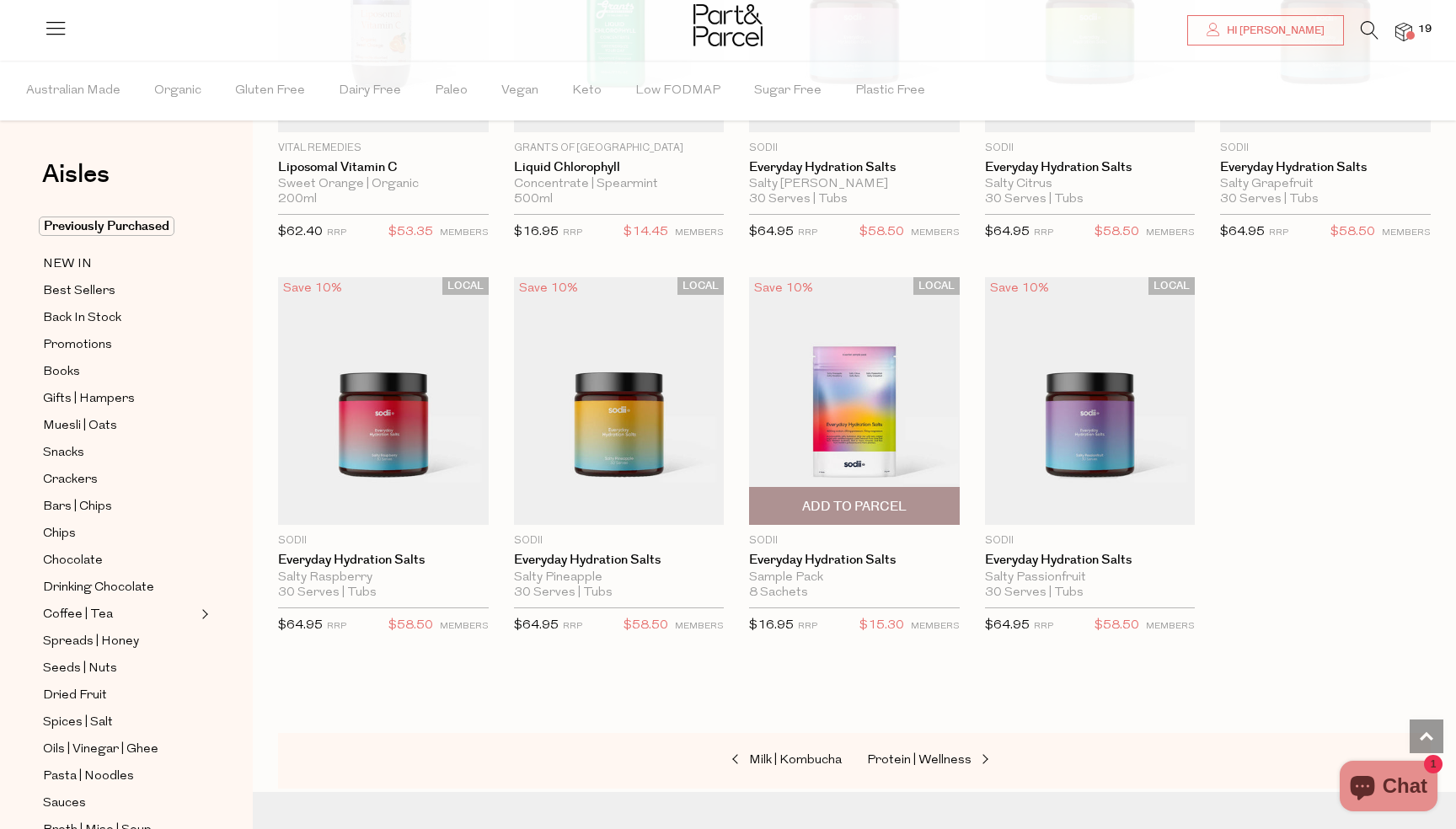
click at [851, 422] on img at bounding box center [854, 401] width 211 height 249
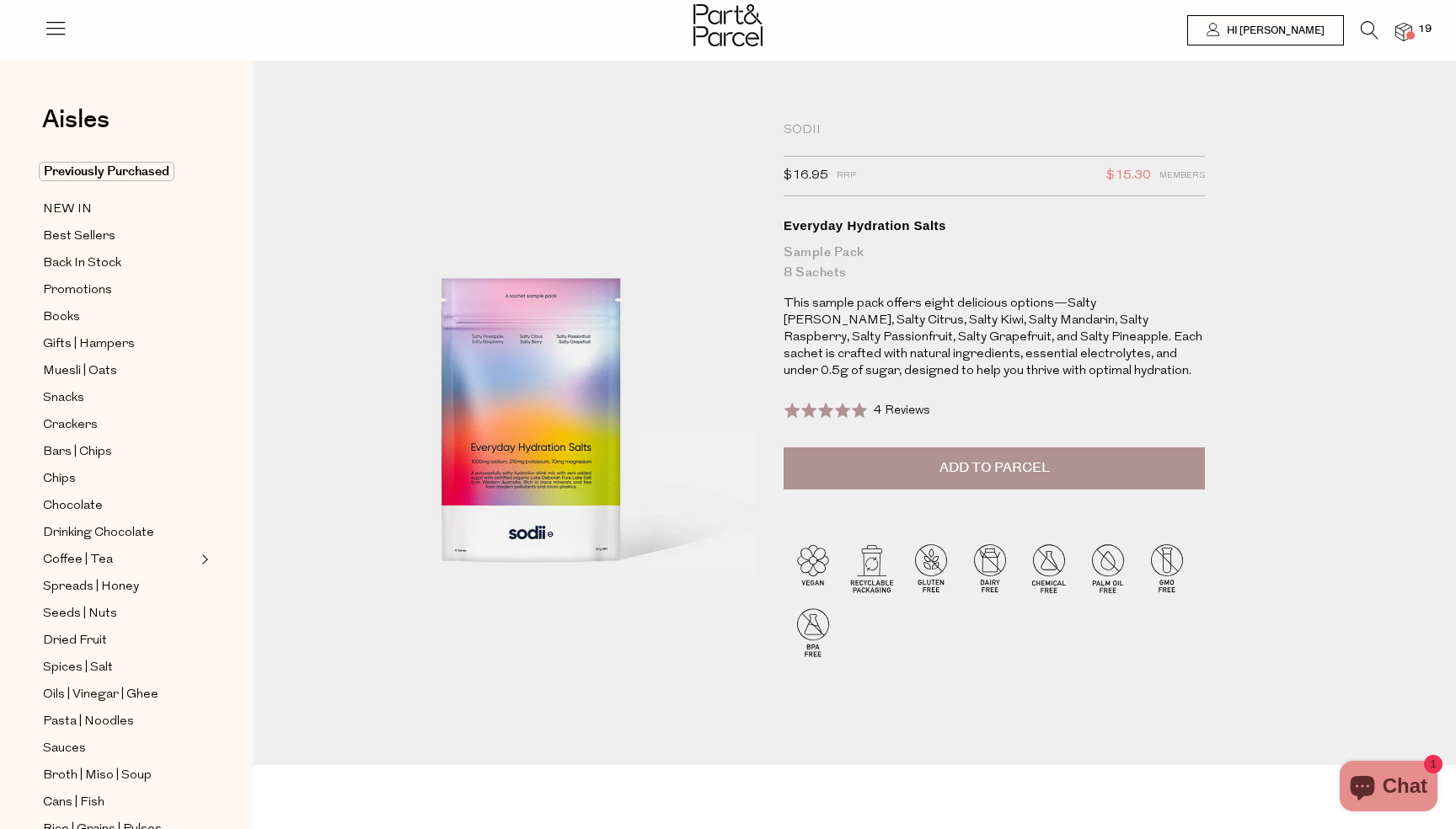
click at [909, 459] on button "Add to Parcel" at bounding box center [995, 468] width 422 height 43
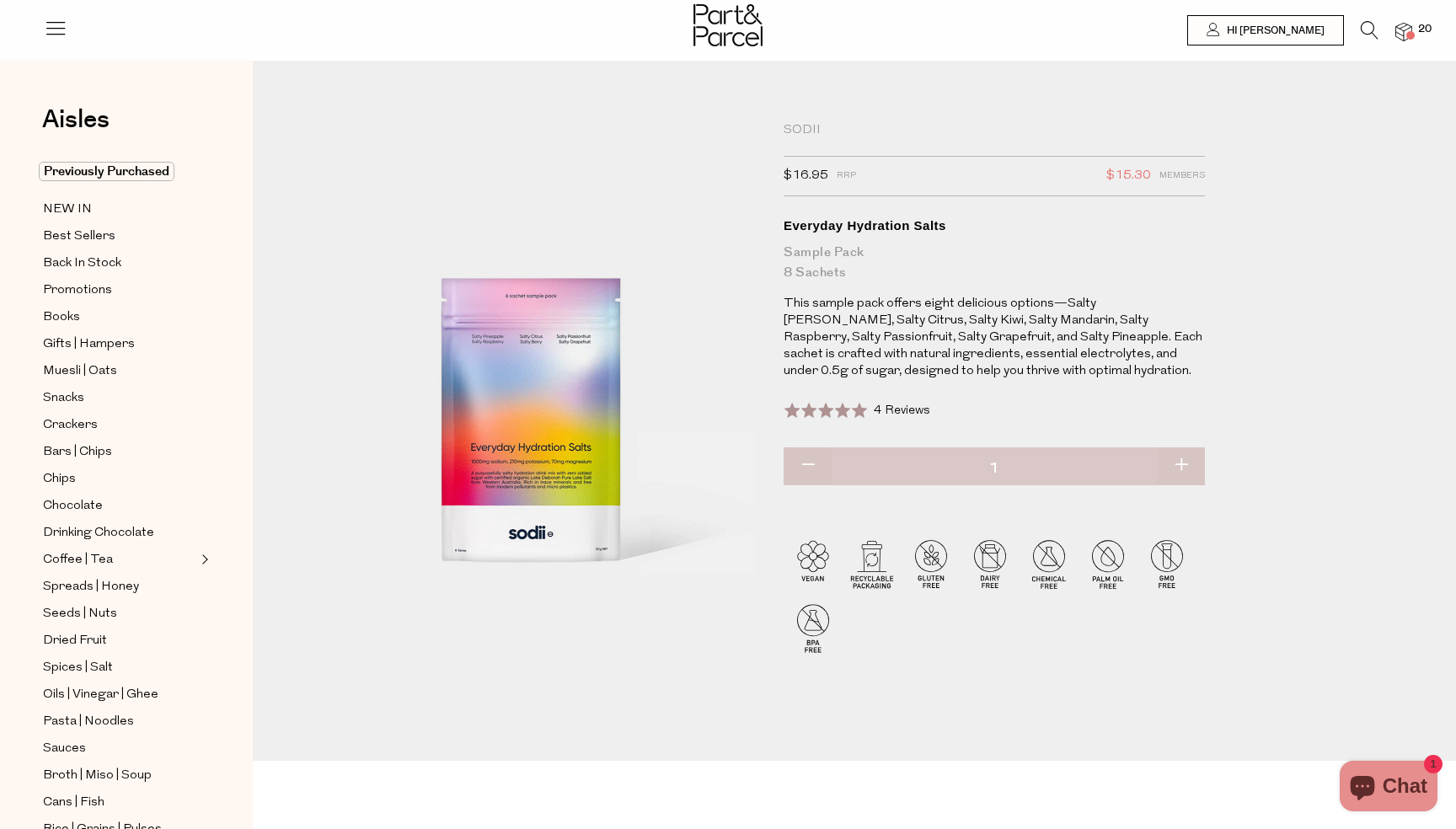
click at [1369, 36] on icon at bounding box center [1369, 30] width 18 height 19
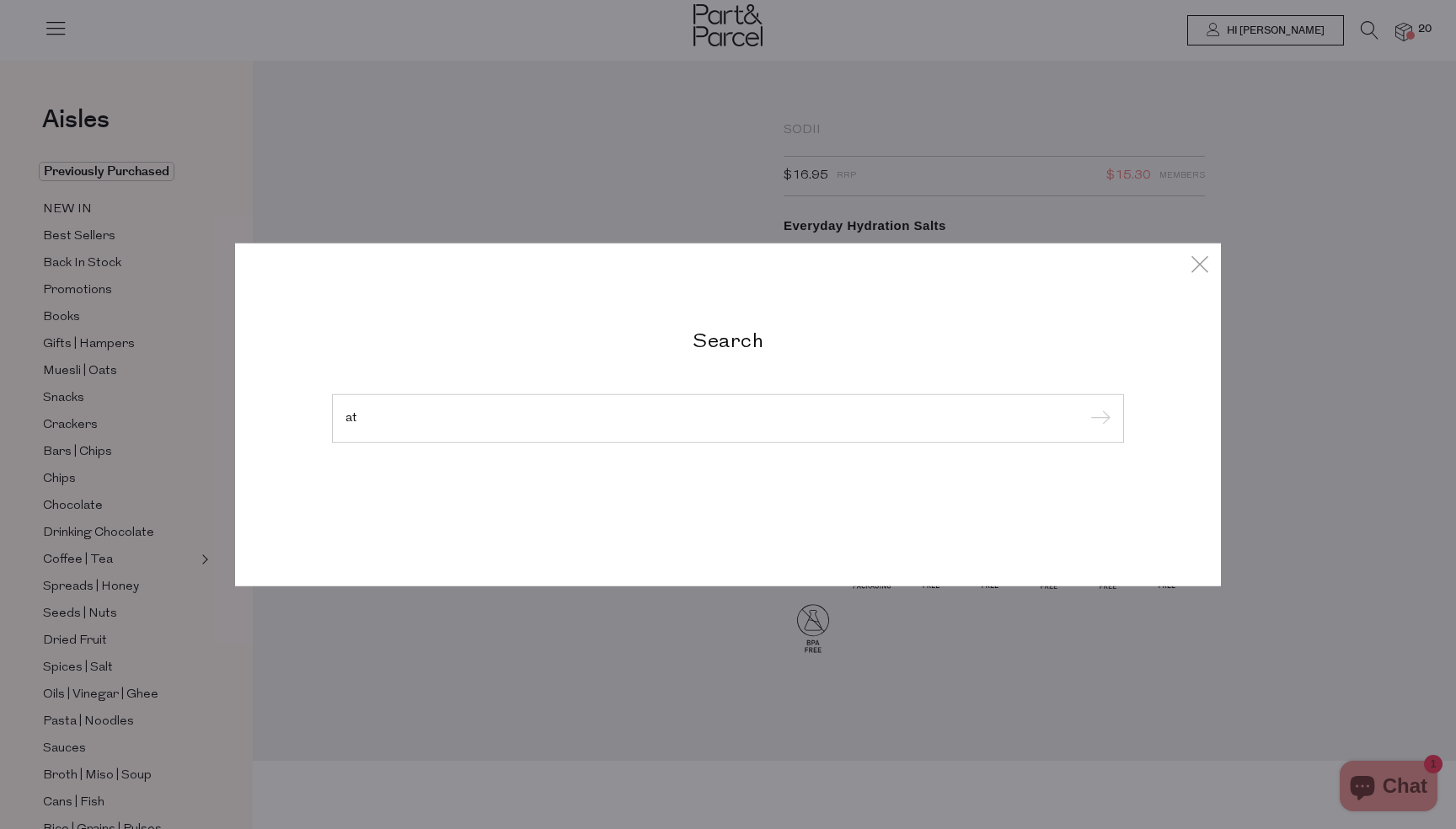
type input "a"
type input "[MEDICAL_DATA]"
click at [1085, 406] on input "submit" at bounding box center [1098, 419] width 26 height 26
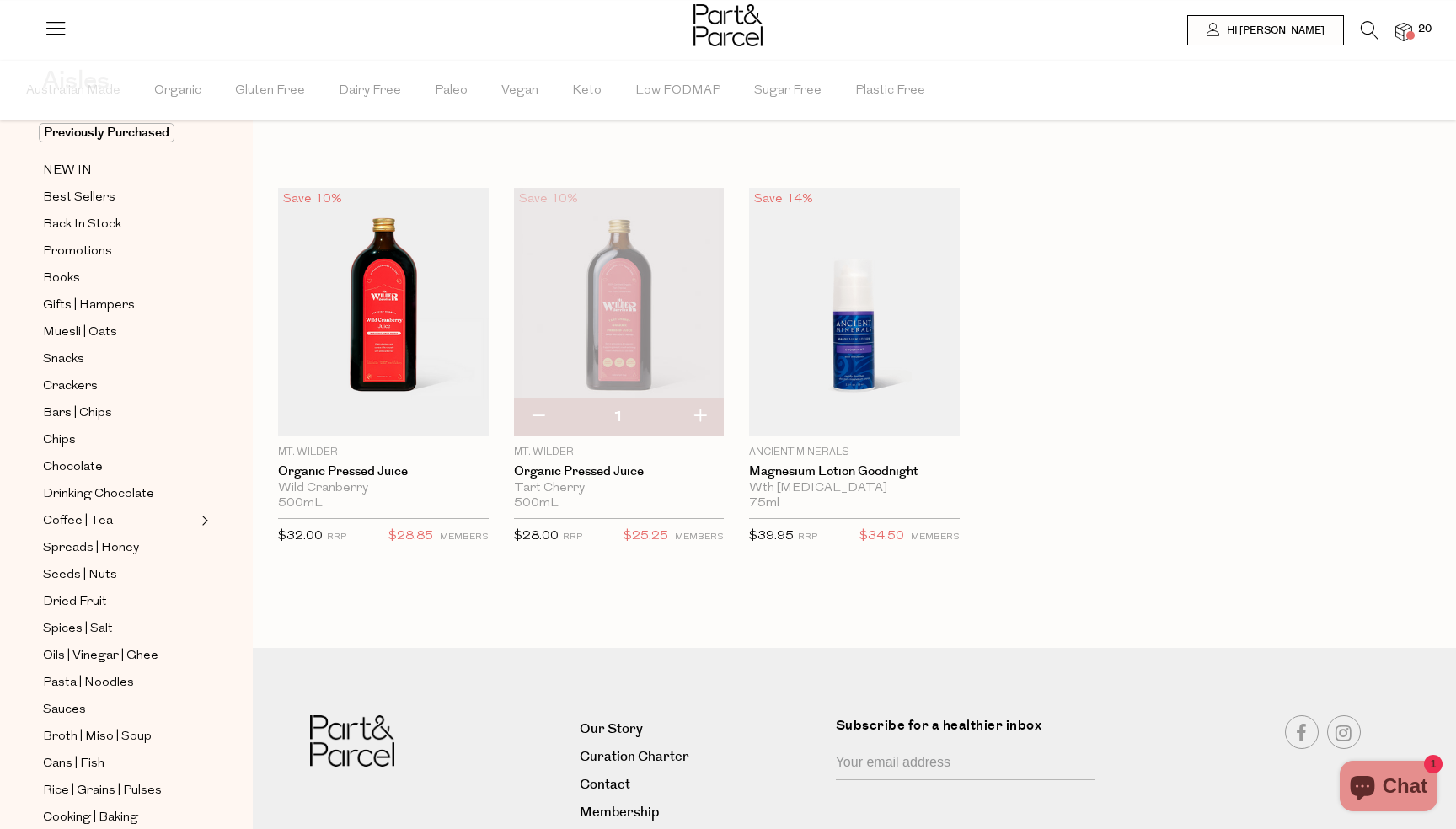
click at [1407, 35] on span at bounding box center [1411, 35] width 9 height 9
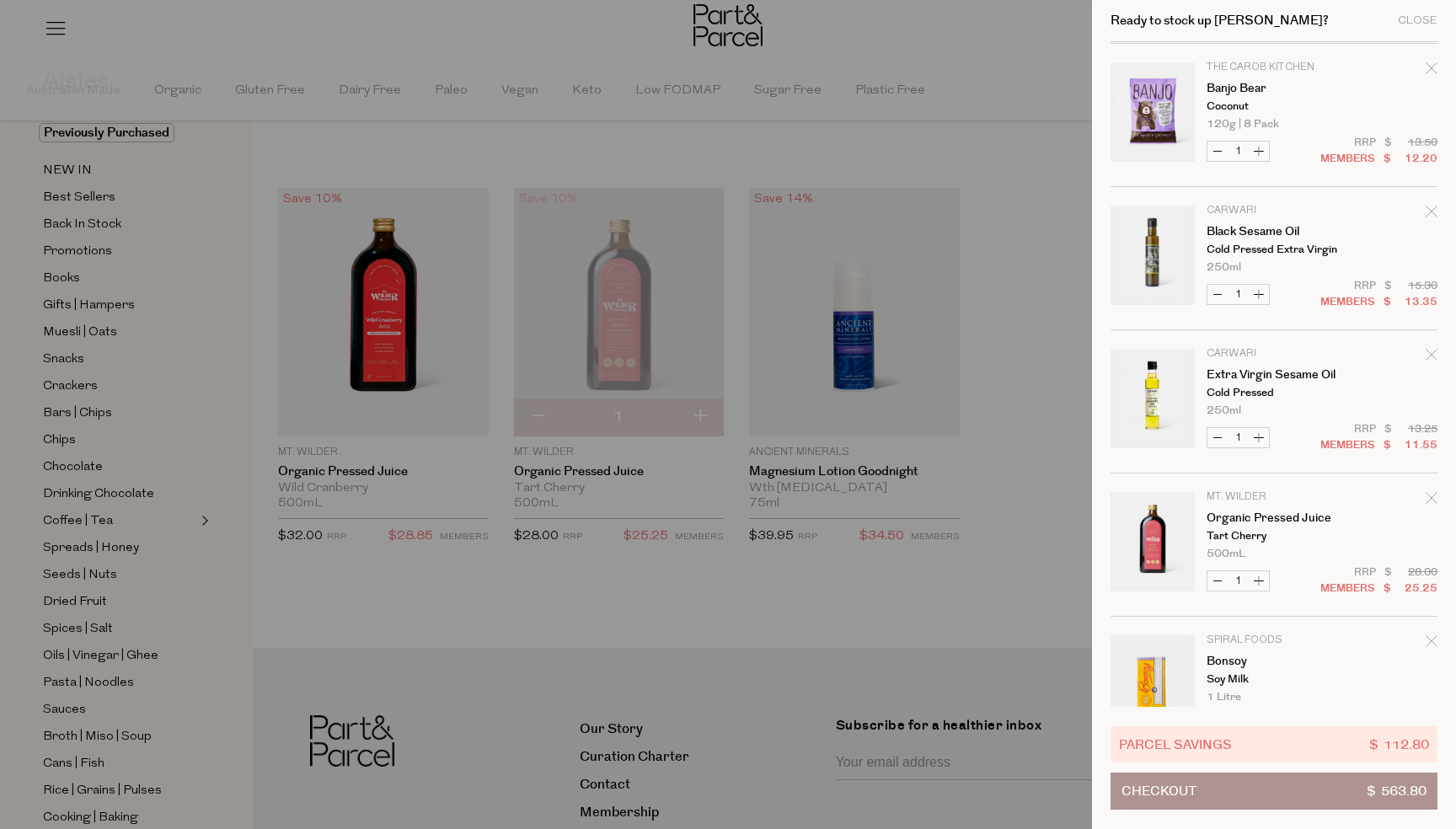
scroll to position [1388, 0]
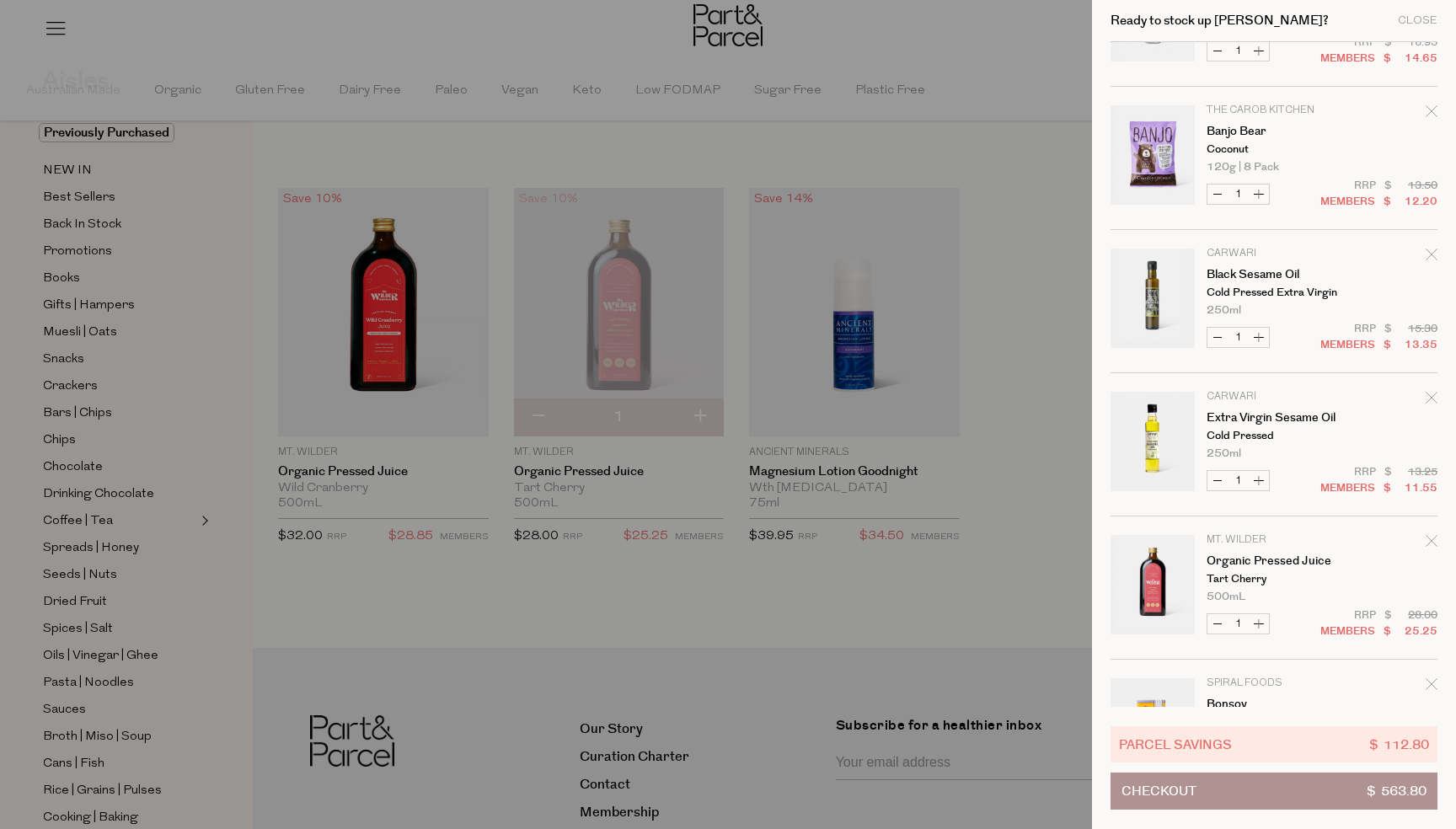
click at [1220, 482] on button "Decrease Extra Virgin Sesame Oil" at bounding box center [1217, 480] width 20 height 19
type input "0"
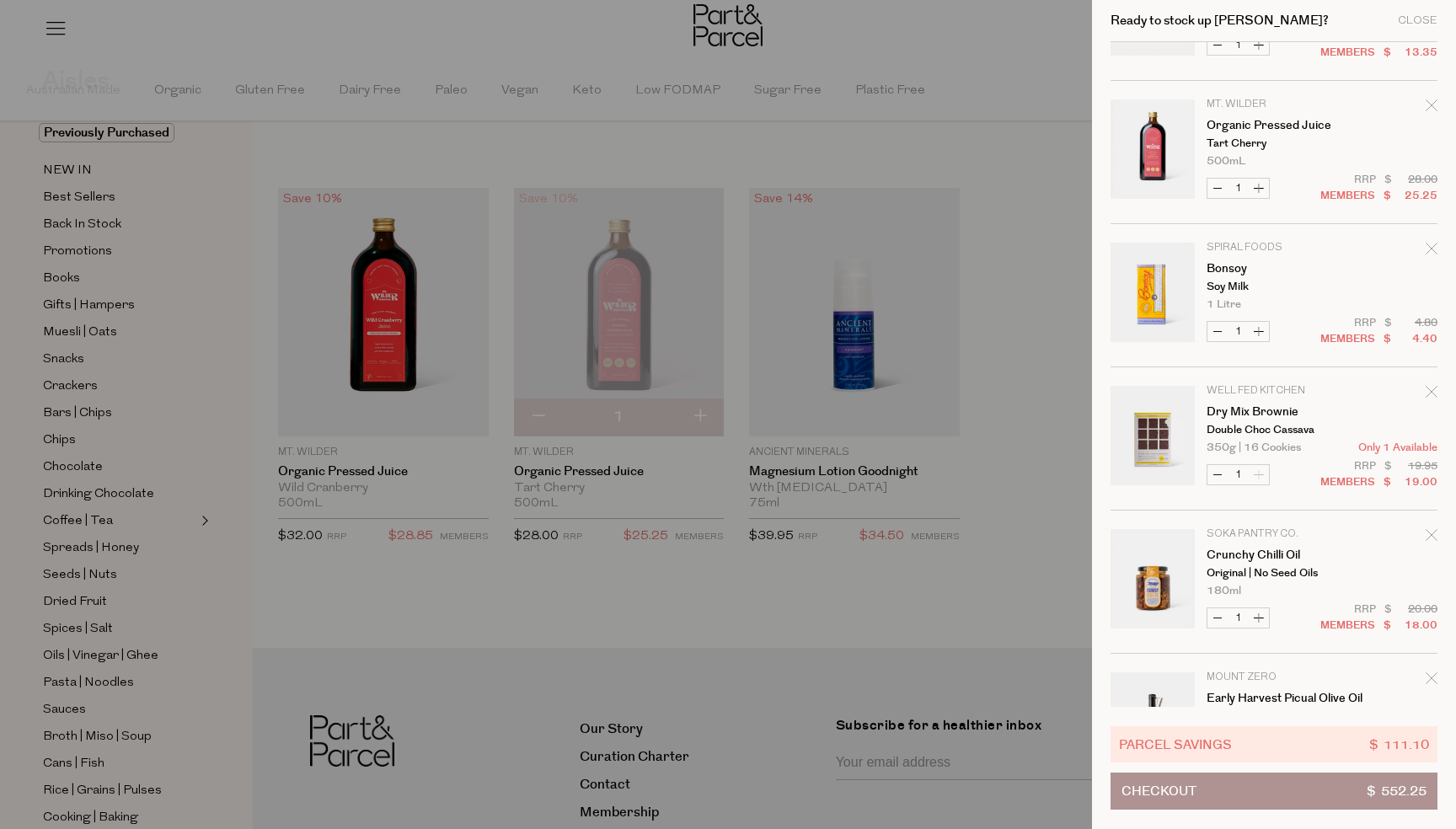
scroll to position [1681, 0]
click at [1213, 334] on button "Decrease Bonsoy" at bounding box center [1217, 331] width 20 height 19
type input "0"
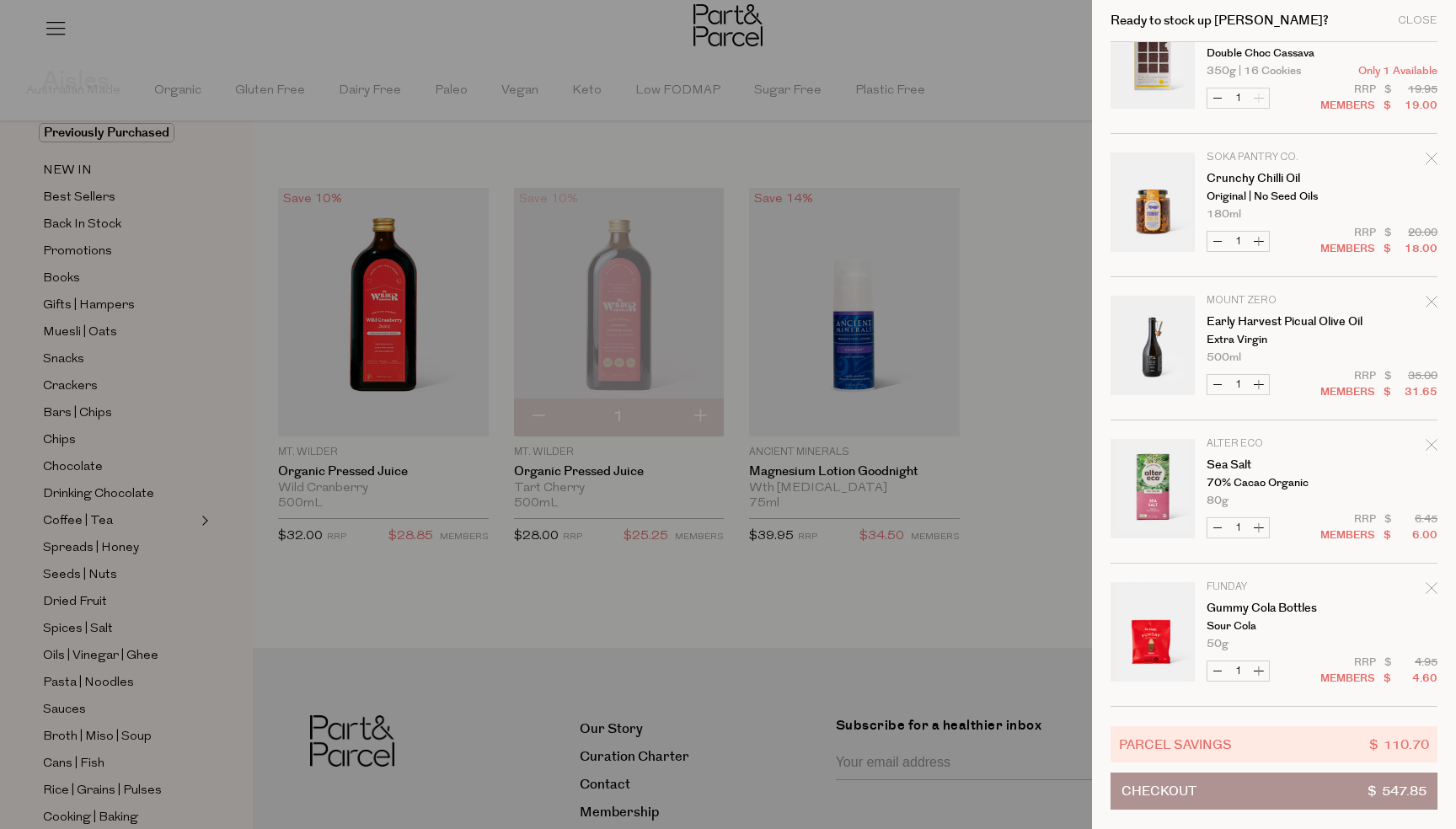
scroll to position [1902, 0]
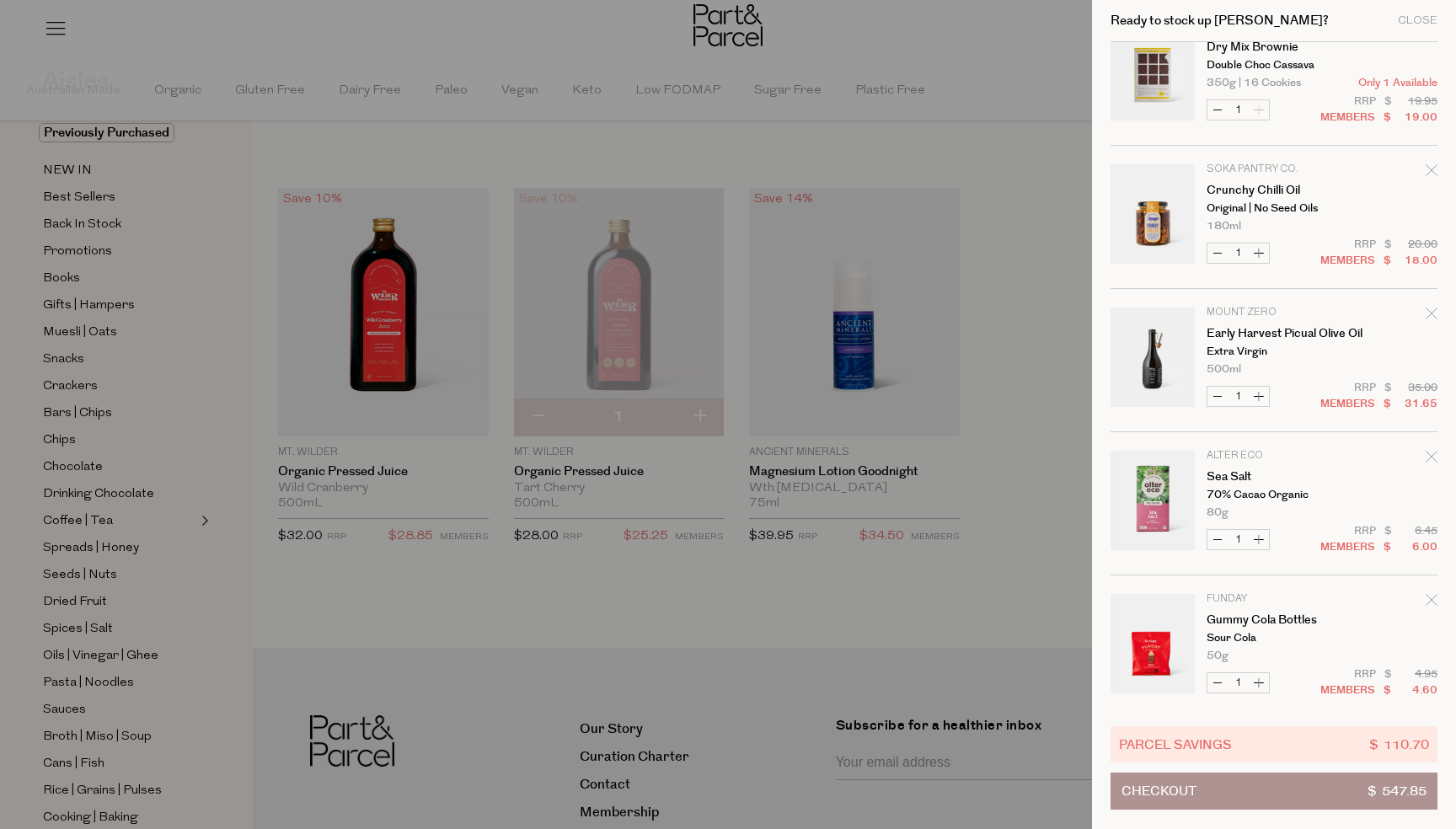
click at [1259, 397] on button "Increase Early Harvest Picual Olive Oil" at bounding box center [1258, 396] width 20 height 19
type input "2"
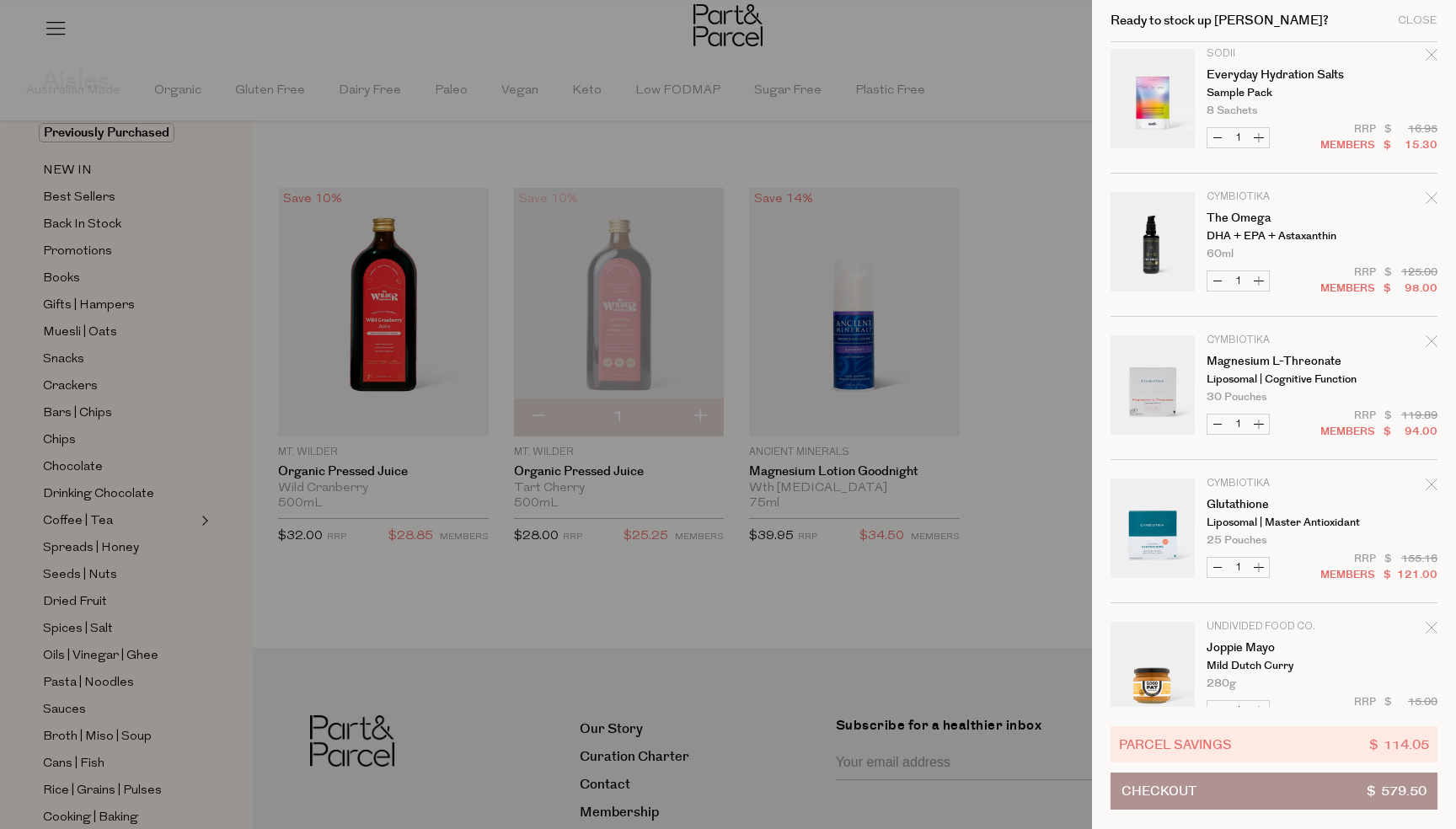
scroll to position [0, 0]
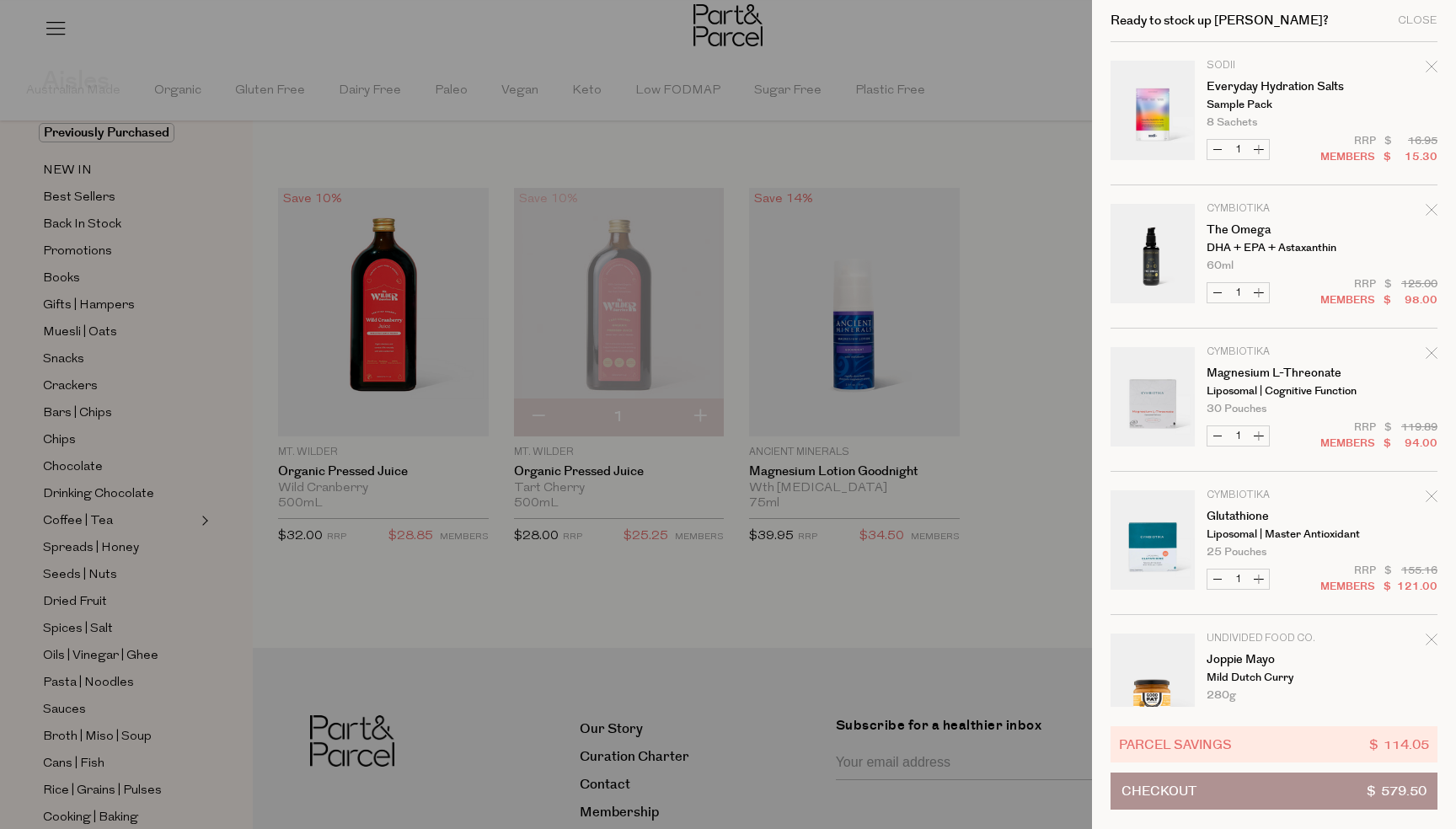
click at [1218, 298] on button "Decrease The Omega" at bounding box center [1217, 292] width 20 height 19
type input "0"
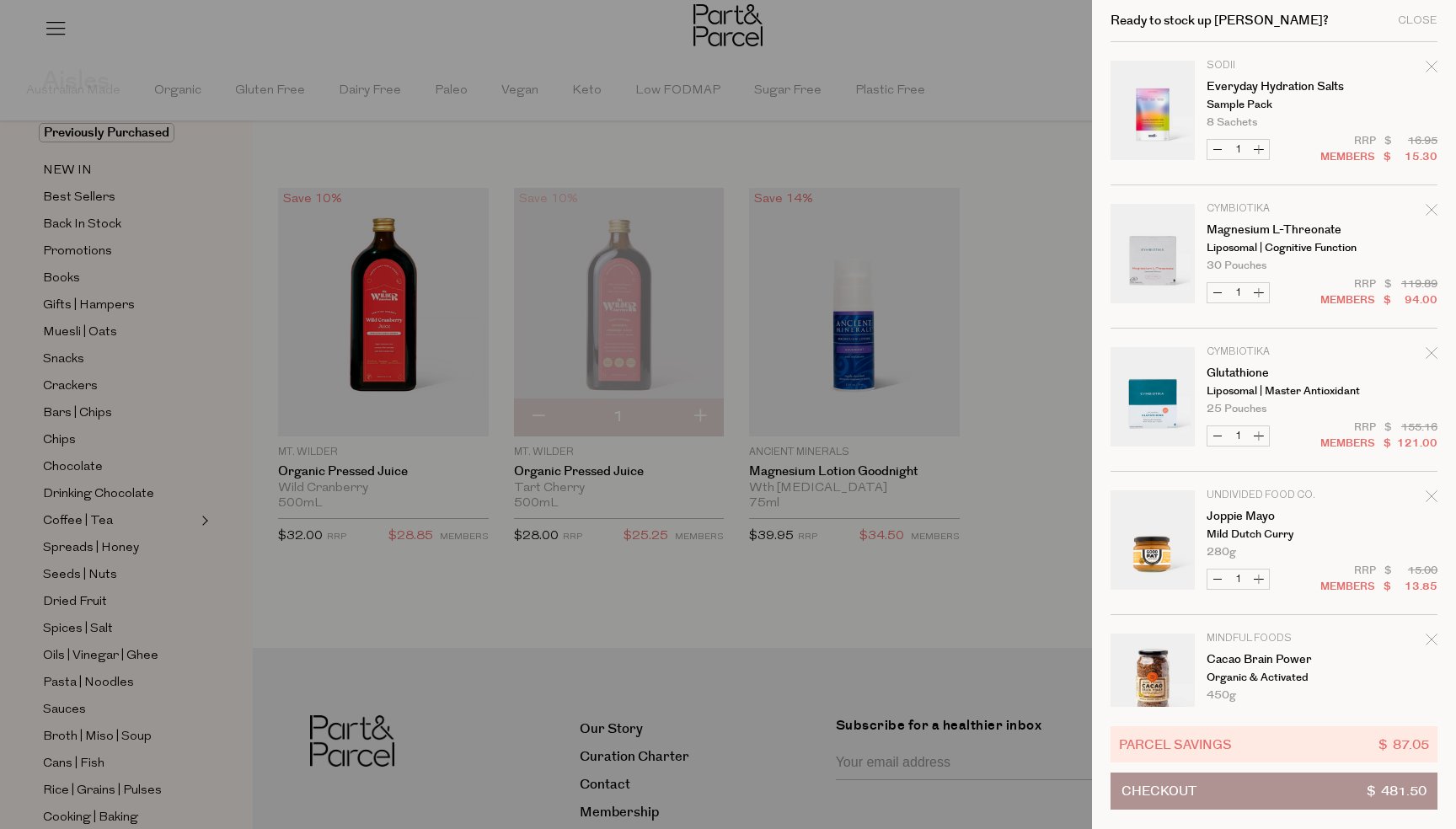
click at [1227, 786] on button "Checkout $ 481.50" at bounding box center [1274, 790] width 327 height 37
